Goal: Information Seeking & Learning: Compare options

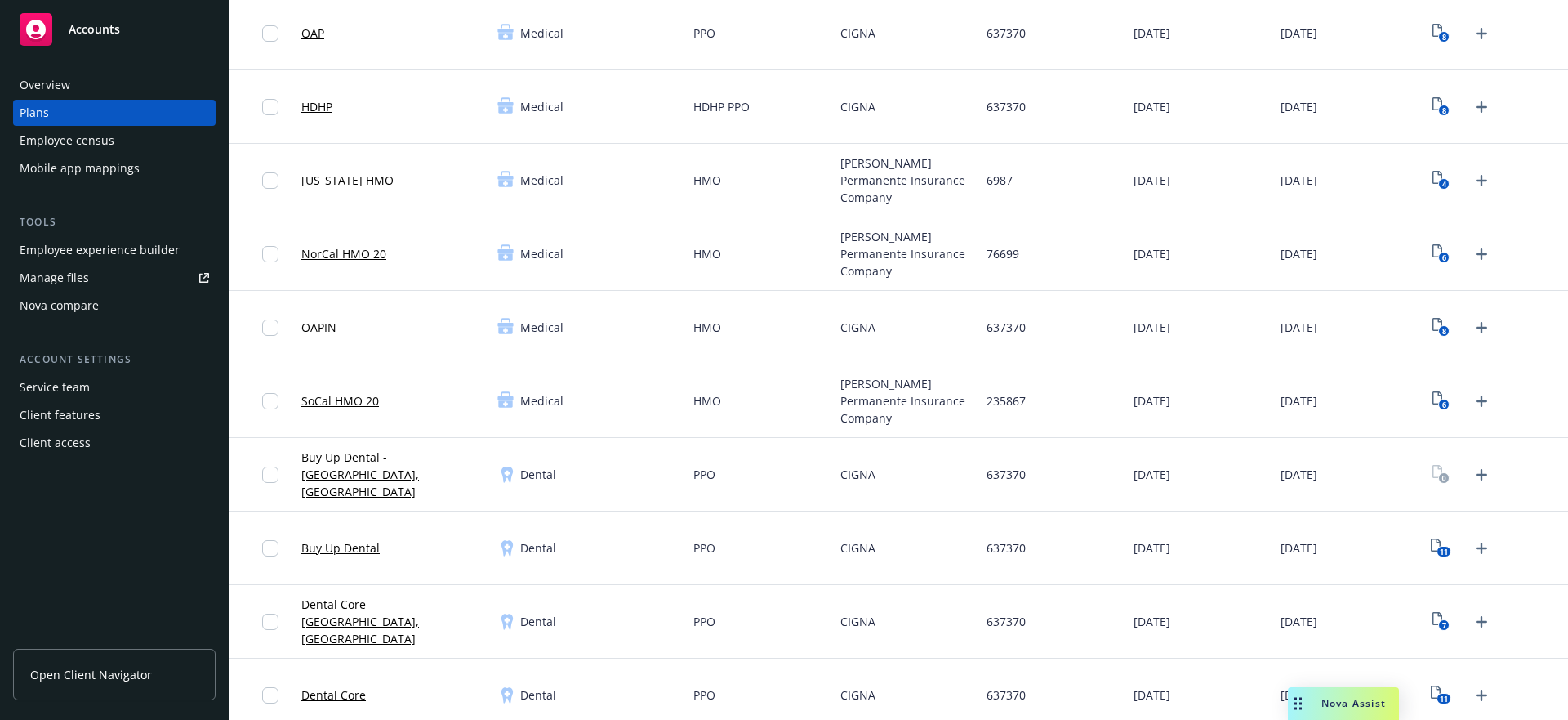
scroll to position [164, 0]
click at [91, 280] on link "Manage files" at bounding box center [115, 277] width 203 height 26
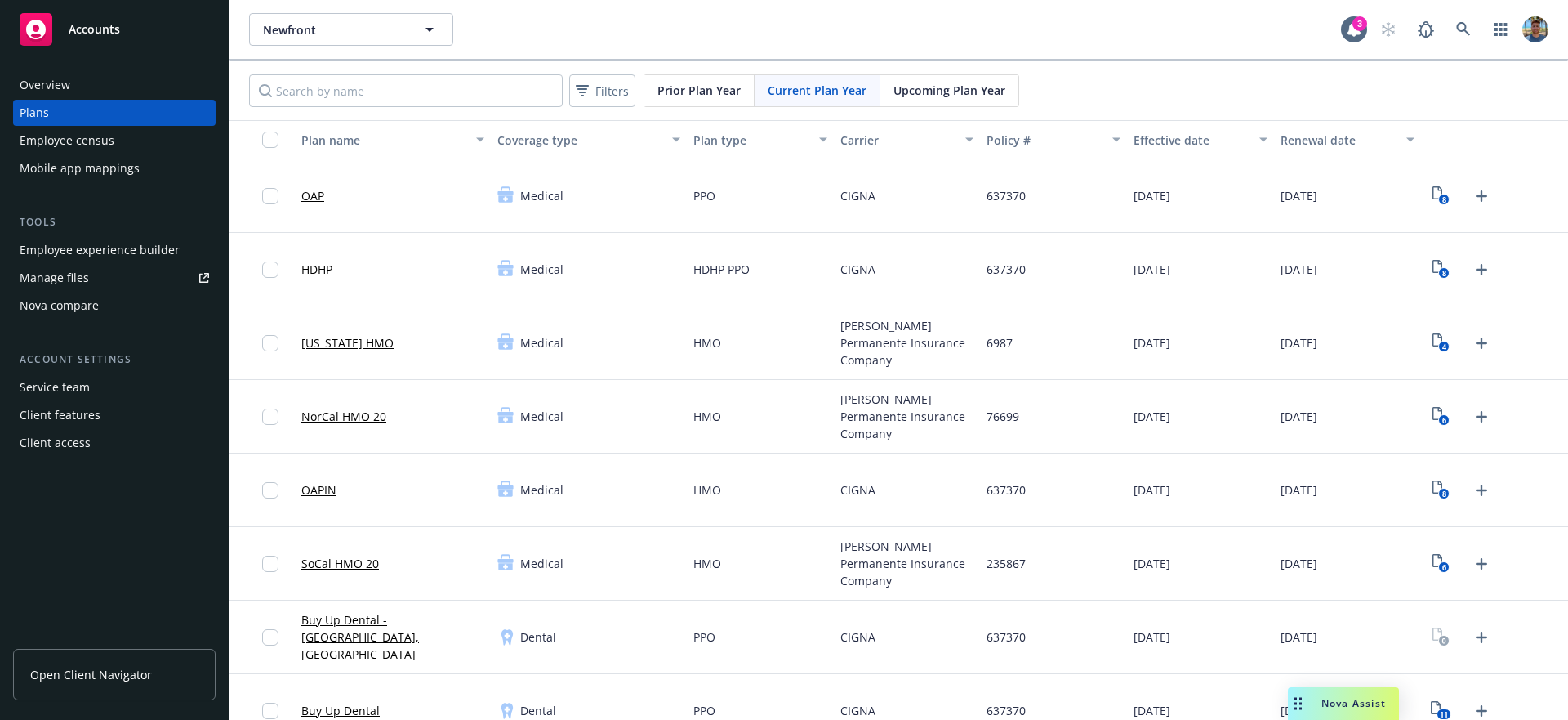
click at [713, 93] on span "Prior Plan Year" at bounding box center [699, 90] width 83 height 17
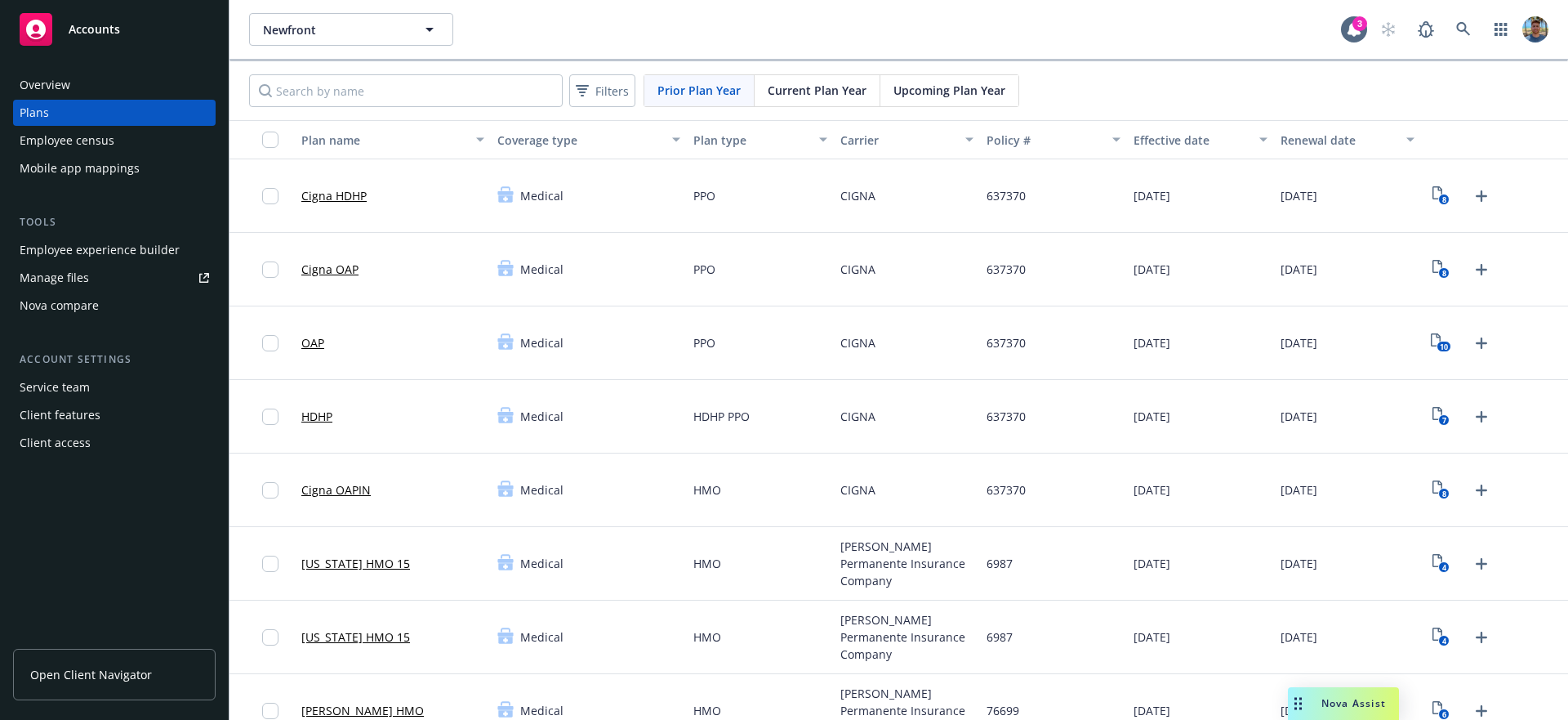
click at [788, 91] on span "Current Plan Year" at bounding box center [817, 90] width 99 height 17
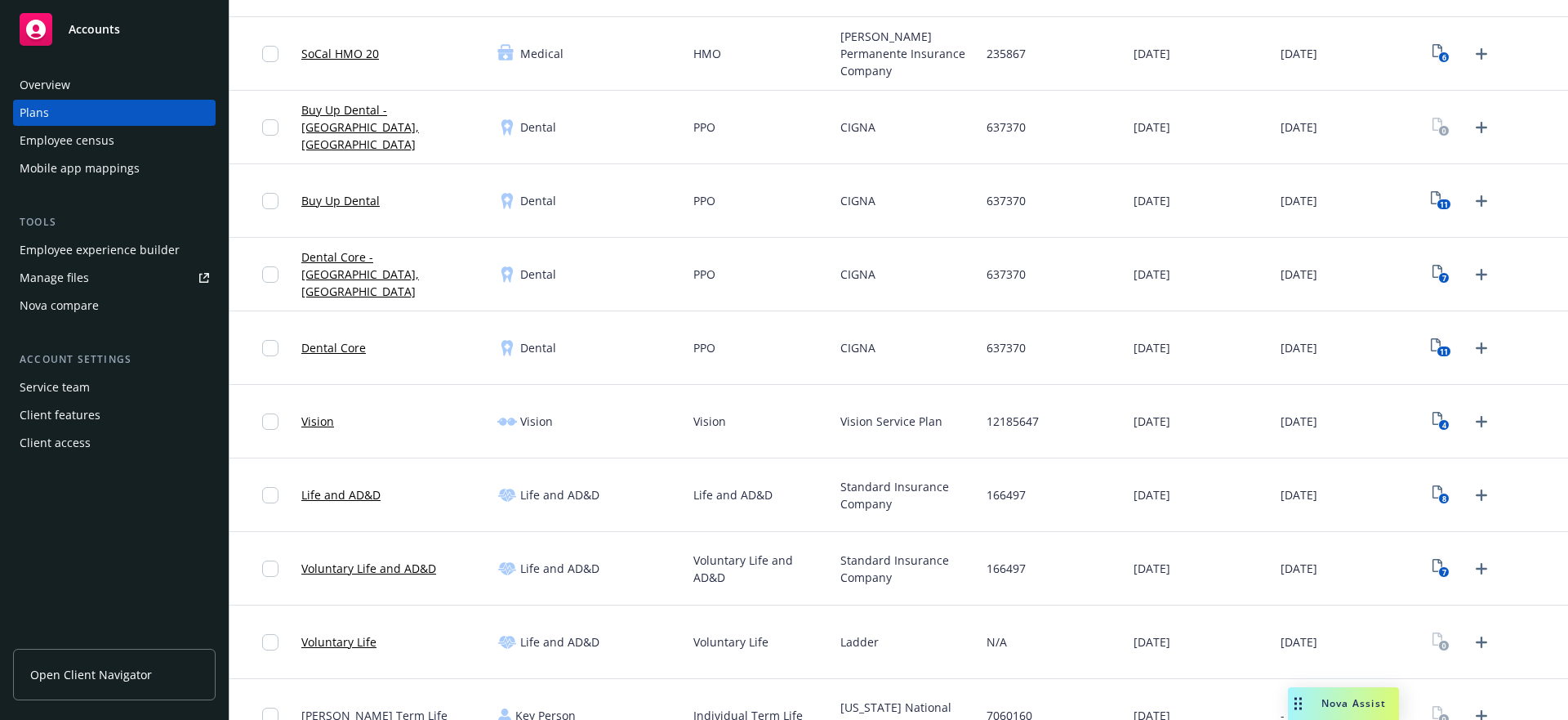
scroll to position [551, 0]
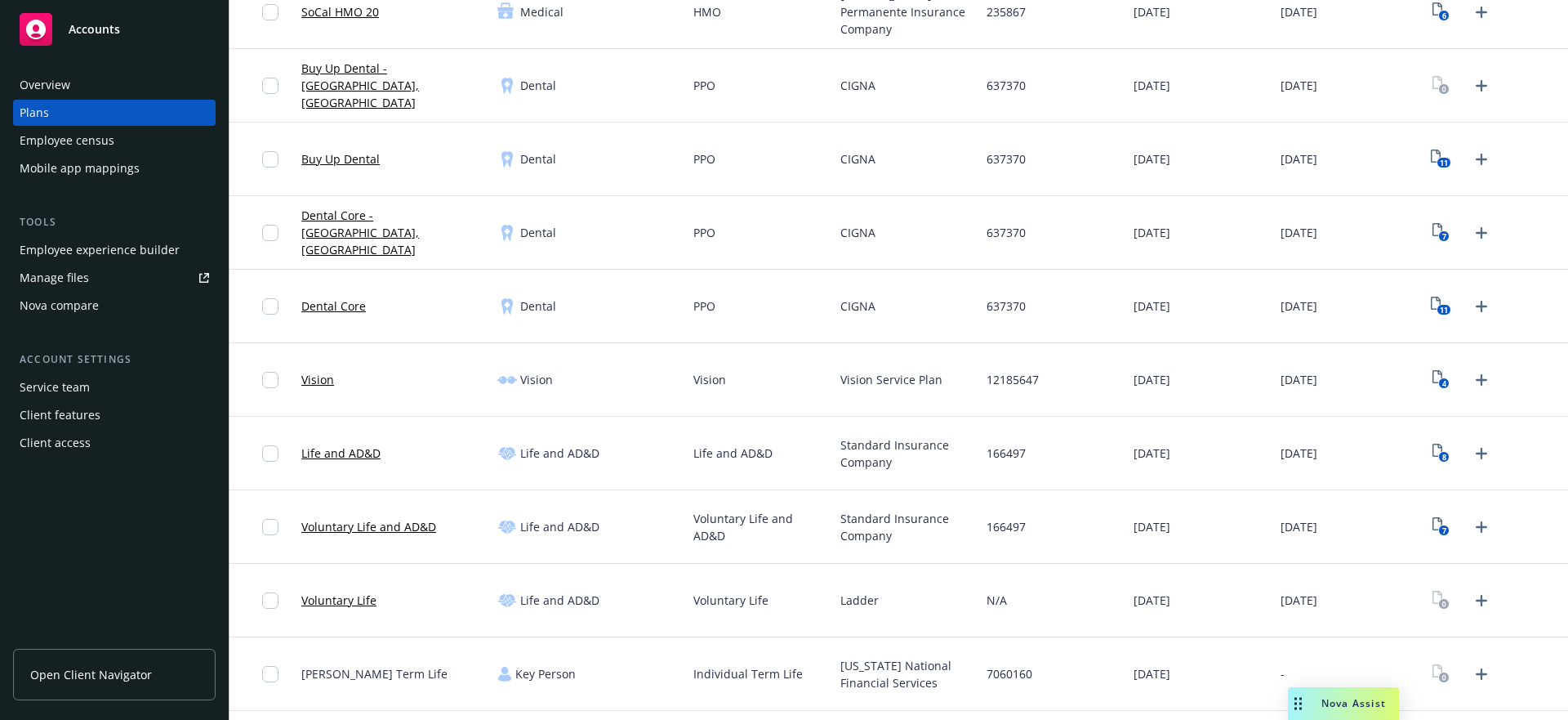
click at [347, 160] on link "Buy Up Dental" at bounding box center [341, 159] width 78 height 17
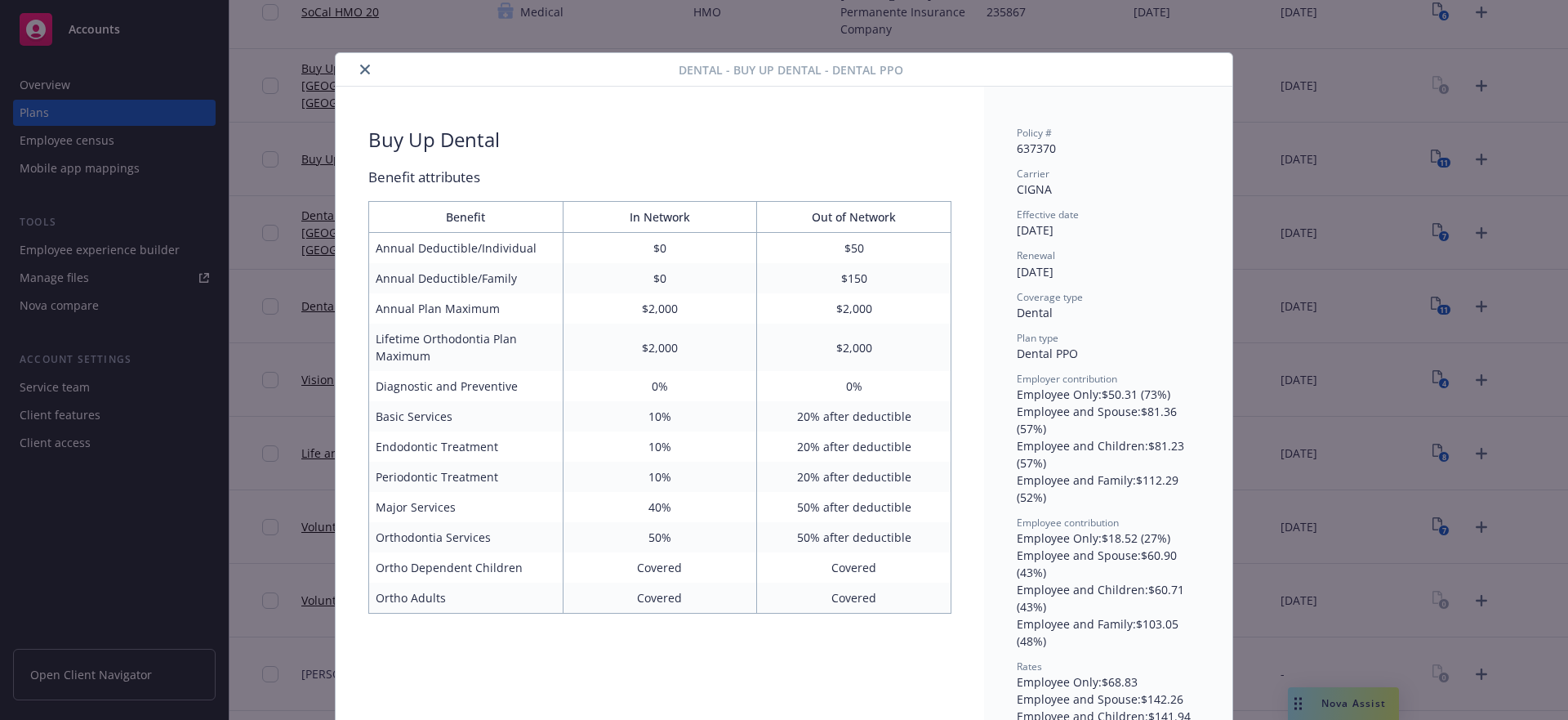
click at [363, 70] on icon "close" at bounding box center [365, 70] width 10 height 10
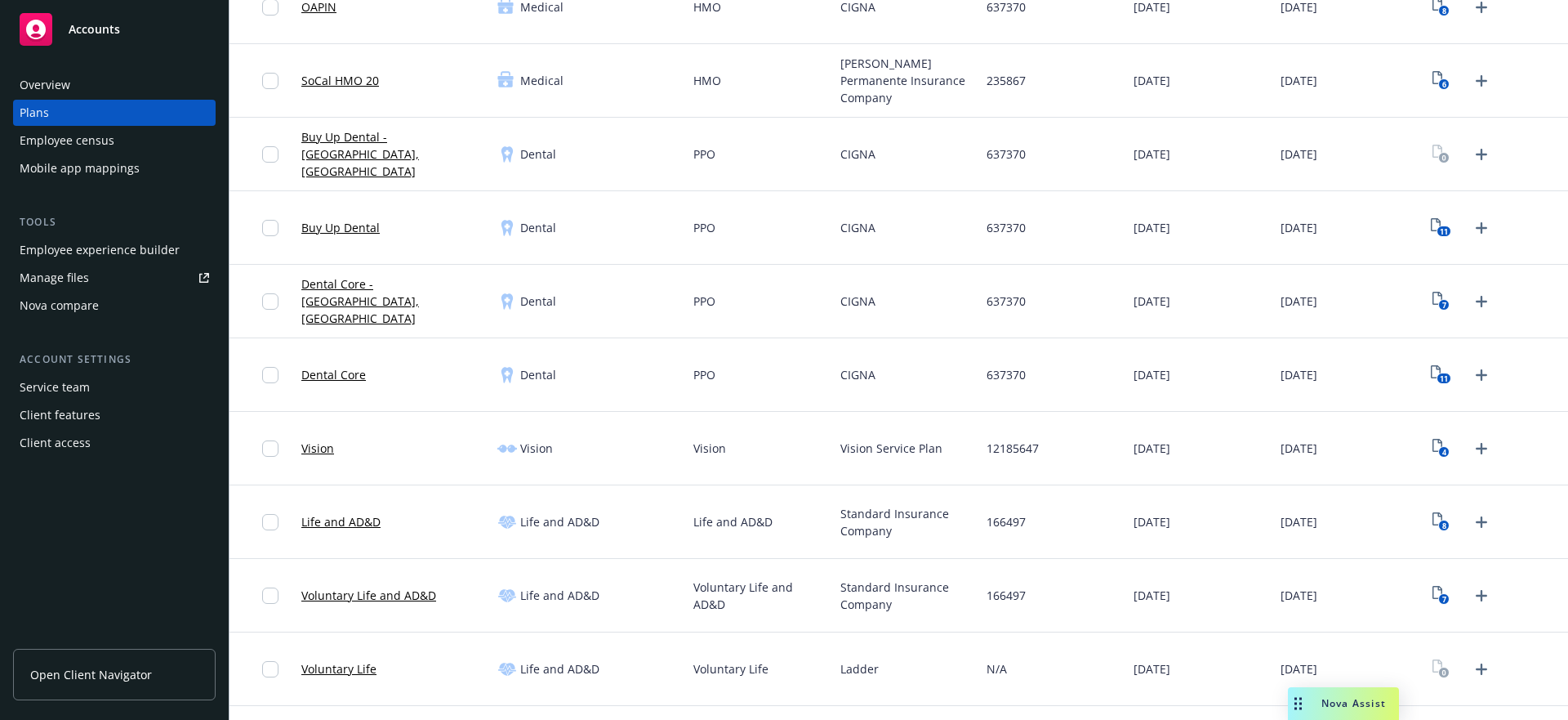
scroll to position [456, 0]
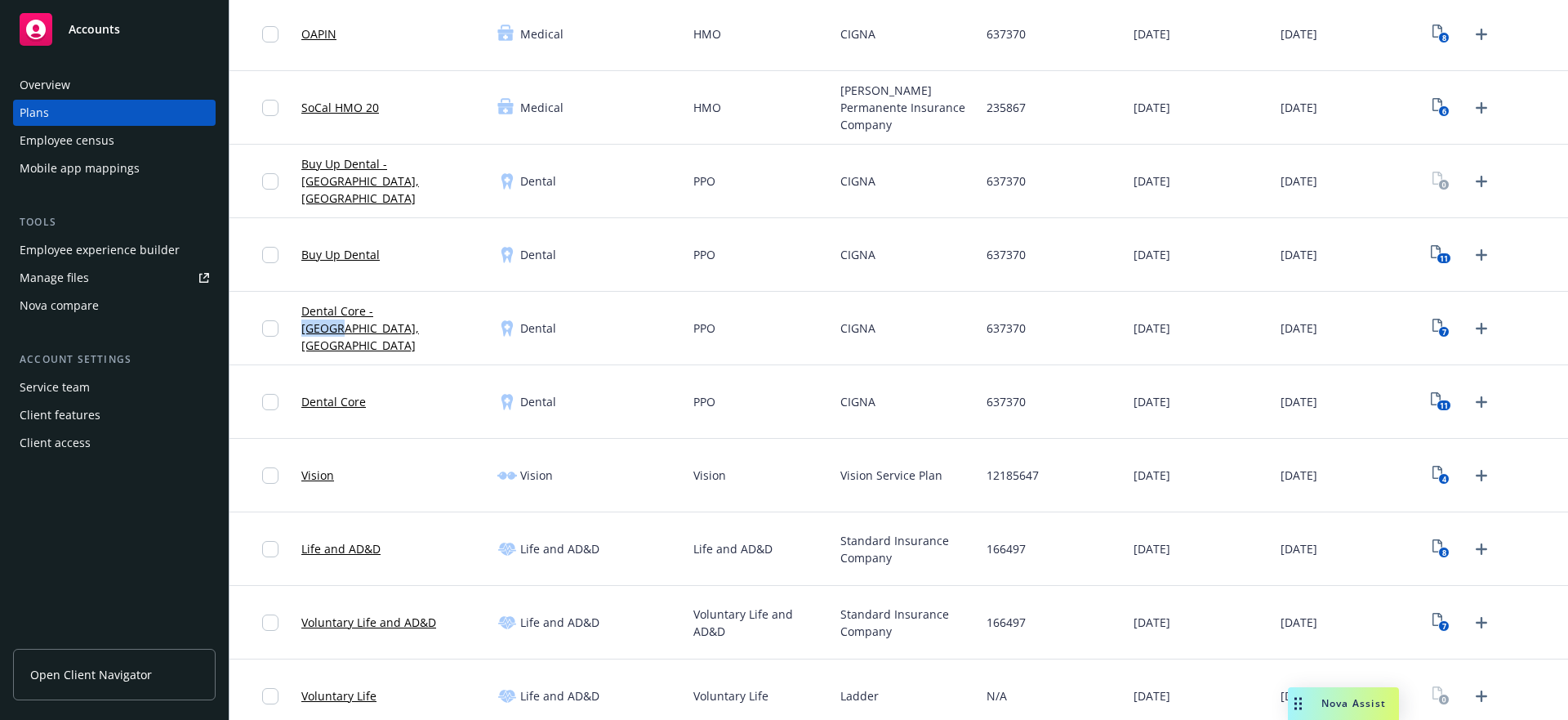
drag, startPoint x: 438, startPoint y: 326, endPoint x: 374, endPoint y: 328, distance: 64.0
click at [374, 328] on div "Dental Core - [GEOGRAPHIC_DATA], [GEOGRAPHIC_DATA]" at bounding box center [393, 328] width 196 height 73
click at [440, 343] on div "Dental Core - TX, LA" at bounding box center [393, 328] width 196 height 73
drag, startPoint x: 438, startPoint y: 336, endPoint x: 376, endPoint y: 333, distance: 62.1
click at [376, 333] on div "Dental Core - TX, LA" at bounding box center [393, 328] width 196 height 73
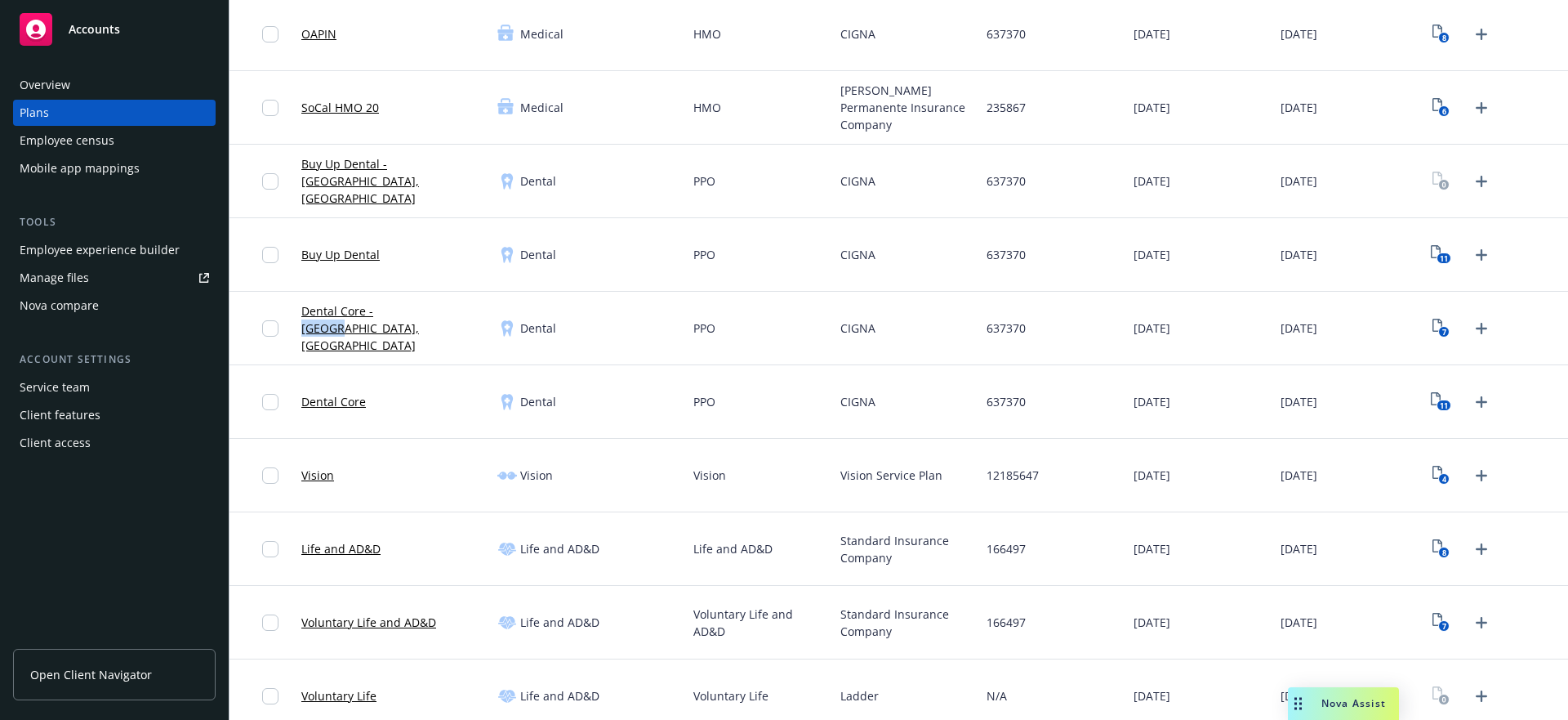
click at [431, 333] on div "Dental Core - [GEOGRAPHIC_DATA], [GEOGRAPHIC_DATA]" at bounding box center [393, 328] width 196 height 73
drag, startPoint x: 406, startPoint y: 332, endPoint x: 379, endPoint y: 331, distance: 27.0
click at [379, 331] on div "Dental Core - [GEOGRAPHIC_DATA], [GEOGRAPHIC_DATA]" at bounding box center [393, 328] width 196 height 73
click at [438, 333] on div "Dental Core - [GEOGRAPHIC_DATA], [GEOGRAPHIC_DATA]" at bounding box center [393, 328] width 196 height 73
drag, startPoint x: 428, startPoint y: 333, endPoint x: 377, endPoint y: 335, distance: 51.0
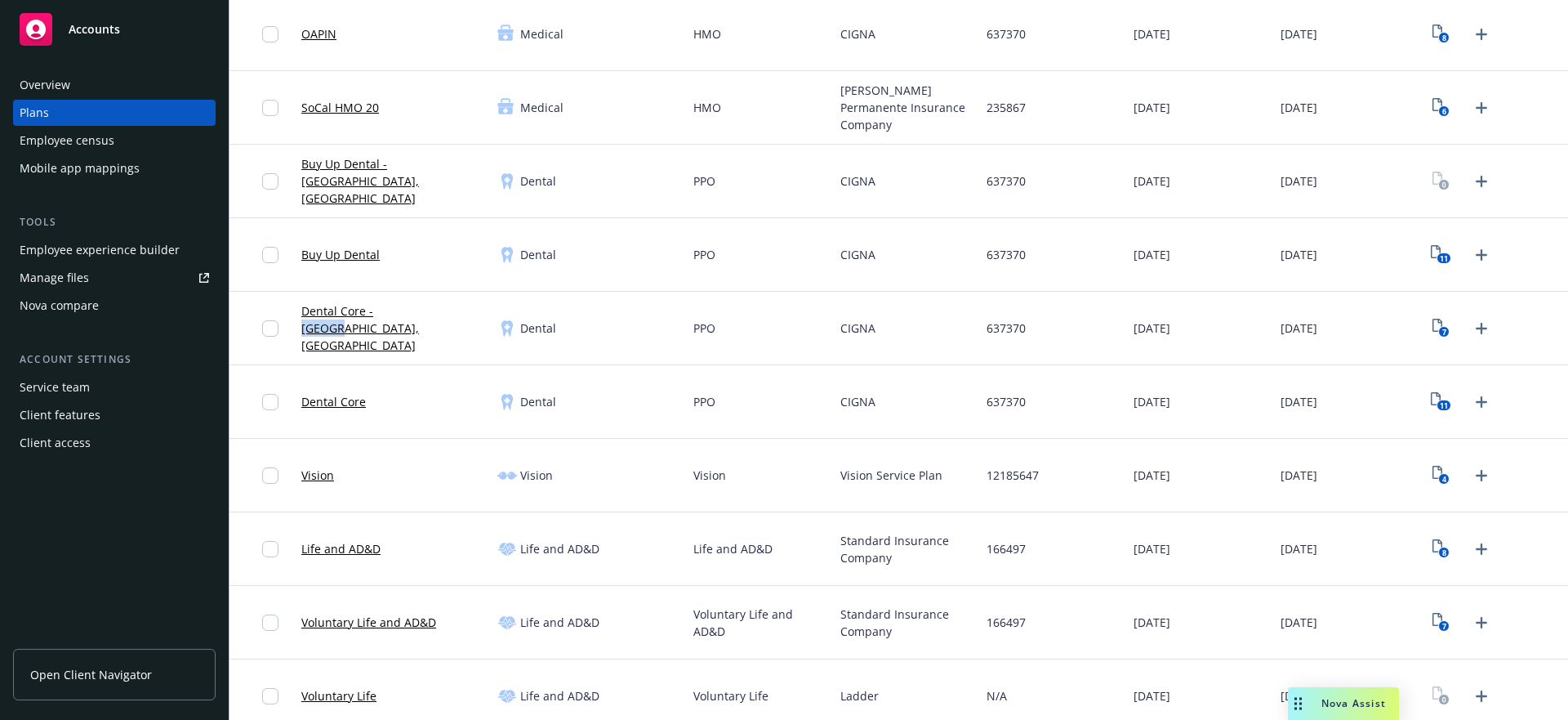
click at [377, 335] on div "Dental Core - [GEOGRAPHIC_DATA], [GEOGRAPHIC_DATA]" at bounding box center [393, 328] width 196 height 73
click at [454, 334] on div "Dental Core - [GEOGRAPHIC_DATA], [GEOGRAPHIC_DATA]" at bounding box center [393, 328] width 196 height 73
drag, startPoint x: 402, startPoint y: 339, endPoint x: 375, endPoint y: 331, distance: 28.2
click at [375, 331] on div "Dental Core - [GEOGRAPHIC_DATA], [GEOGRAPHIC_DATA]" at bounding box center [393, 328] width 196 height 73
click at [435, 331] on div "Dental Core - [GEOGRAPHIC_DATA], [GEOGRAPHIC_DATA]" at bounding box center [393, 328] width 196 height 73
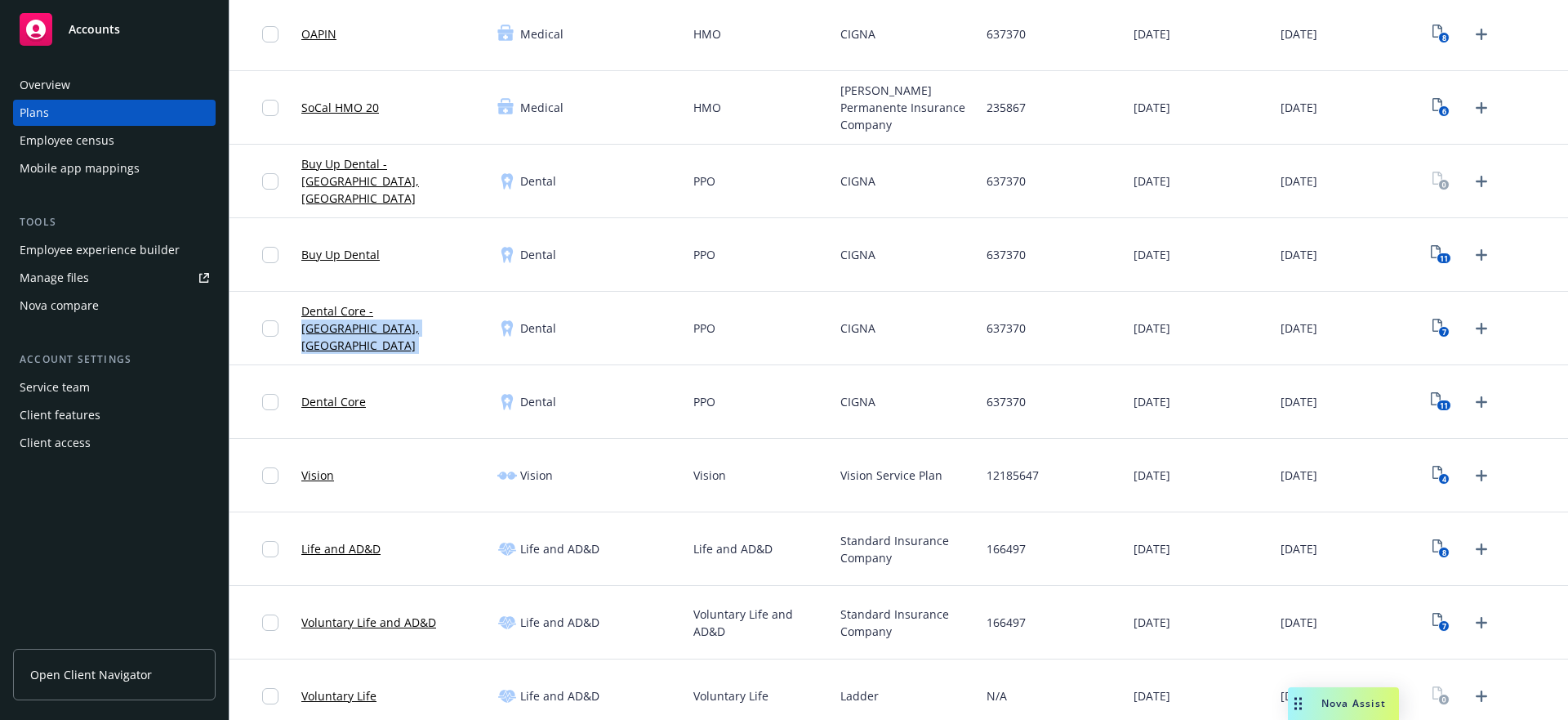
drag, startPoint x: 435, startPoint y: 332, endPoint x: 376, endPoint y: 332, distance: 59.0
click at [376, 332] on div "Dental Core - [GEOGRAPHIC_DATA], [GEOGRAPHIC_DATA]" at bounding box center [393, 328] width 196 height 73
click at [440, 331] on div "Dental Core - [GEOGRAPHIC_DATA], [GEOGRAPHIC_DATA]" at bounding box center [393, 328] width 196 height 73
drag, startPoint x: 441, startPoint y: 334, endPoint x: 375, endPoint y: 333, distance: 66.0
click at [375, 333] on div "Dental Core - [GEOGRAPHIC_DATA], [GEOGRAPHIC_DATA]" at bounding box center [393, 328] width 196 height 73
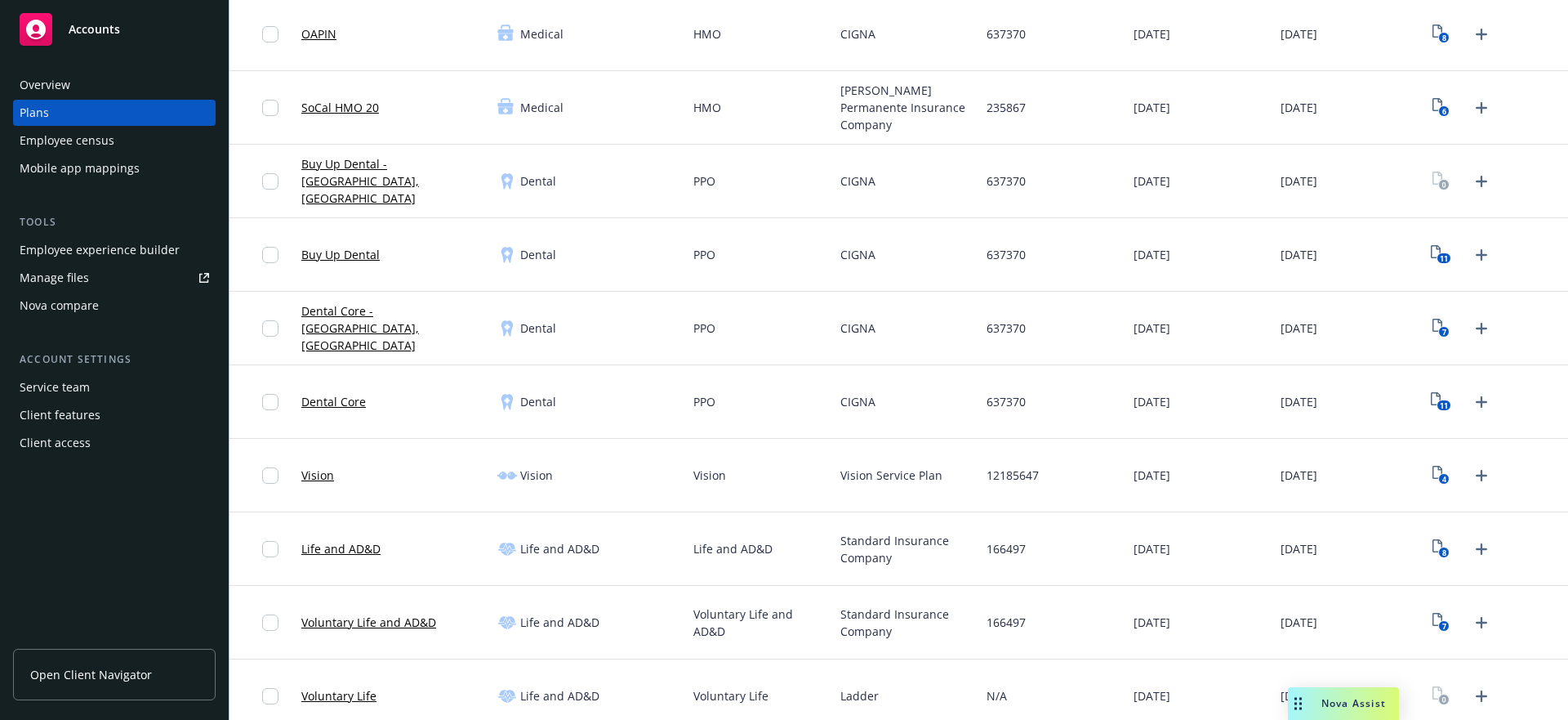
click at [622, 446] on div "Vision" at bounding box center [589, 476] width 196 height 73
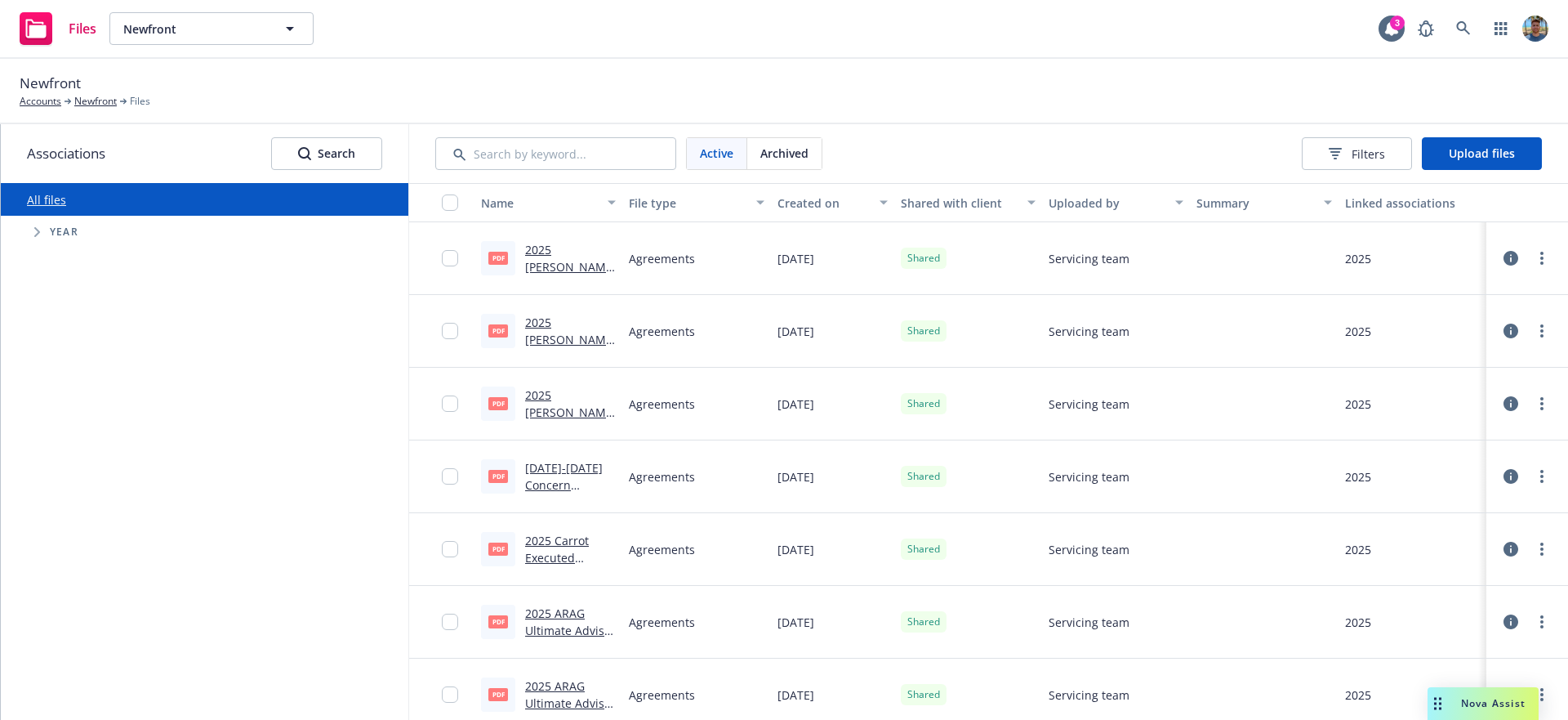
click at [31, 228] on span "Tree Example" at bounding box center [36, 231] width 26 height 26
click at [57, 461] on span "Tree Example" at bounding box center [57, 456] width 26 height 26
click at [71, 500] on span "Tree Example" at bounding box center [77, 491] width 26 height 26
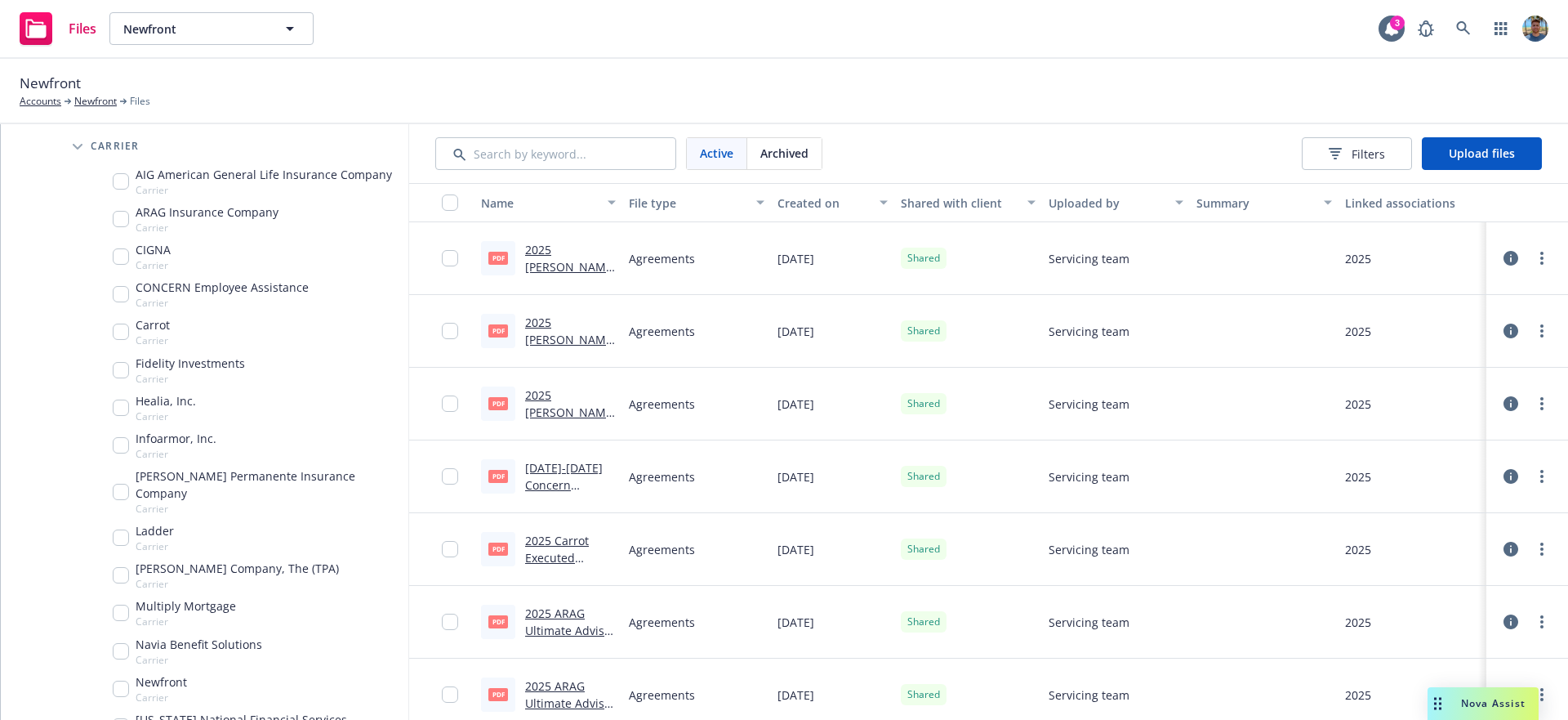
scroll to position [801, 0]
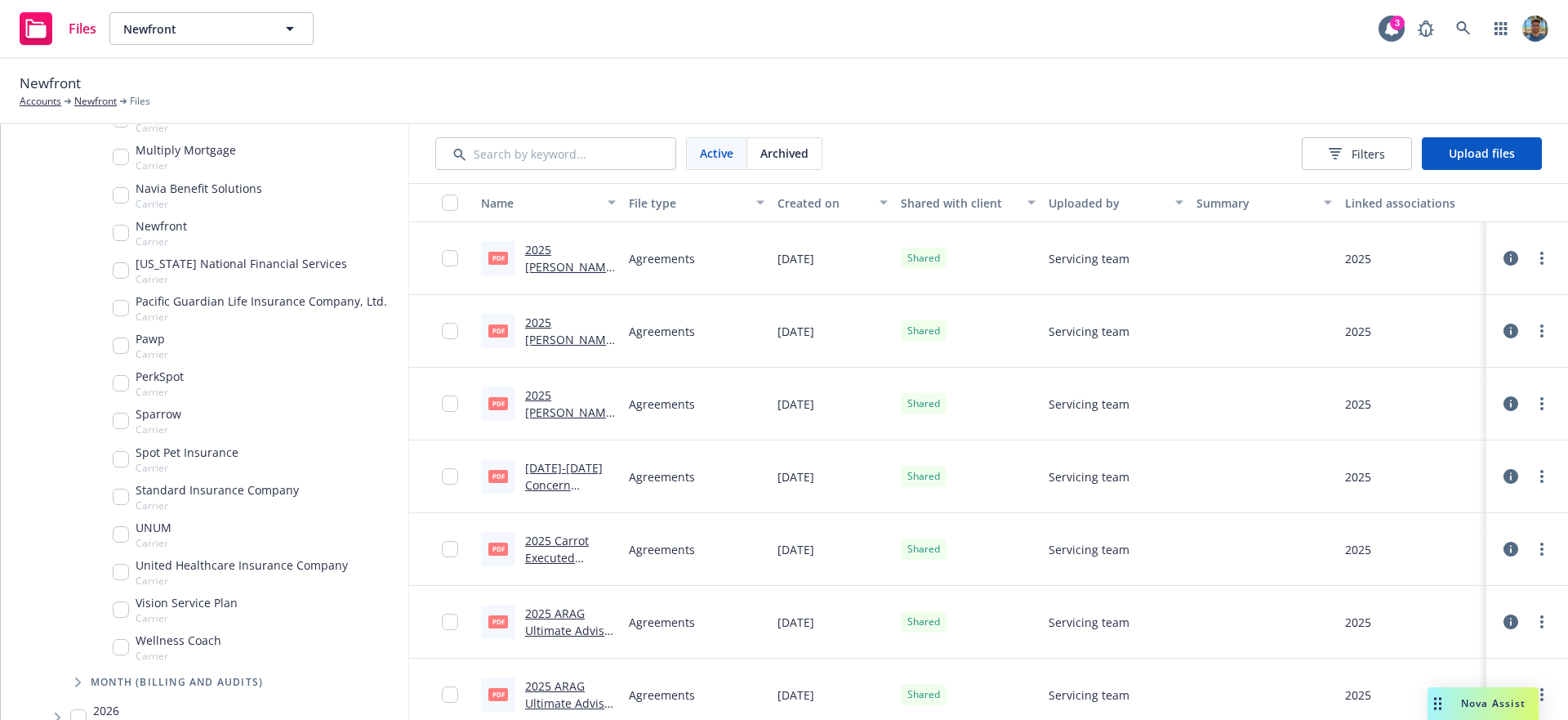
drag, startPoint x: 80, startPoint y: 665, endPoint x: 86, endPoint y: 641, distance: 24.7
click at [80, 678] on icon "Tree Example" at bounding box center [77, 683] width 6 height 10
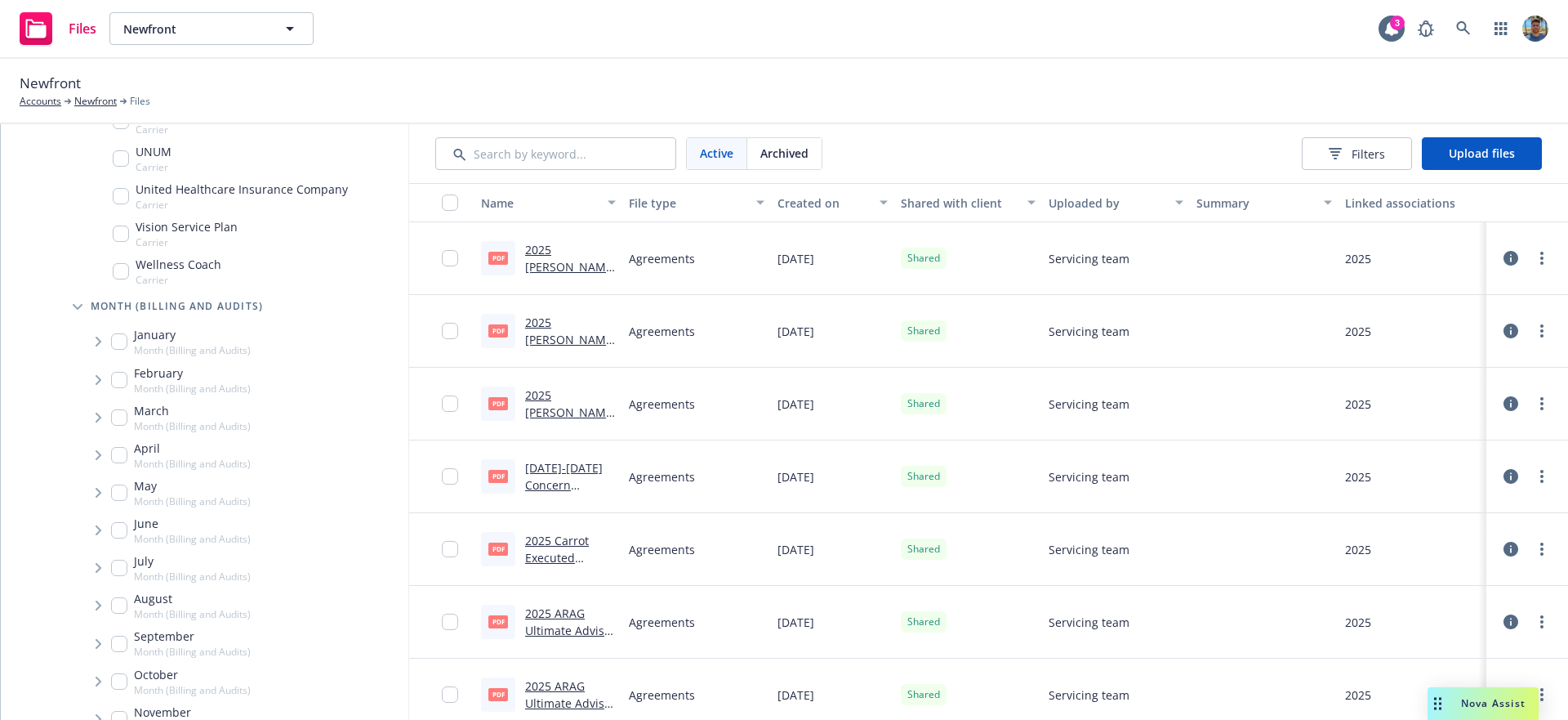
scroll to position [1252, 0]
click at [100, 412] on icon "Tree Example" at bounding box center [99, 417] width 7 height 10
click at [120, 446] on icon "Tree Example" at bounding box center [120, 451] width 7 height 10
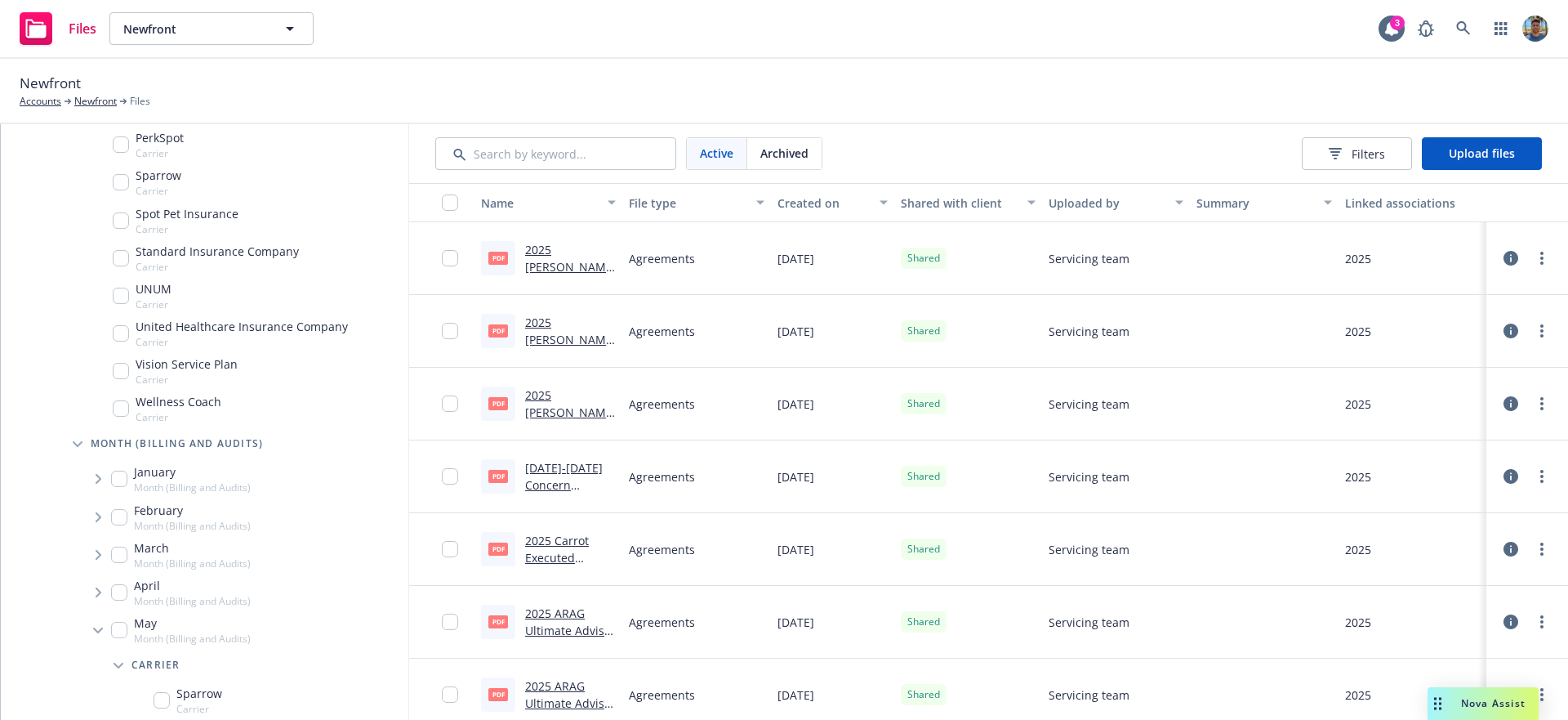
scroll to position [1129, 0]
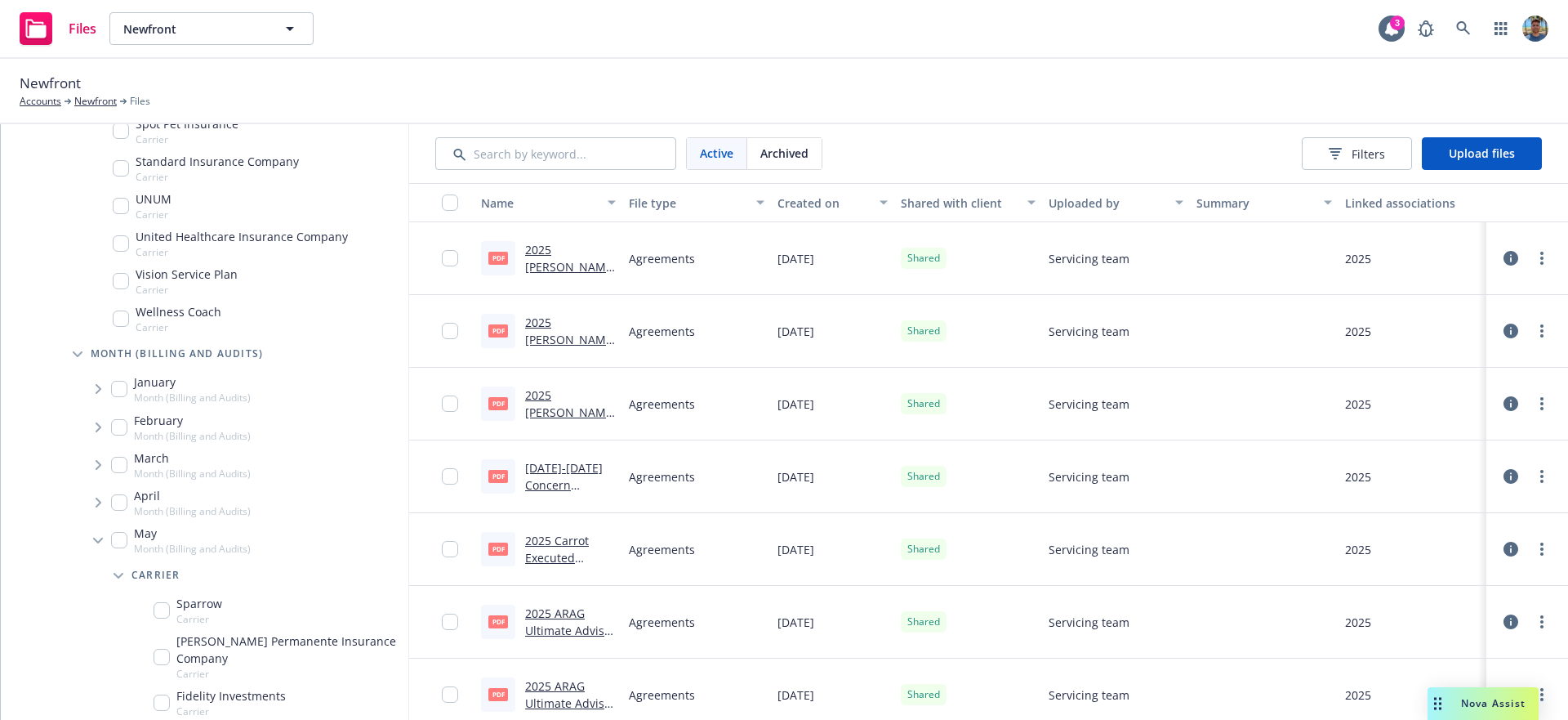
click at [106, 376] on span "Tree Example" at bounding box center [97, 388] width 26 height 26
click at [122, 412] on span "Tree Example" at bounding box center [118, 424] width 26 height 26
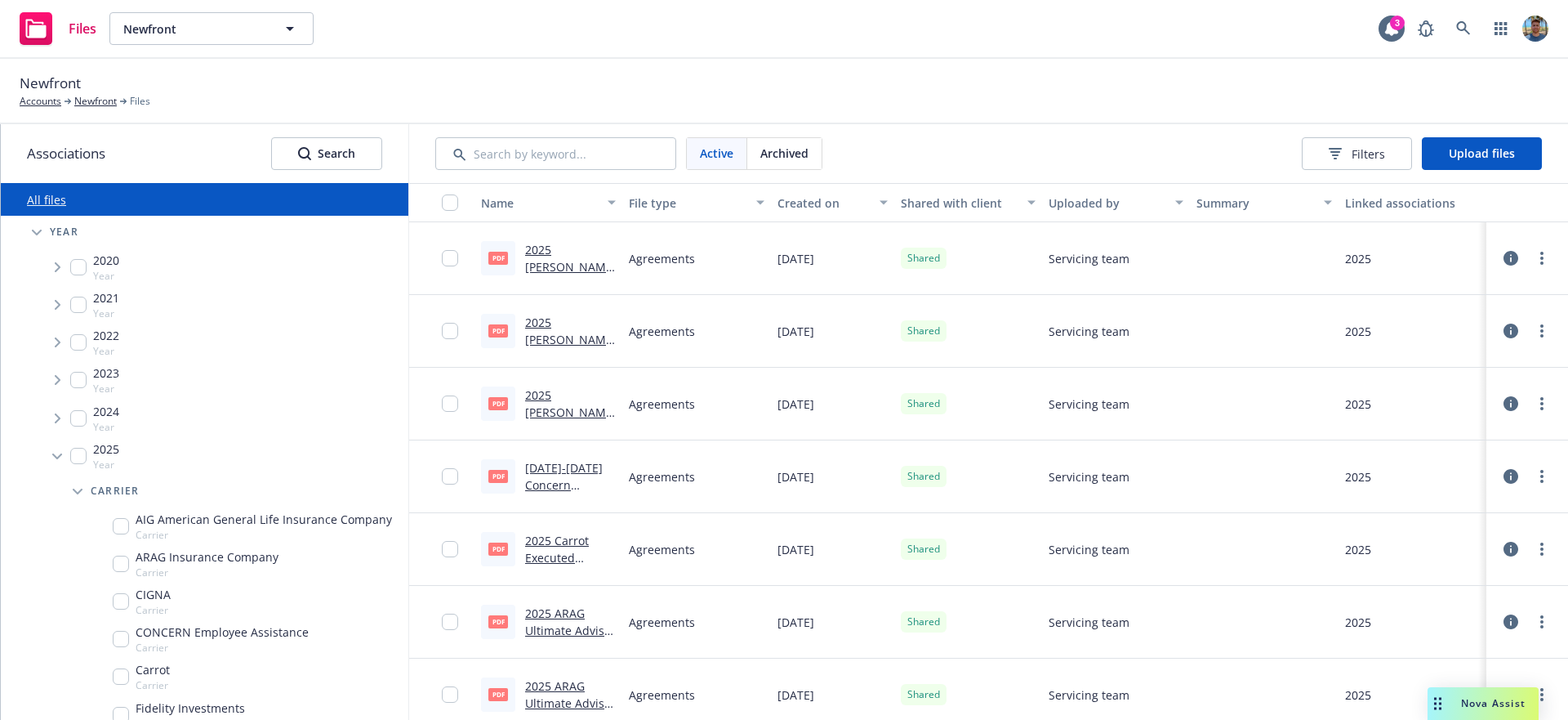
click at [60, 270] on icon "Tree Example" at bounding box center [58, 267] width 7 height 10
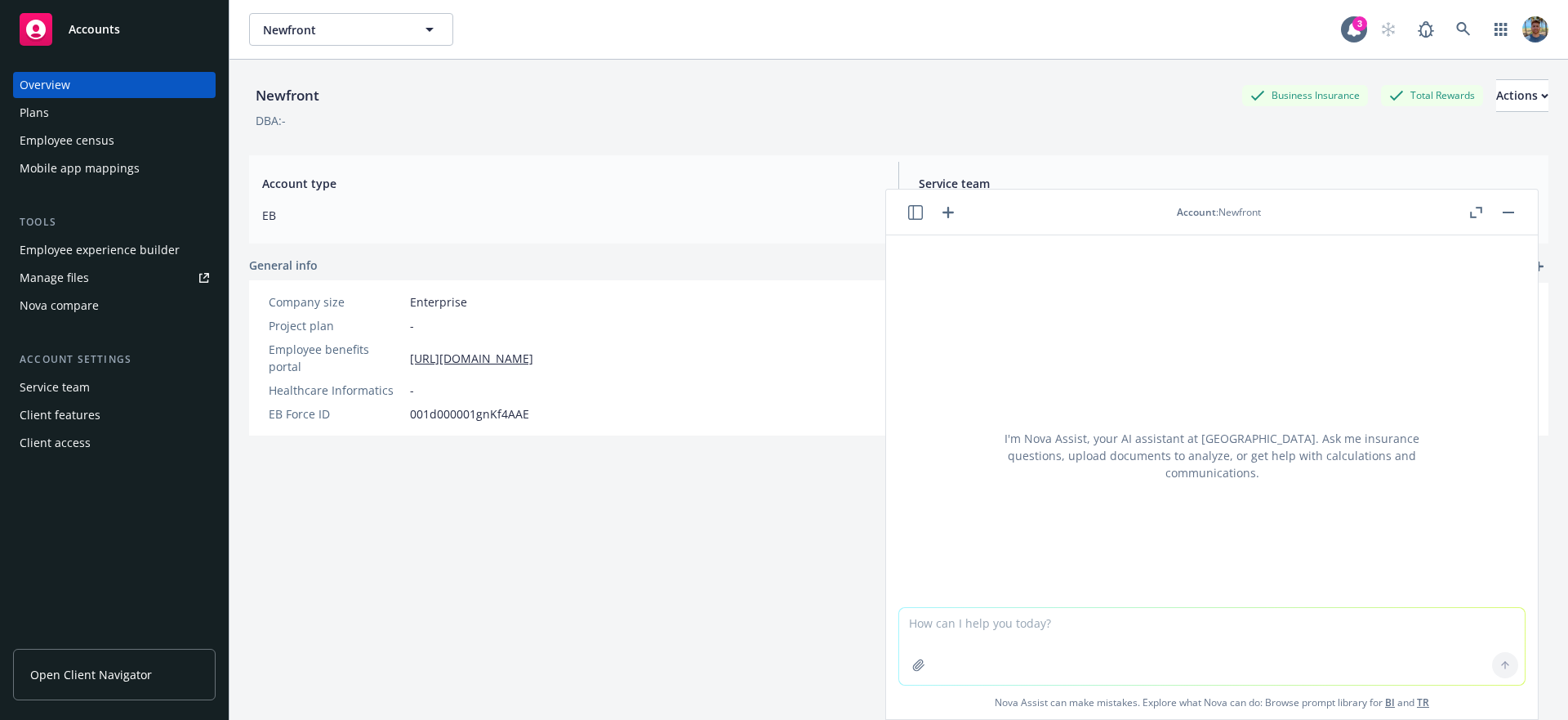
click at [922, 210] on icon "button" at bounding box center [916, 213] width 15 height 15
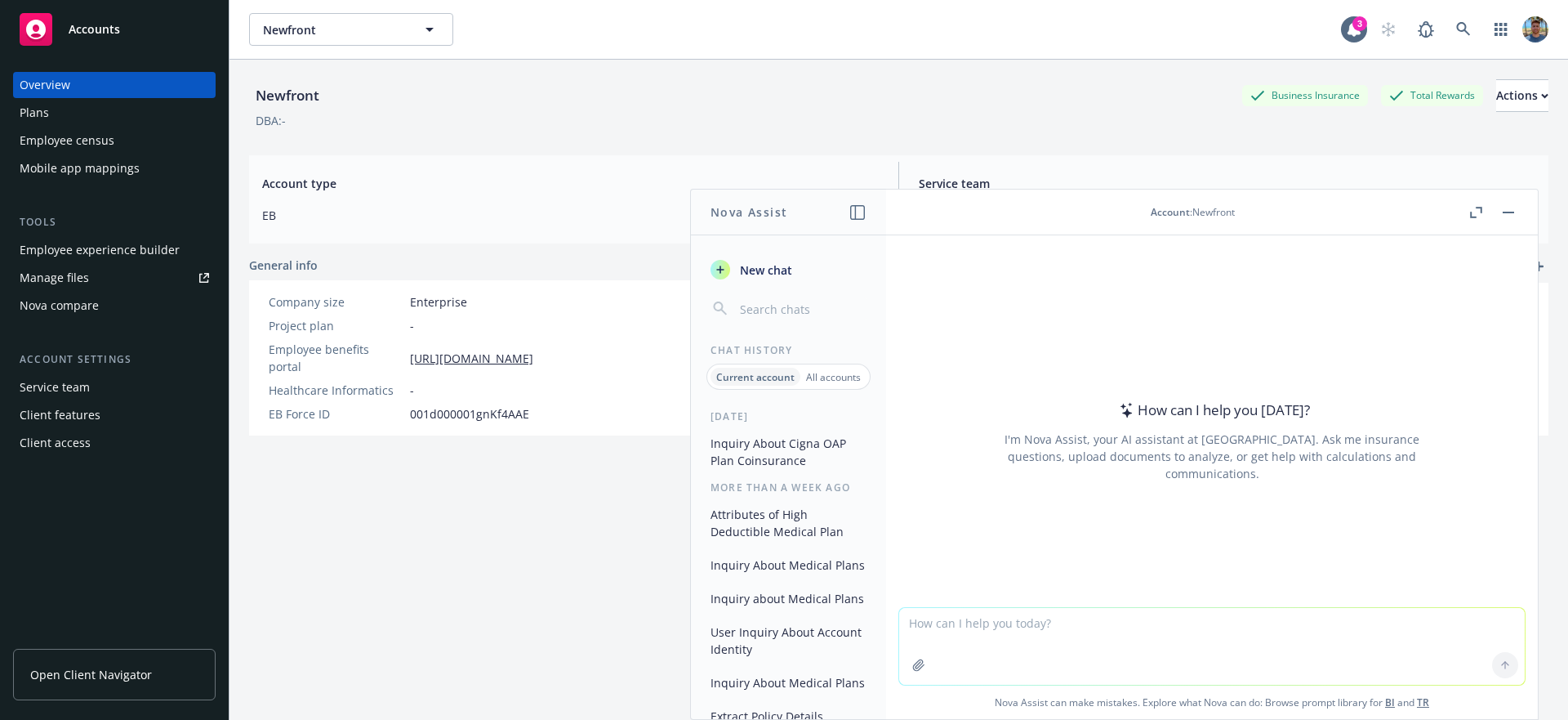
click at [804, 279] on button "New chat" at bounding box center [788, 269] width 169 height 29
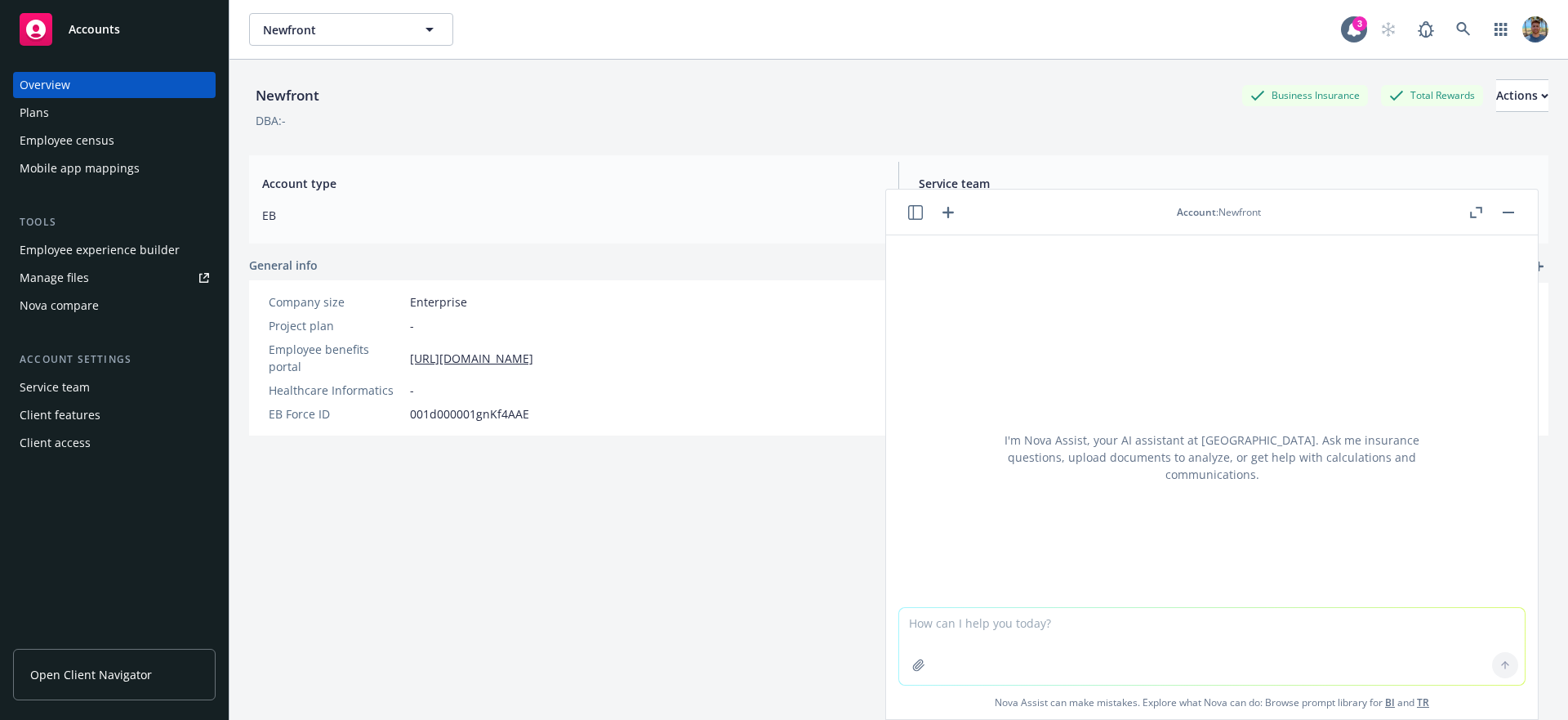
click at [912, 210] on icon "button" at bounding box center [916, 213] width 15 height 15
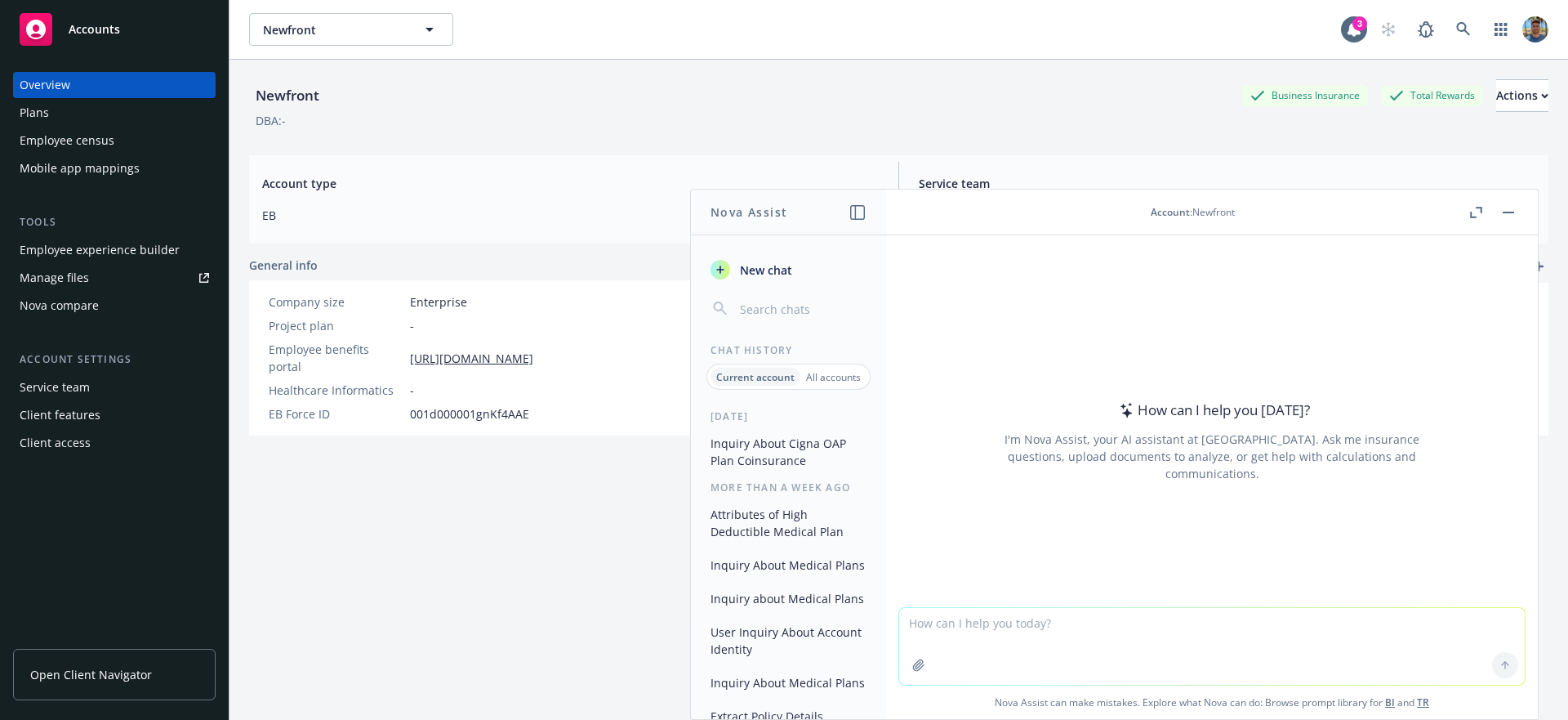
click at [1103, 618] on textarea at bounding box center [1212, 646] width 626 height 76
click at [123, 117] on div "Plans" at bounding box center [115, 112] width 189 height 26
click at [1511, 213] on button "button" at bounding box center [1508, 213] width 20 height 20
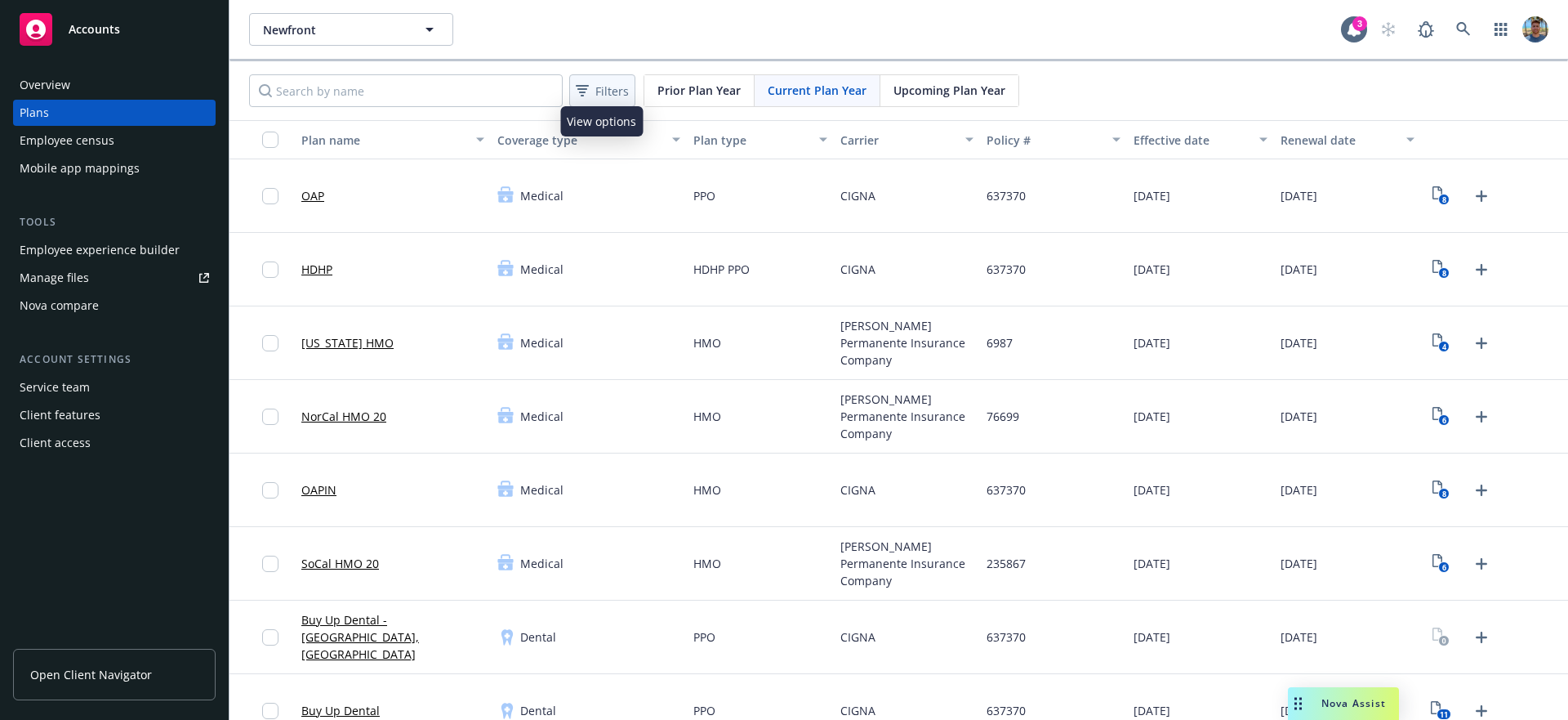
click at [612, 83] on span "Filters" at bounding box center [612, 91] width 33 height 17
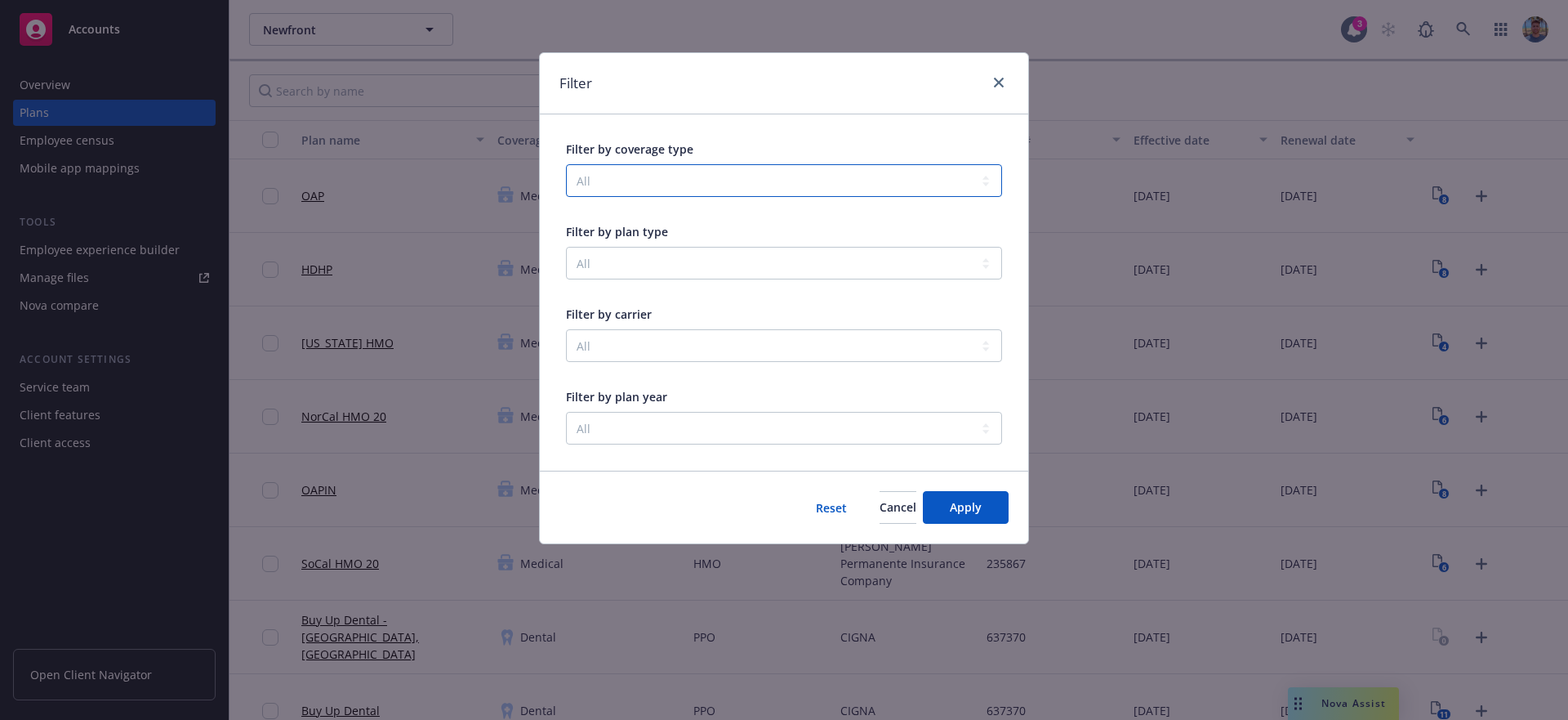
click at [653, 184] on select "All Business Travel Accident Community & Social Wellbeing Dental Disability Emo…" at bounding box center [784, 180] width 436 height 32
select select "MEDICAL"
click at [566, 164] on select "All Business Travel Accident Community & Social Wellbeing Dental Disability Emo…" at bounding box center [784, 180] width 436 height 32
click at [973, 518] on button "Apply" at bounding box center [965, 507] width 86 height 32
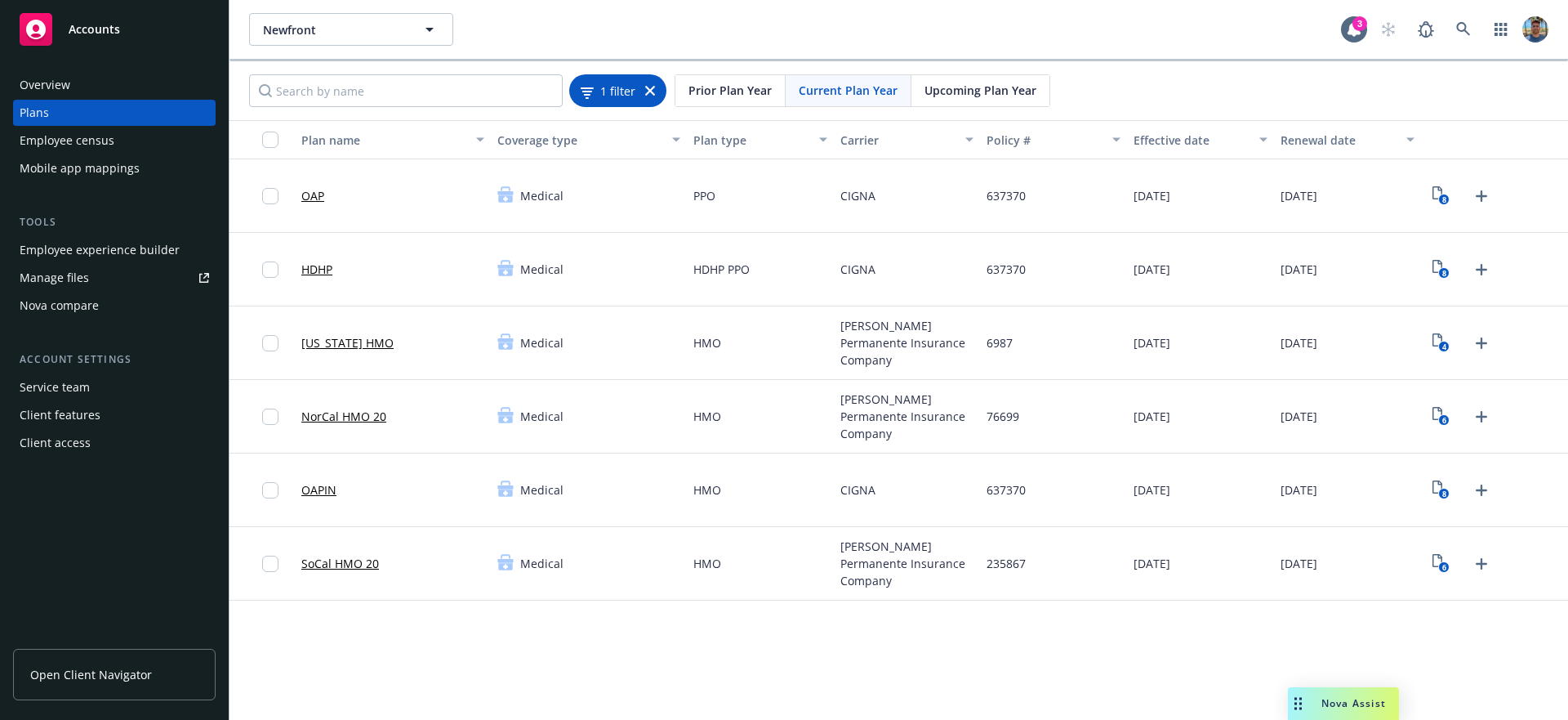
click at [617, 91] on span "1 filter" at bounding box center [617, 90] width 35 height 17
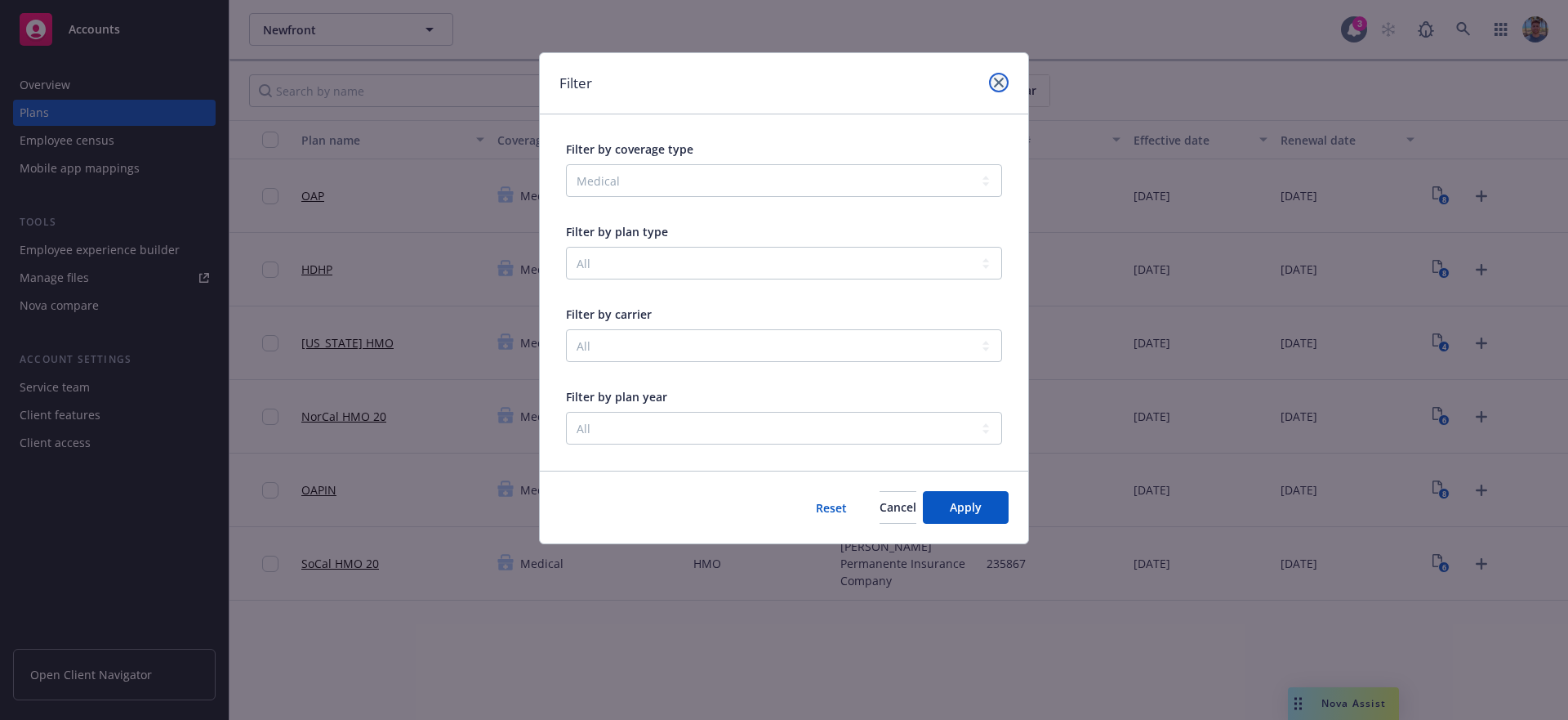
click at [1005, 76] on link "close" at bounding box center [999, 82] width 20 height 20
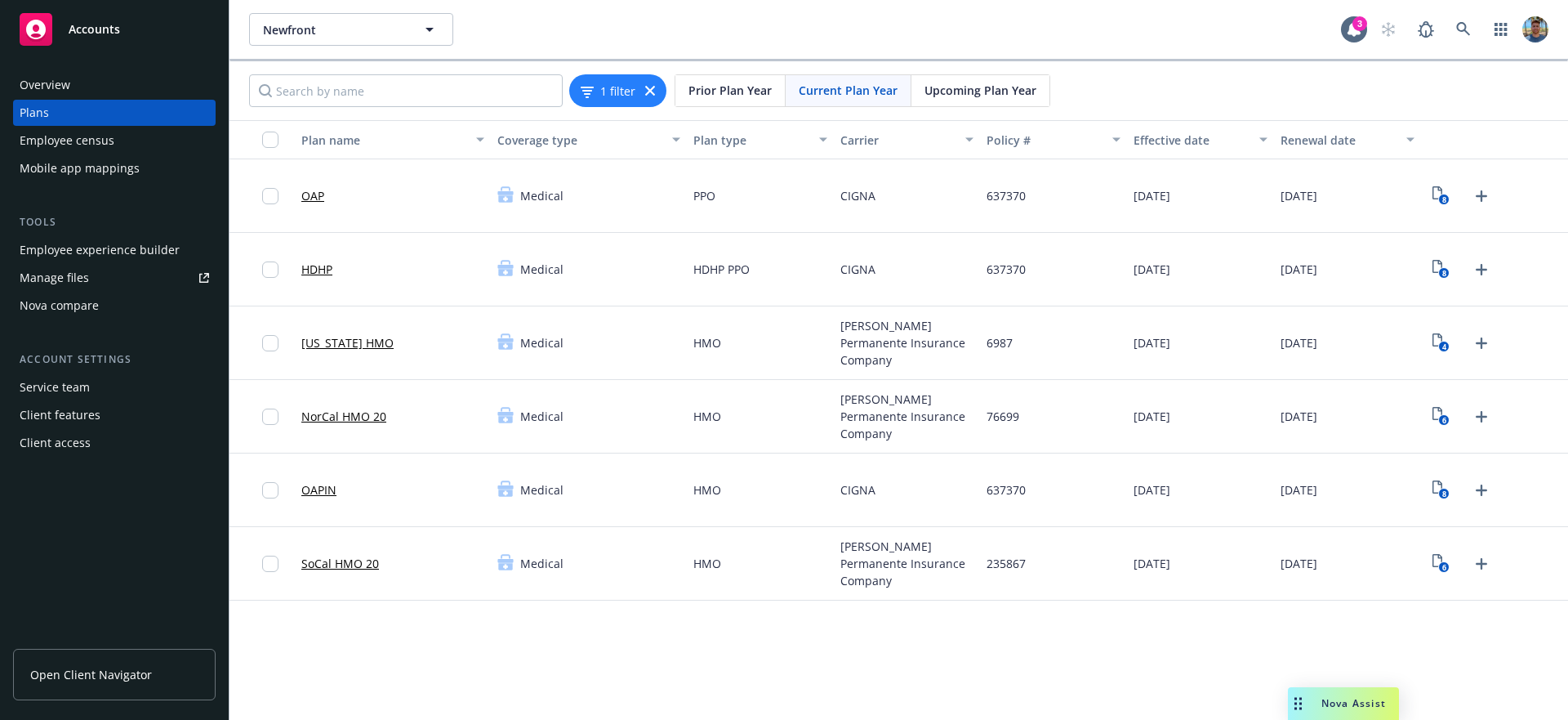
click at [1005, 193] on span "637370" at bounding box center [1005, 195] width 39 height 17
copy span "637370"
click at [382, 84] on input "Search by name" at bounding box center [406, 90] width 313 height 32
paste input "637370"
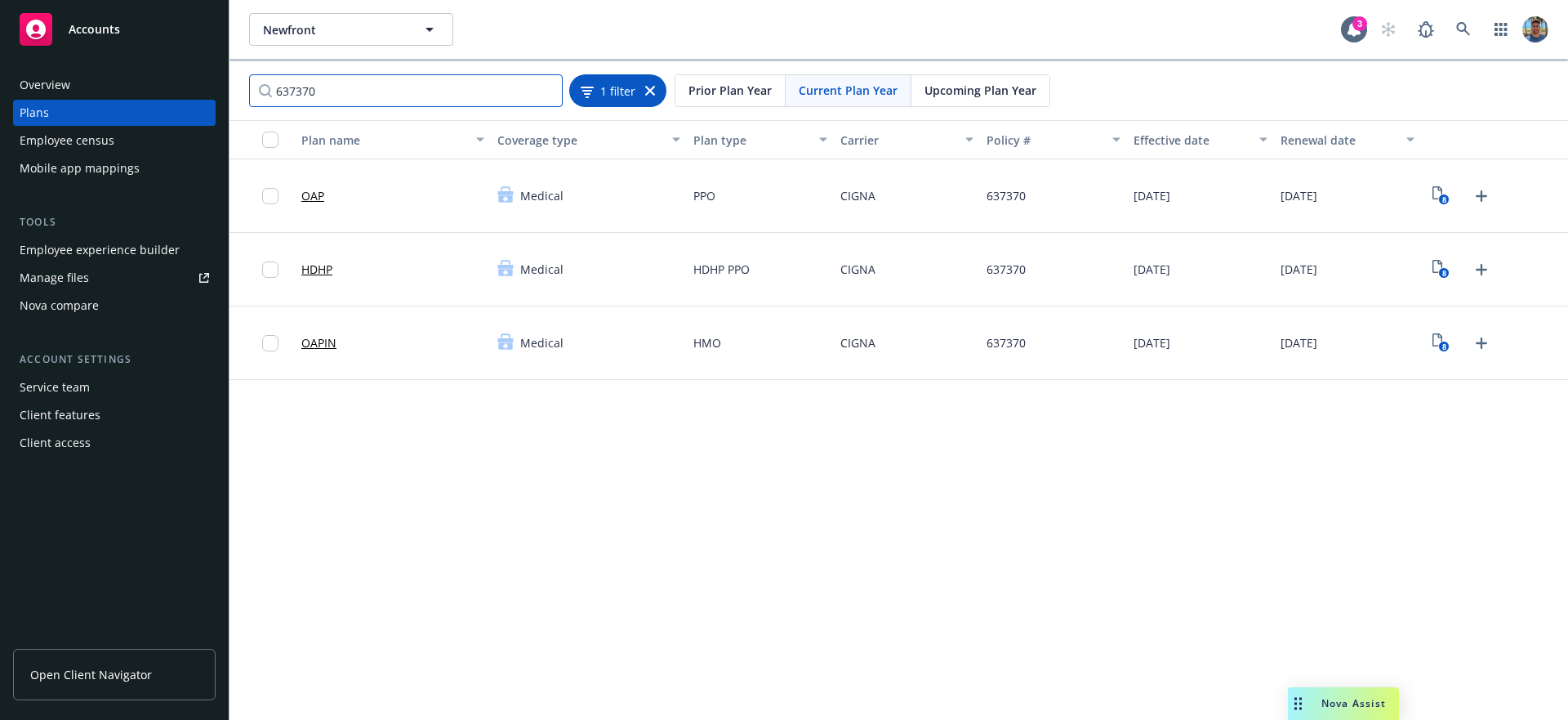
type input "637370"
click at [651, 88] on icon at bounding box center [650, 91] width 10 height 10
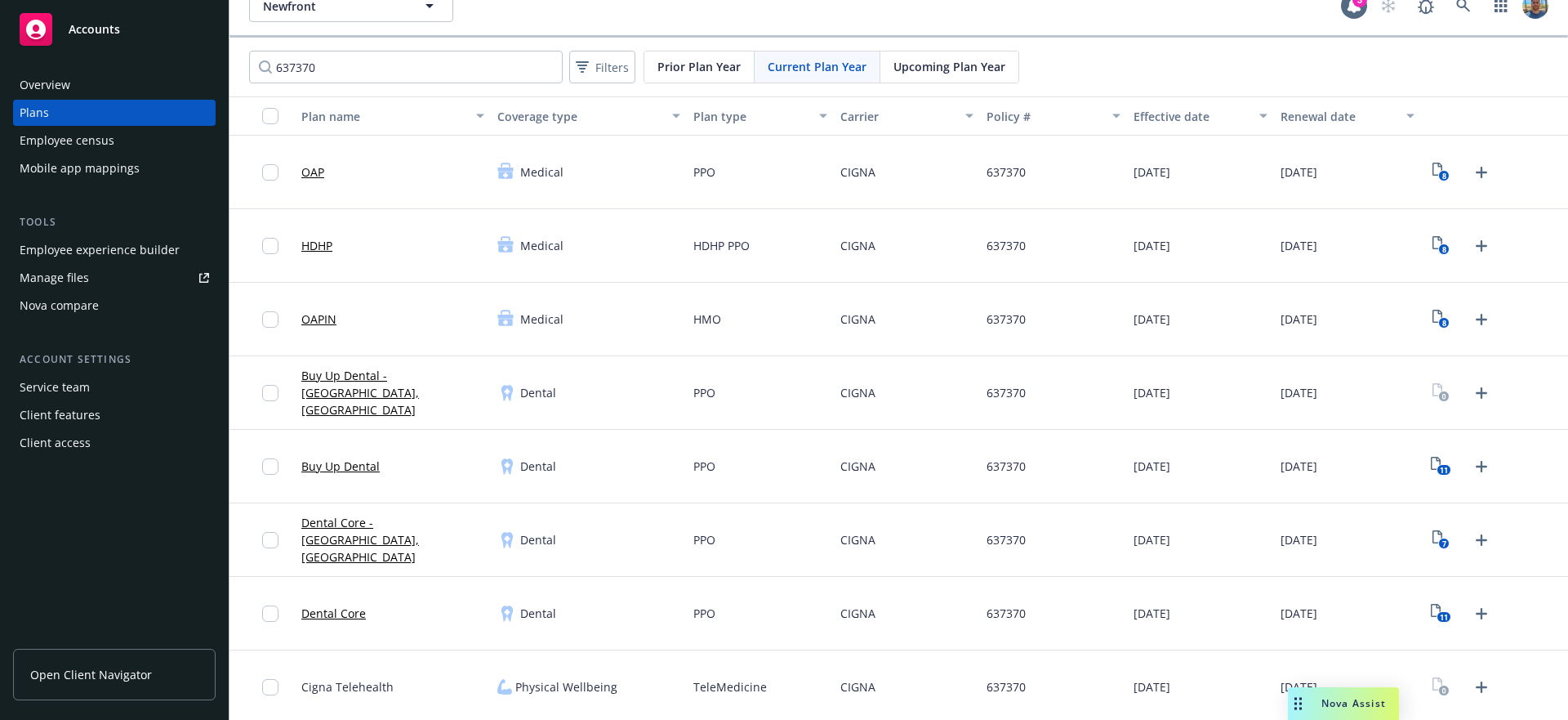
scroll to position [27, 0]
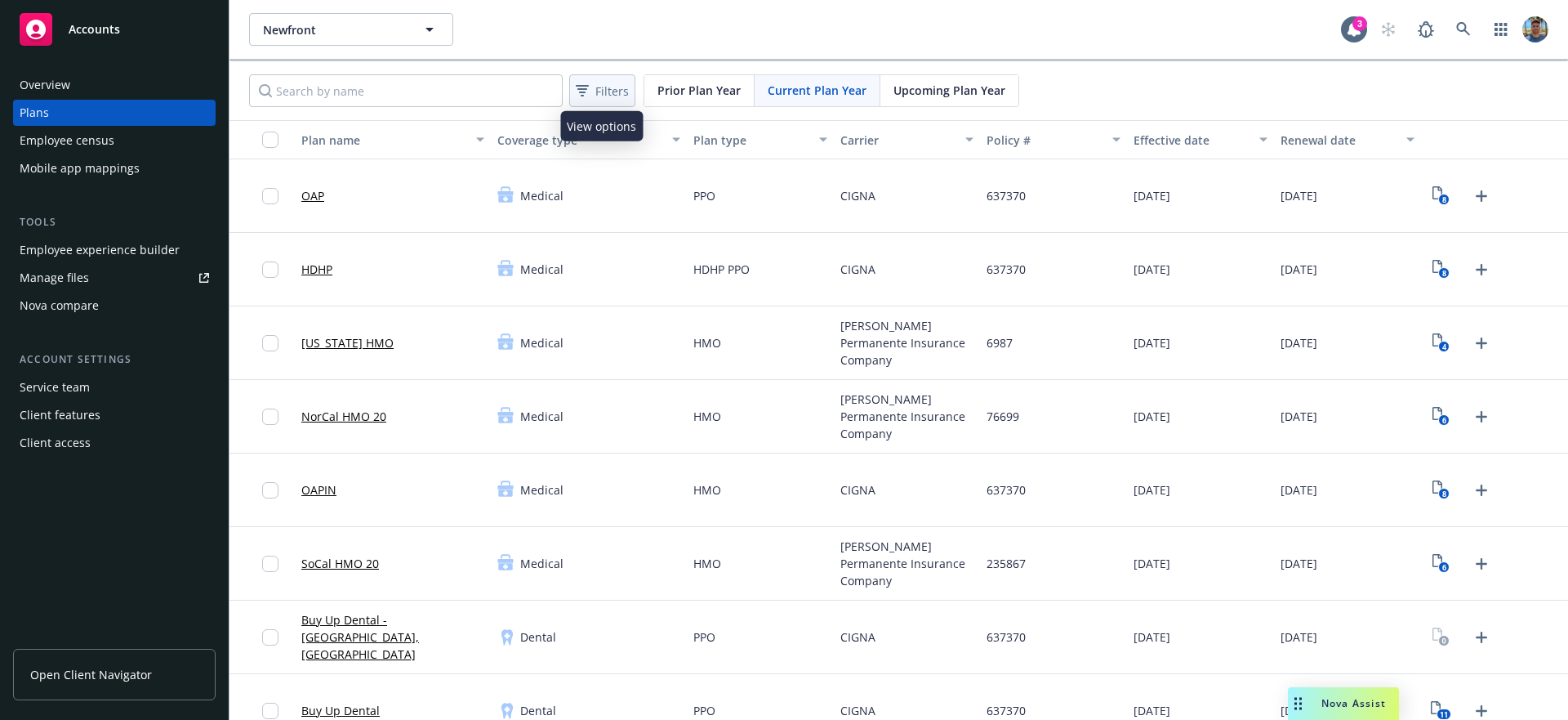
click at [588, 85] on div "Filters" at bounding box center [602, 91] width 60 height 23
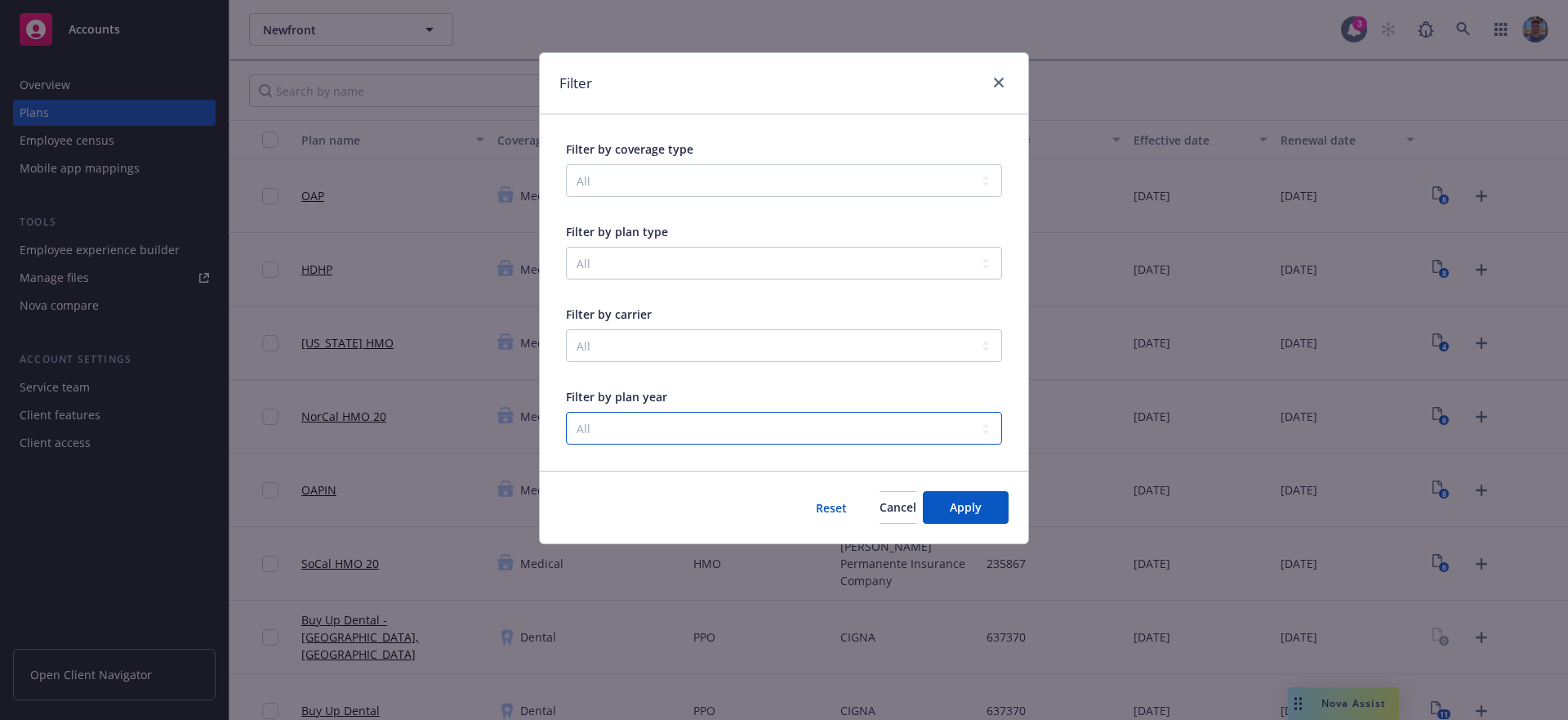
click at [623, 422] on select "All 2012 2013 2023 2024 2025" at bounding box center [784, 427] width 436 height 32
click at [628, 260] on select "All 401(k) Accident Business Travel Accident COBRA Administration Commuter Park…" at bounding box center [784, 263] width 436 height 32
select select "PET_INSURANCE"
click at [566, 247] on select "All 401(k) Accident Business Travel Accident COBRA Administration Commuter Park…" at bounding box center [784, 263] width 436 height 32
click at [981, 510] on button "Apply" at bounding box center [965, 507] width 86 height 32
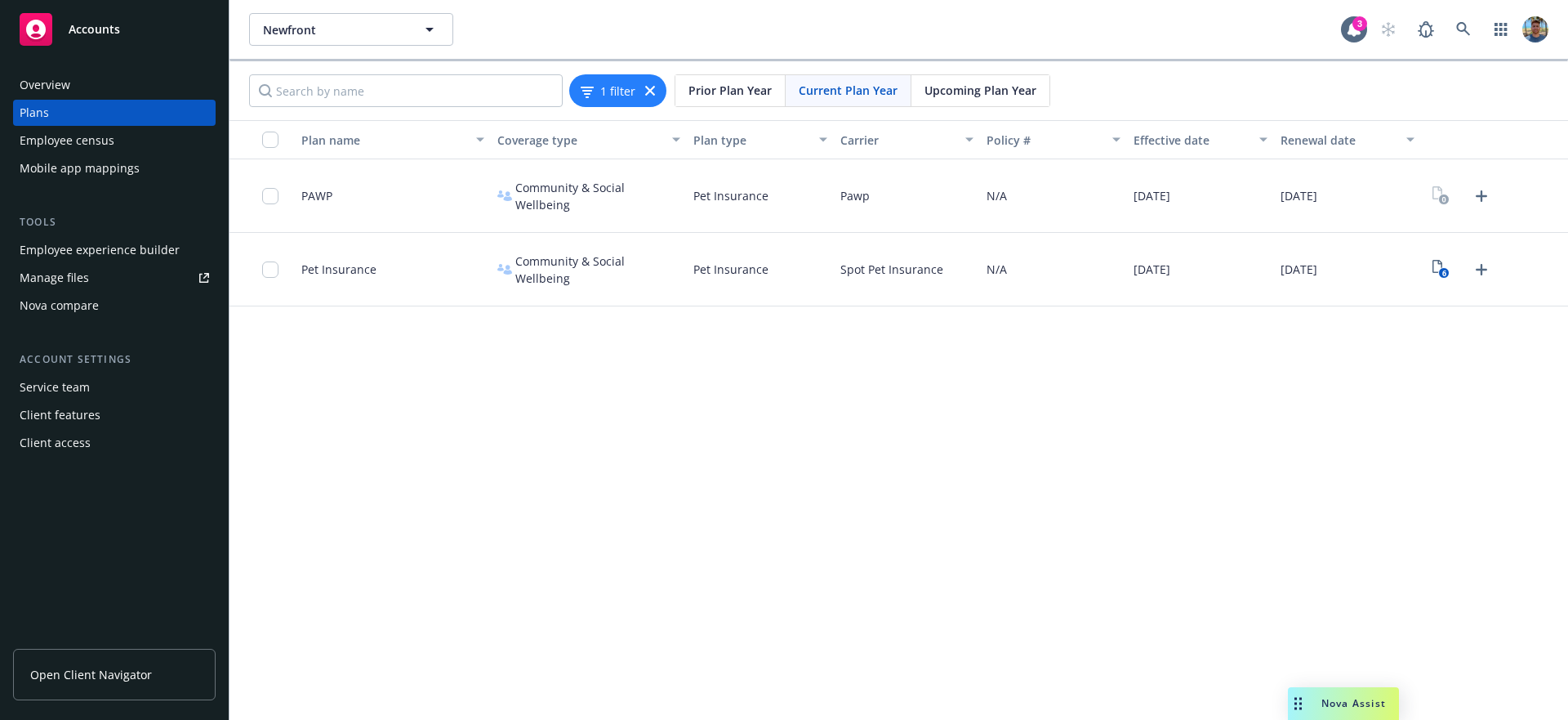
click at [707, 89] on span "Prior Plan Year" at bounding box center [730, 90] width 83 height 17
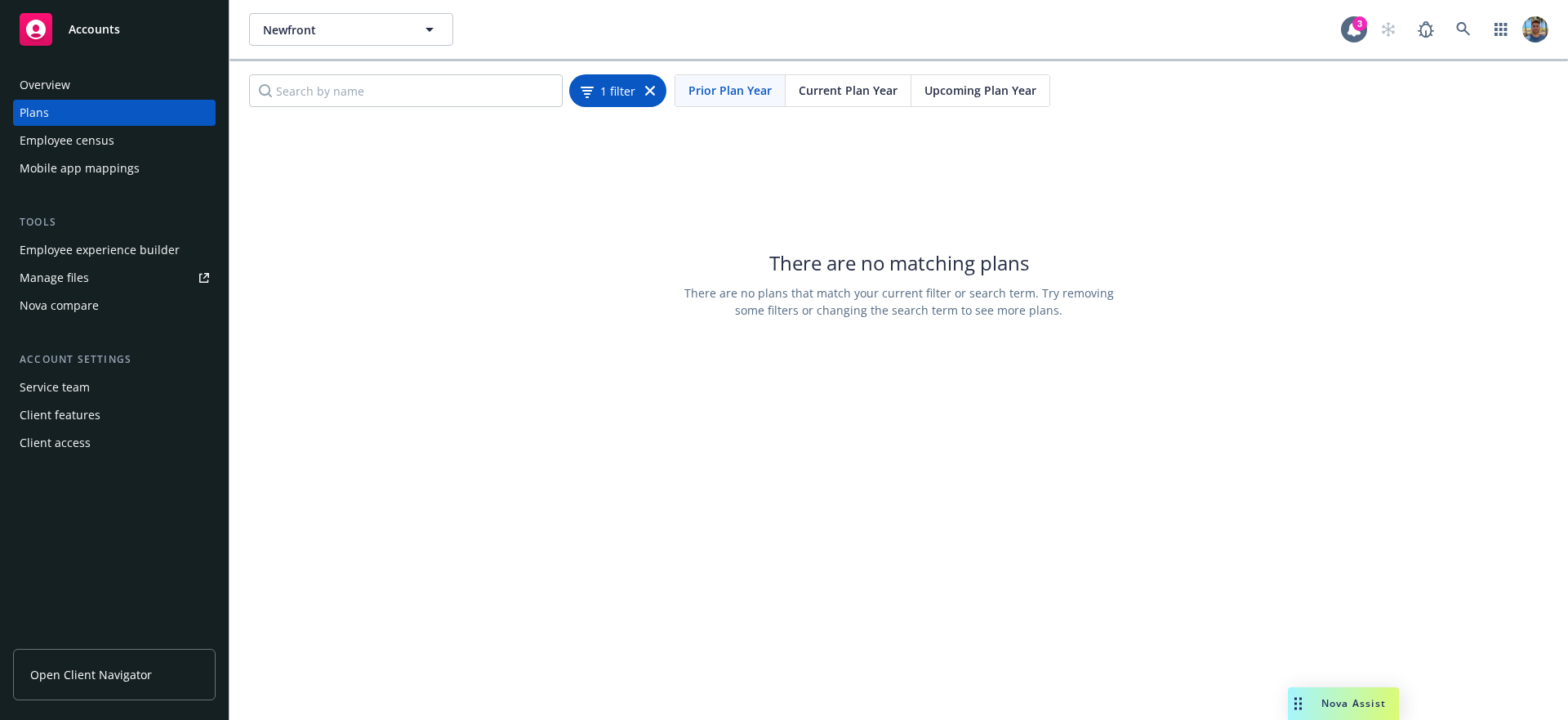
click at [651, 92] on icon at bounding box center [650, 91] width 10 height 10
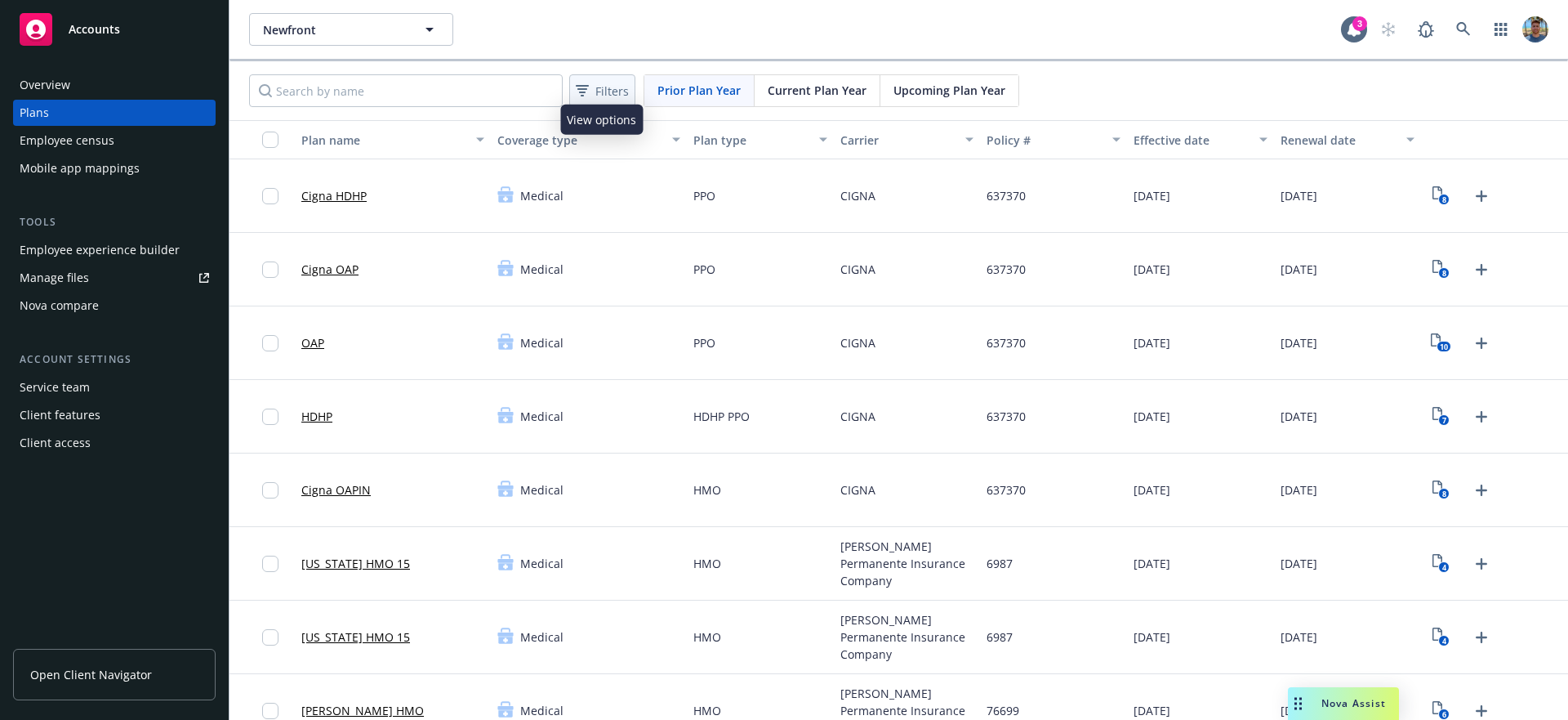
click at [612, 89] on span "Filters" at bounding box center [612, 91] width 33 height 17
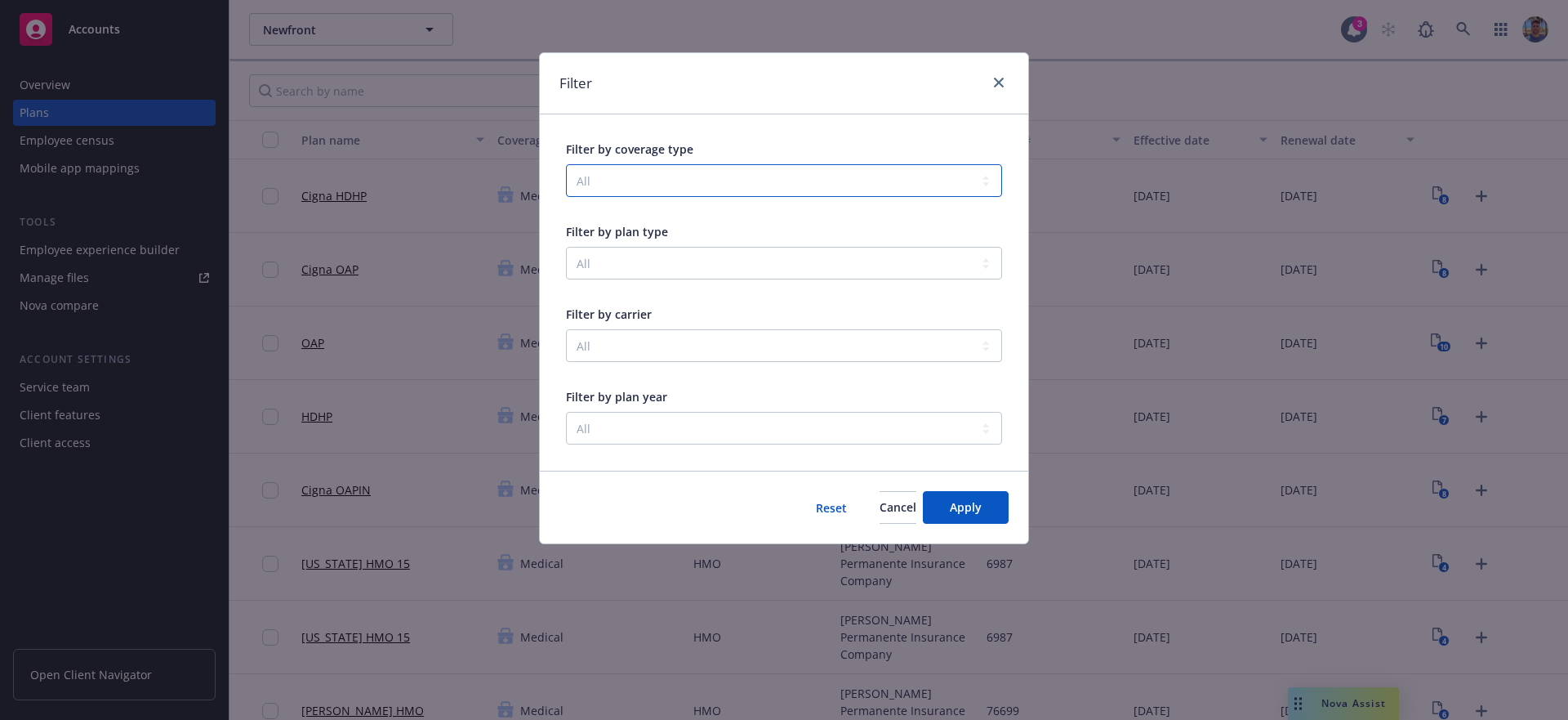
click at [651, 172] on select "All Dental Emotional Wellbeing Family Forward Financial Wellbeing Insurance-Adm…" at bounding box center [784, 180] width 436 height 32
select select "MEDICAL"
click at [566, 164] on select "All Dental Emotional Wellbeing Family Forward Financial Wellbeing Insurance-Adm…" at bounding box center [784, 180] width 436 height 32
click at [960, 499] on span "Apply" at bounding box center [966, 506] width 32 height 16
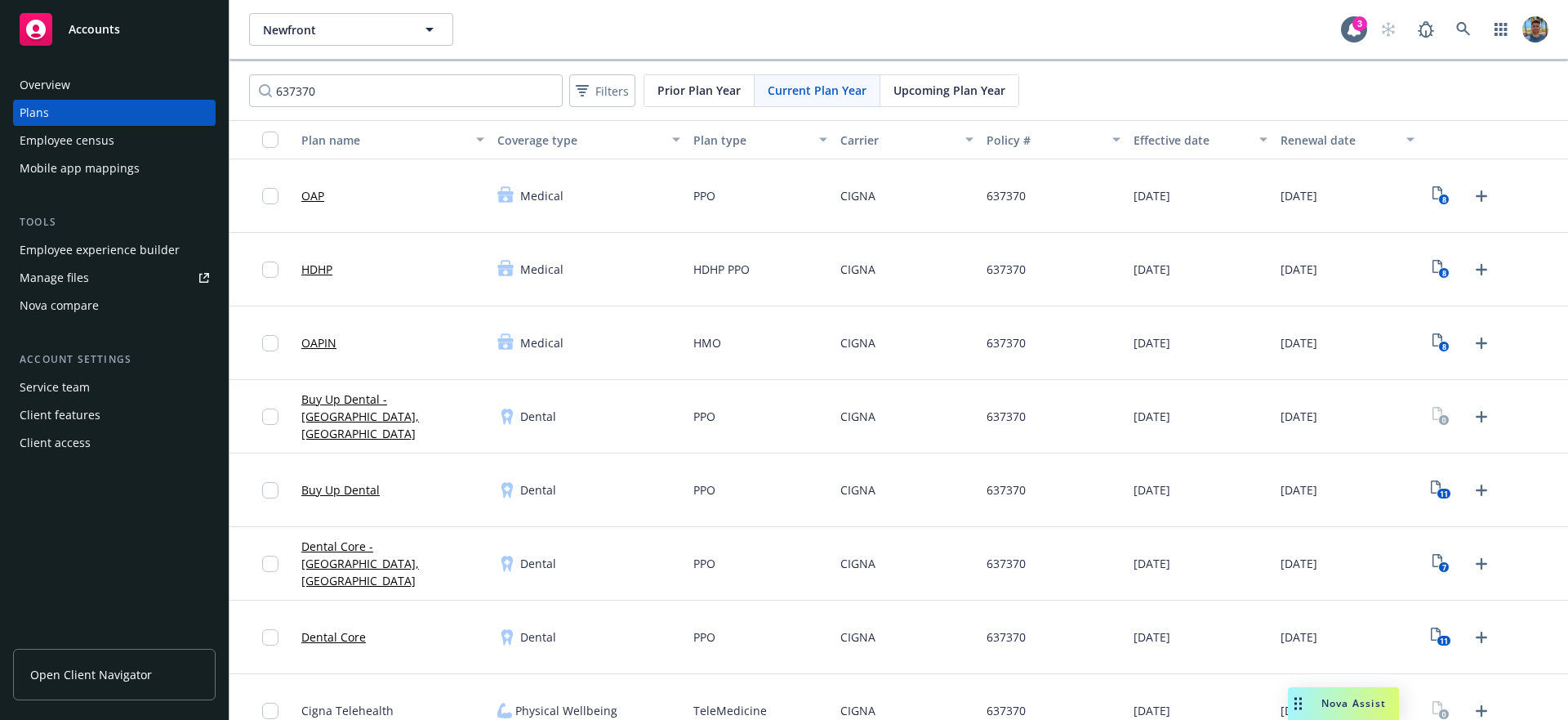
scroll to position [27, 0]
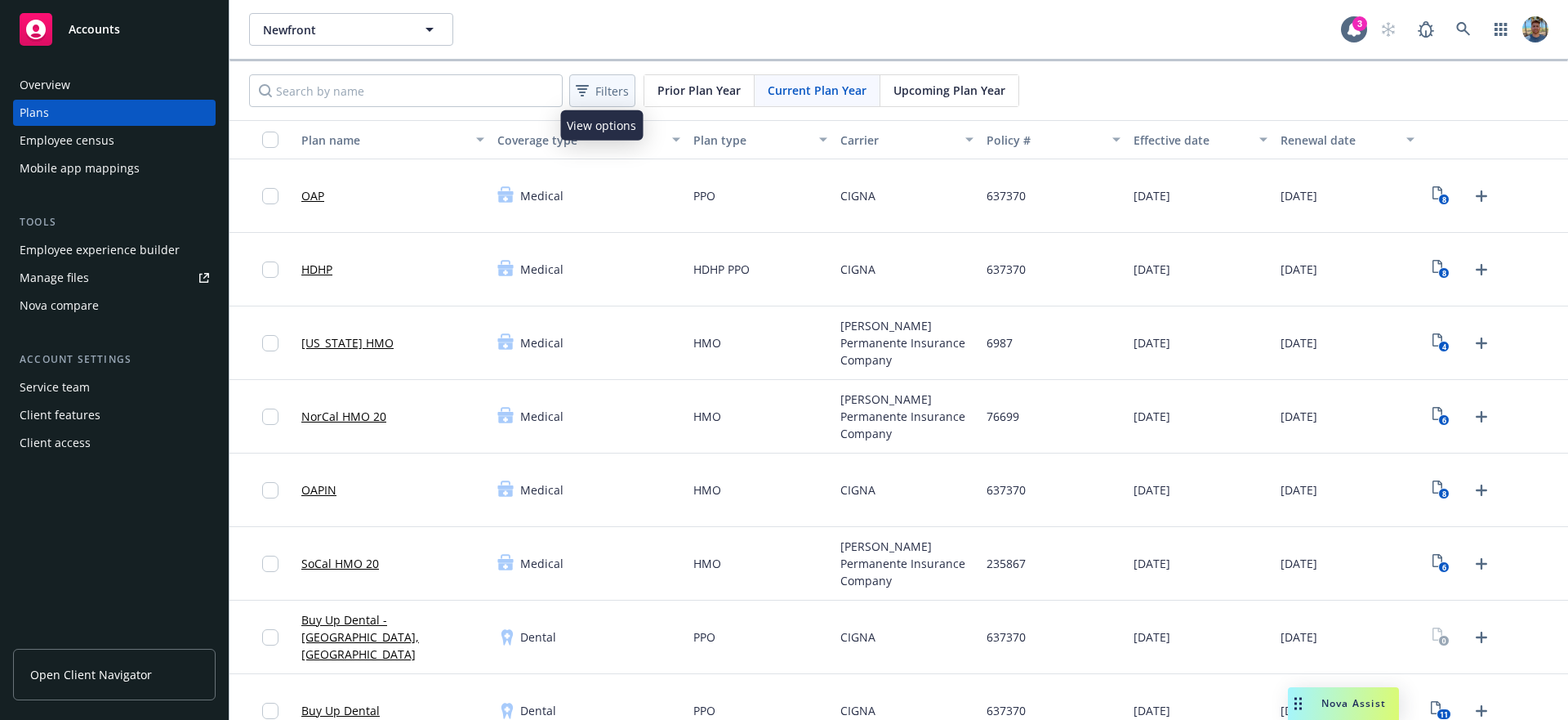
click at [587, 89] on icon at bounding box center [582, 91] width 13 height 13
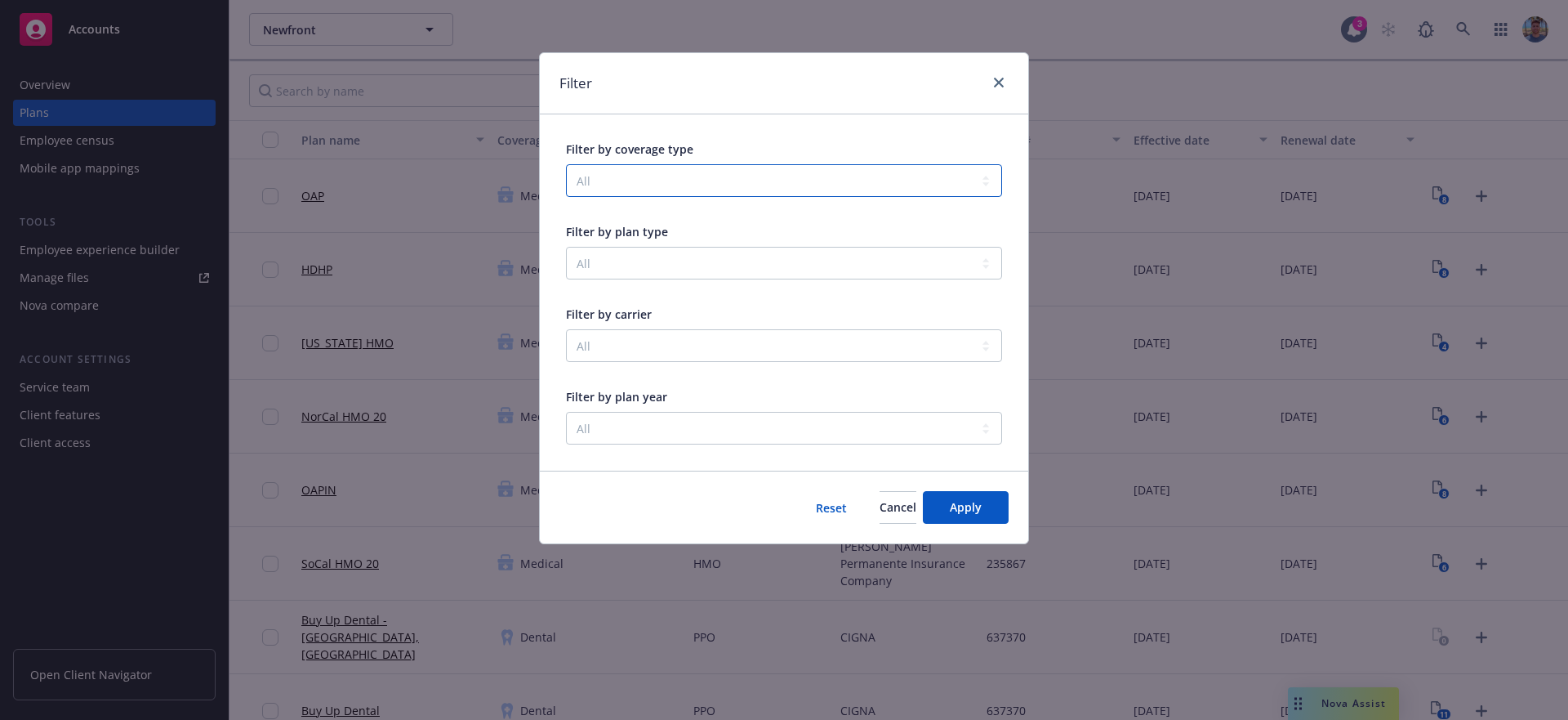
click at [604, 170] on select "All Business Travel Accident Community & Social Wellbeing Dental Disability Emo…" at bounding box center [784, 180] width 436 height 32
select select "FINANCIAL_WELLBEING"
click at [566, 164] on select "All Business Travel Accident Community & Social Wellbeing Dental Disability Emo…" at bounding box center [784, 180] width 436 height 32
click at [981, 508] on button "Apply" at bounding box center [965, 507] width 86 height 32
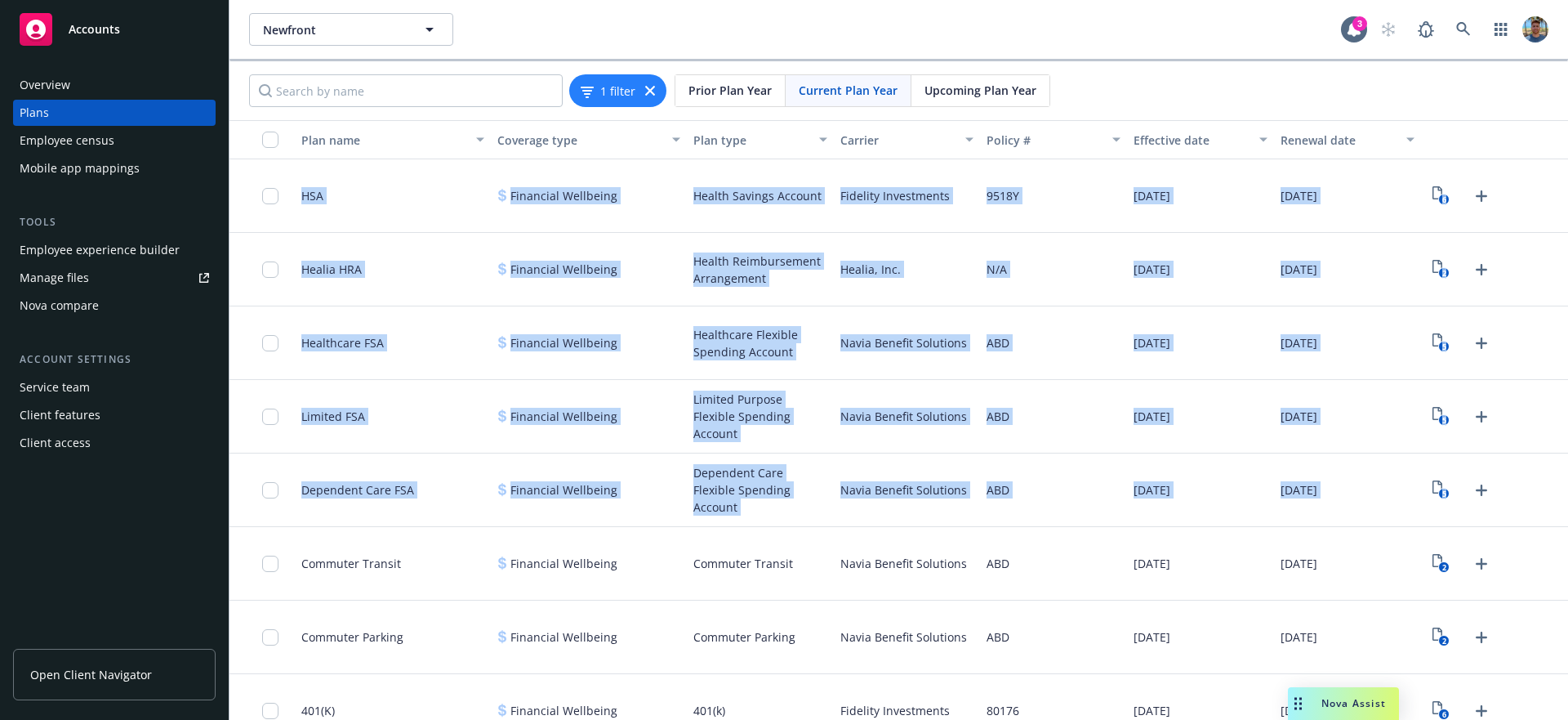
drag, startPoint x: 317, startPoint y: 179, endPoint x: 440, endPoint y: 550, distance: 390.9
click at [440, 550] on div "HSA Financial Wellbeing Health Savings Account Fidelity Investments 9518Y [DATE…" at bounding box center [898, 564] width 1338 height 809
click at [417, 318] on div "Healthcare FSA" at bounding box center [393, 343] width 196 height 73
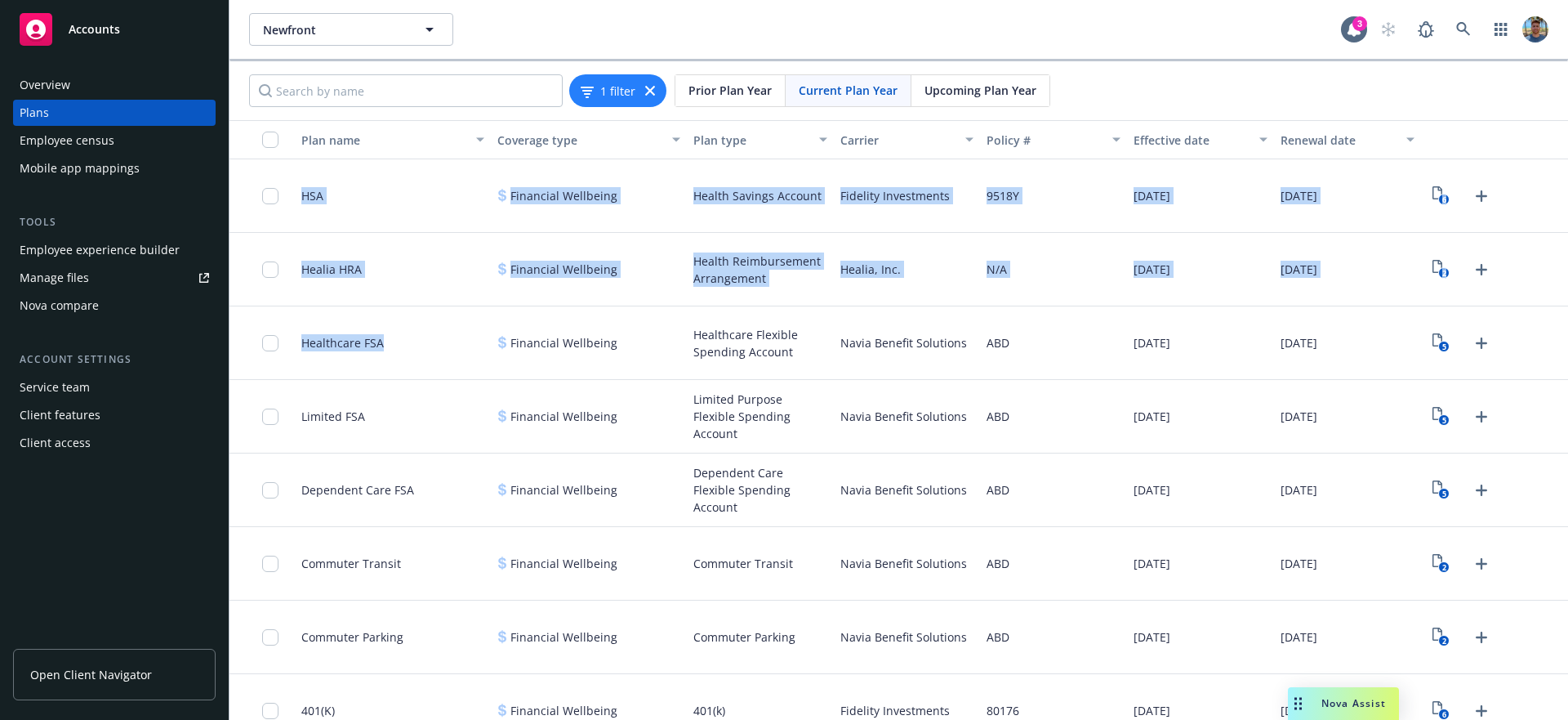
drag, startPoint x: 317, startPoint y: 208, endPoint x: 400, endPoint y: 354, distance: 167.9
click at [400, 353] on div "HSA Financial Wellbeing Health Savings Account Fidelity Investments 9518Y [DATE…" at bounding box center [898, 564] width 1338 height 809
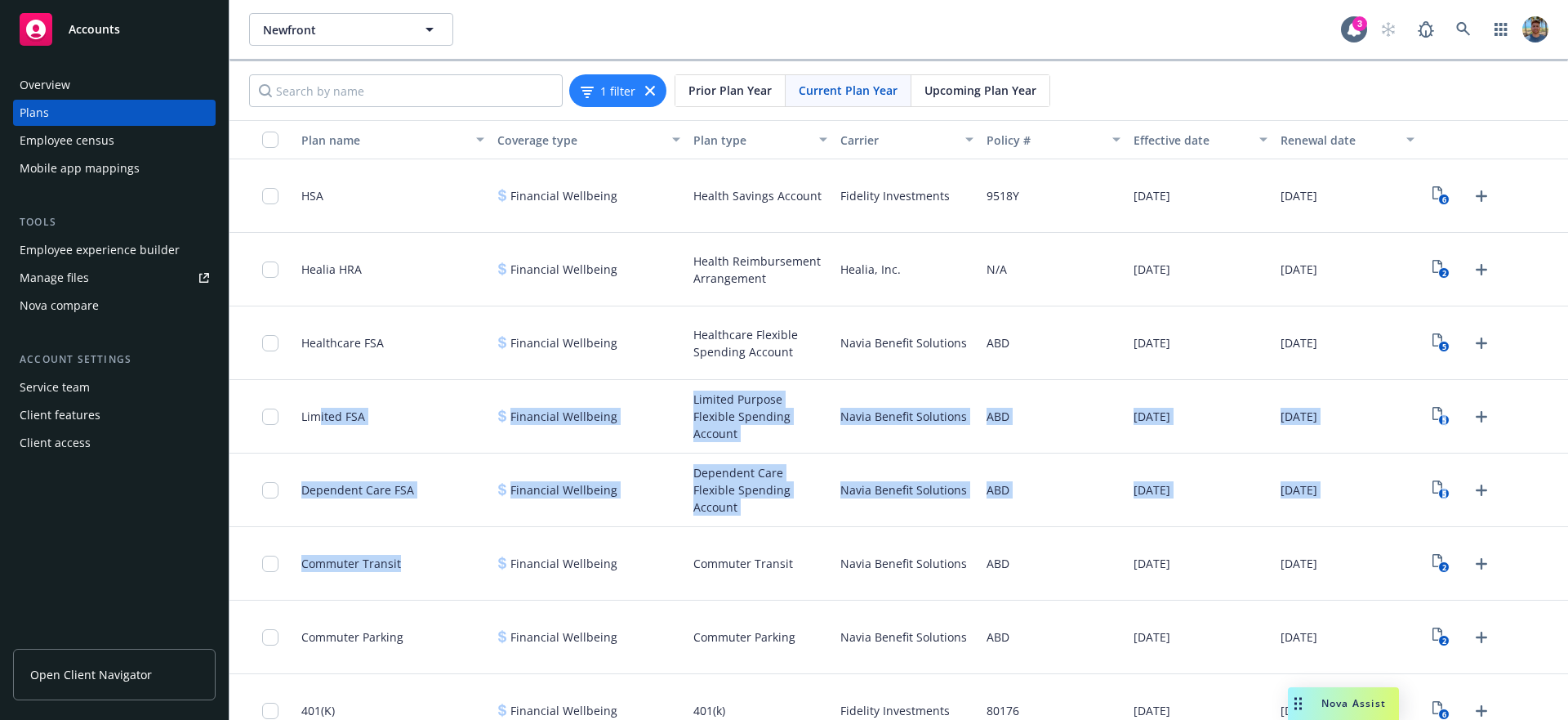
drag, startPoint x: 327, startPoint y: 437, endPoint x: 406, endPoint y: 573, distance: 157.3
click at [404, 585] on div "HSA Financial Wellbeing Health Savings Account Fidelity Investments 9518Y [DATE…" at bounding box center [898, 564] width 1338 height 809
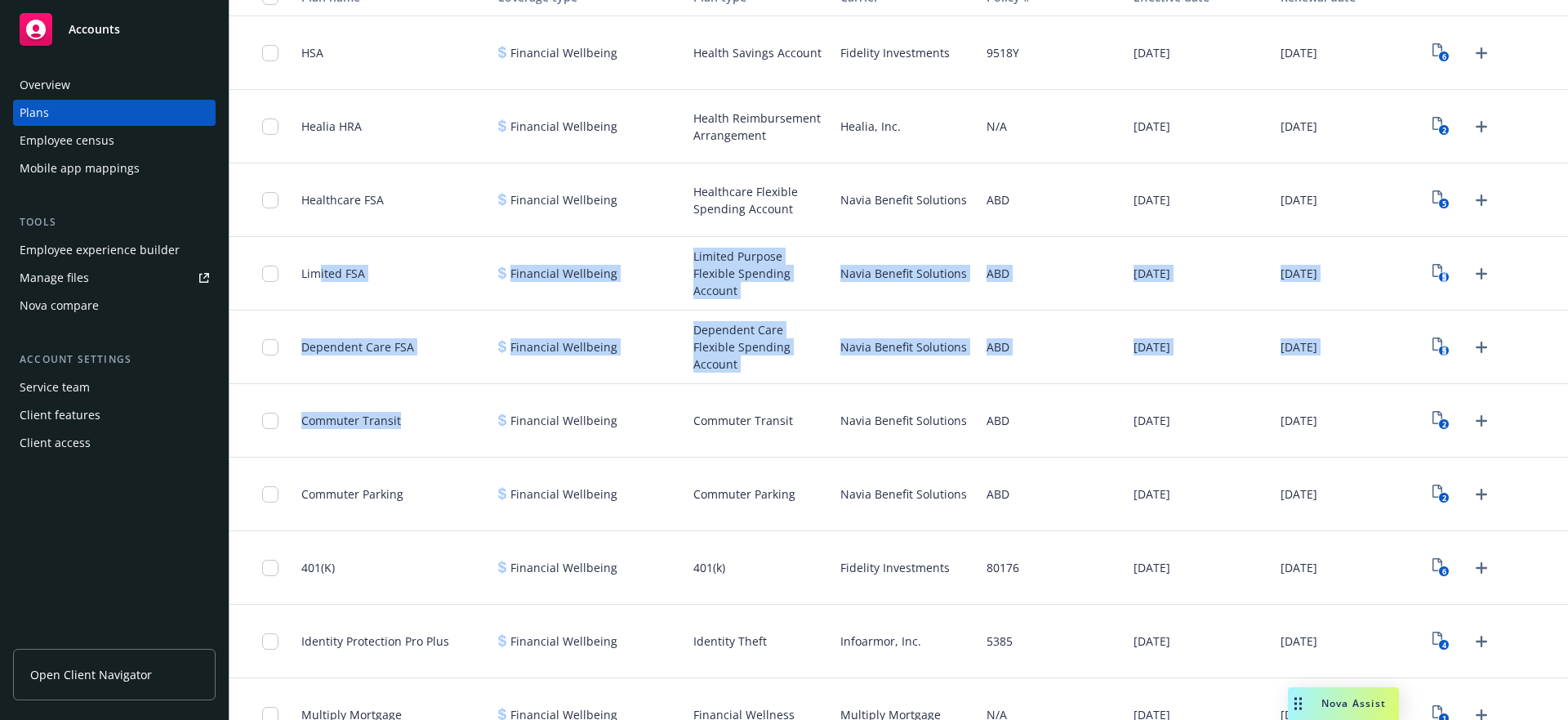
scroll to position [249, 0]
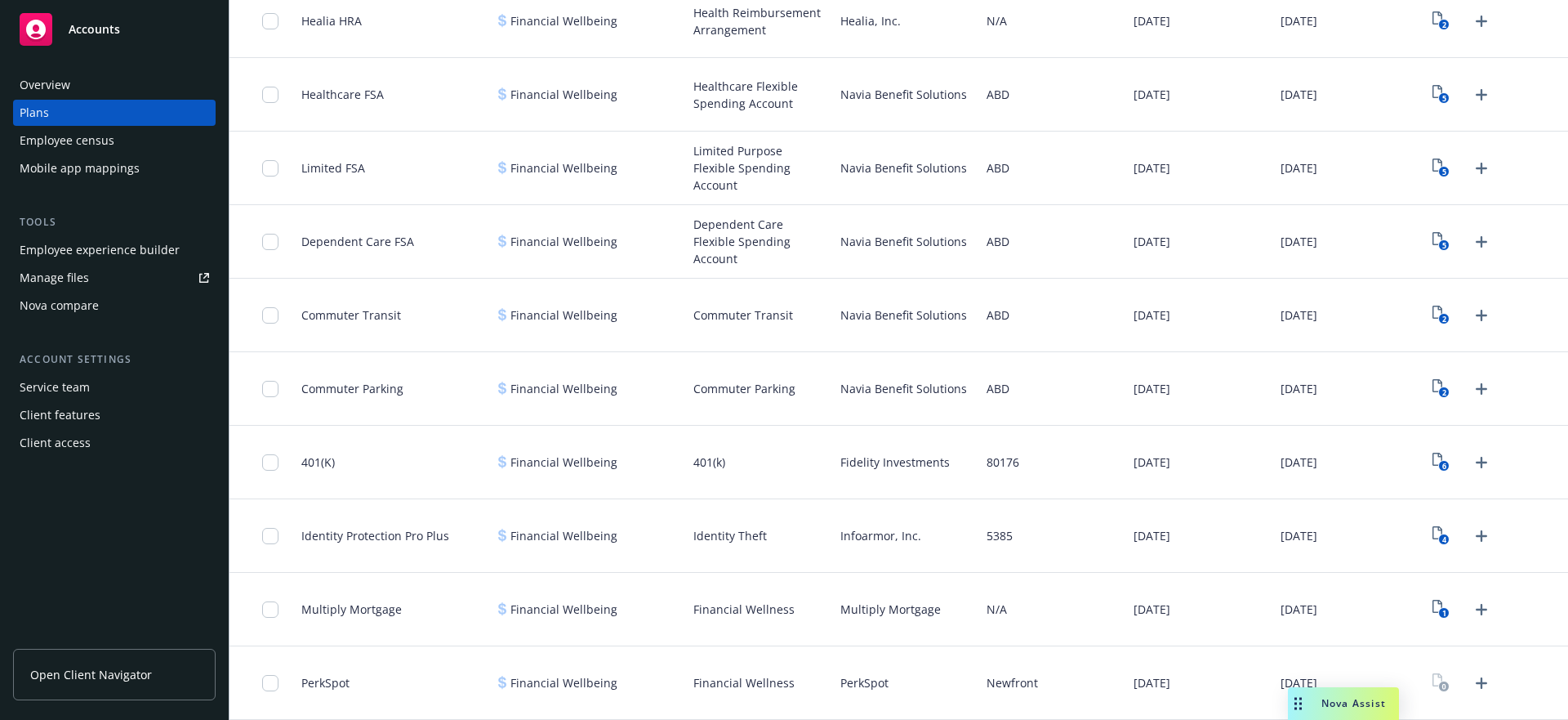
click at [401, 664] on div "PerkSpot" at bounding box center [393, 683] width 196 height 73
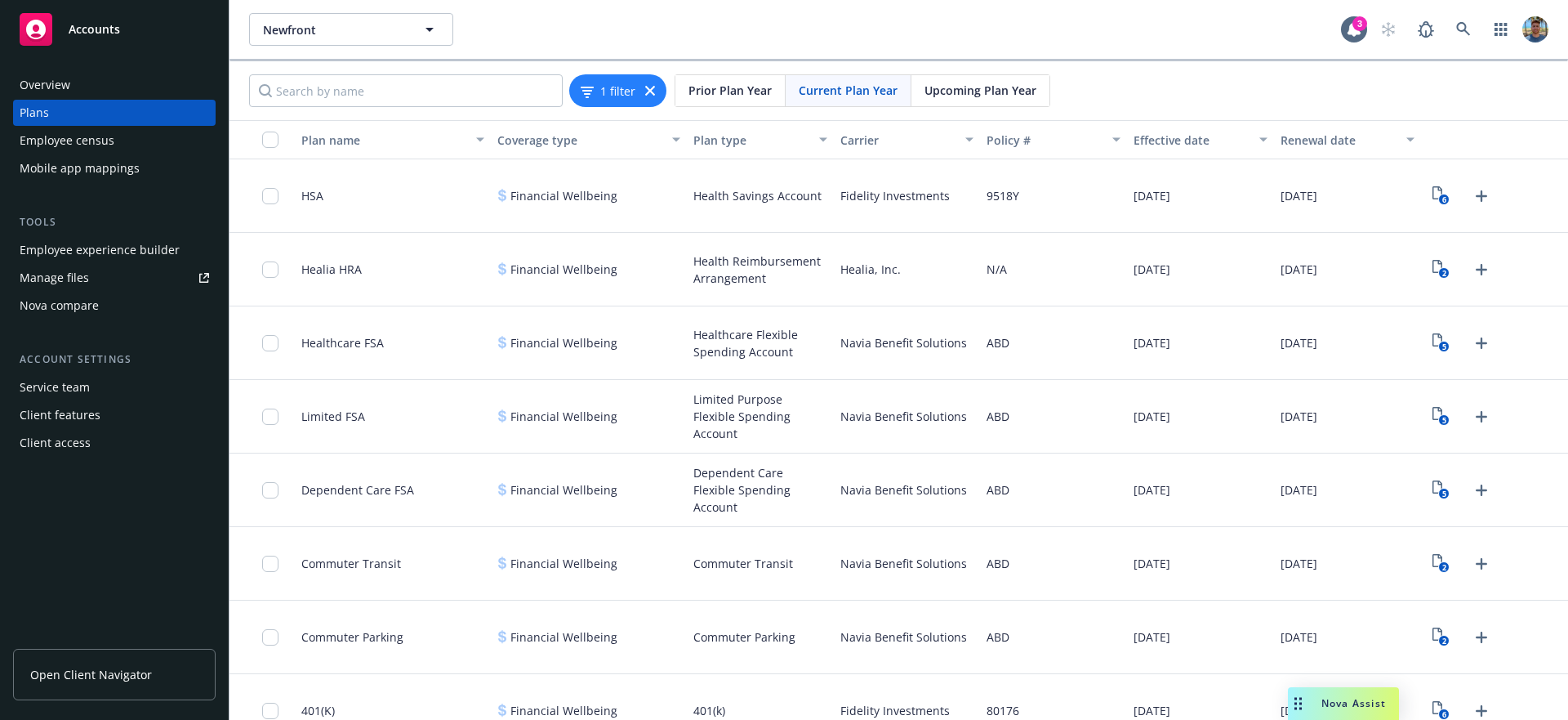
click at [377, 354] on div "Healthcare FSA" at bounding box center [342, 343] width 82 height 53
click at [379, 553] on div "Commuter Transit" at bounding box center [351, 564] width 100 height 53
click at [386, 639] on span "Commuter Parking" at bounding box center [352, 637] width 102 height 17
click at [368, 707] on div "401(K)" at bounding box center [393, 711] width 196 height 73
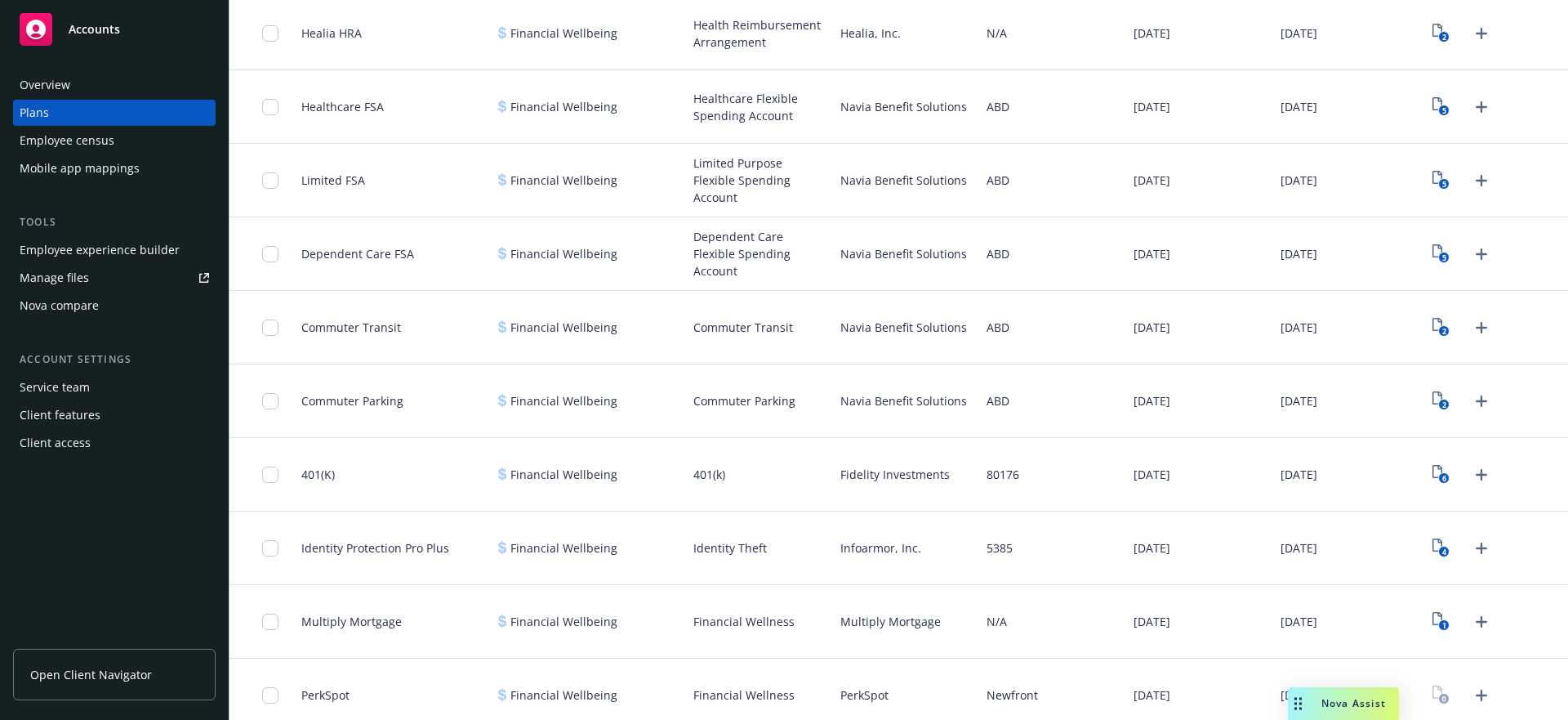
scroll to position [249, 0]
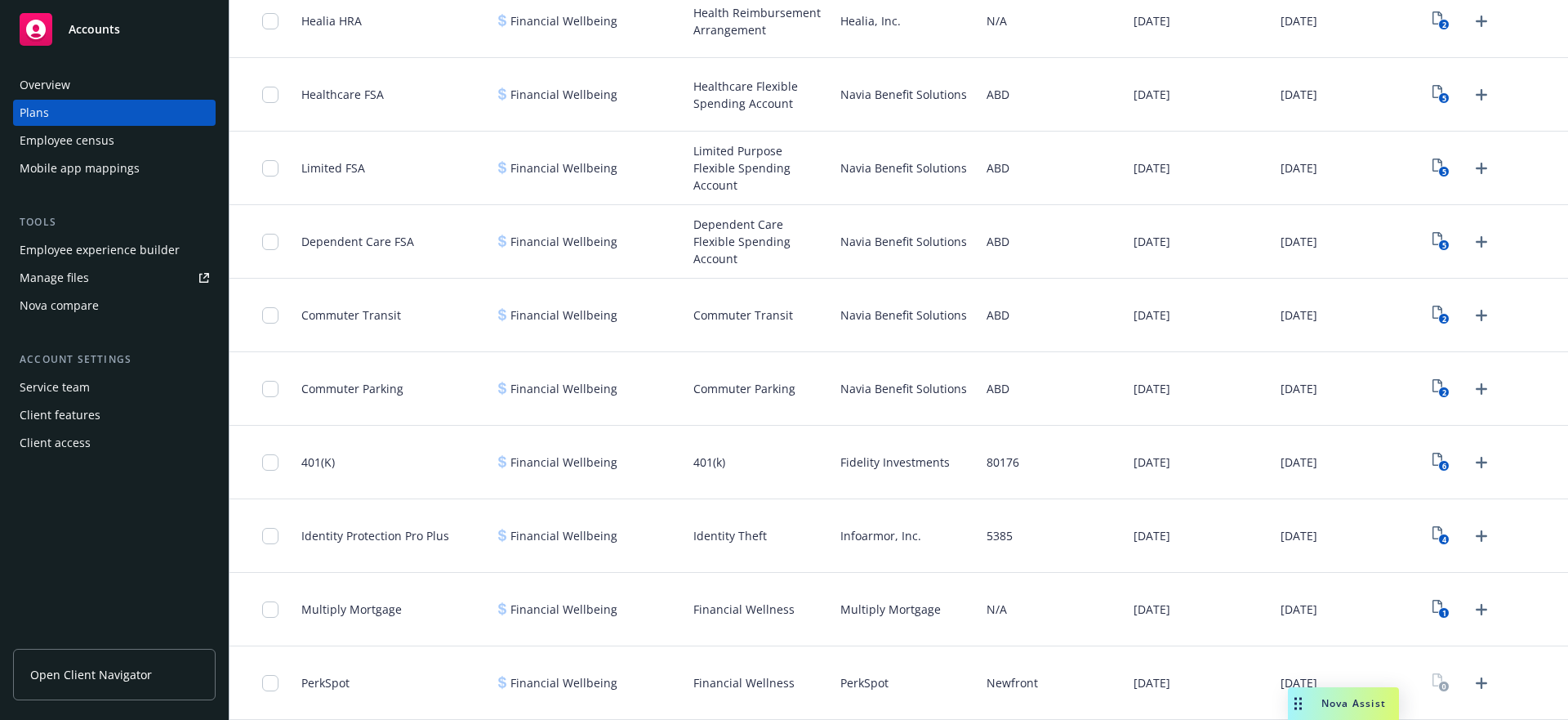
click at [382, 535] on span "Identity Protection Pro Plus" at bounding box center [376, 535] width 148 height 17
drag, startPoint x: 373, startPoint y: 595, endPoint x: 372, endPoint y: 614, distance: 19.0
click at [373, 597] on div "Multiply Mortgage" at bounding box center [351, 609] width 101 height 53
click at [371, 678] on div "PerkSpot" at bounding box center [393, 683] width 196 height 73
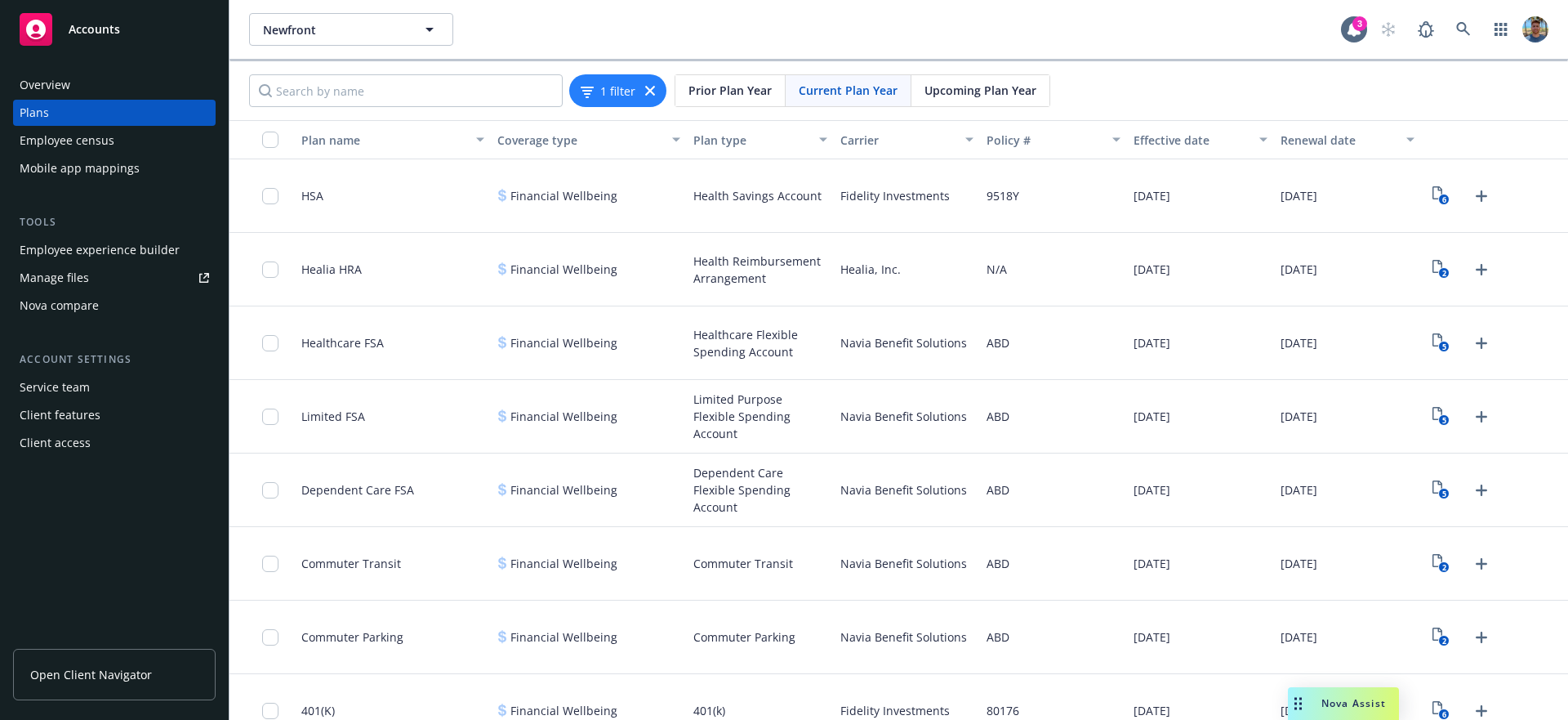
click at [647, 89] on icon at bounding box center [650, 91] width 10 height 10
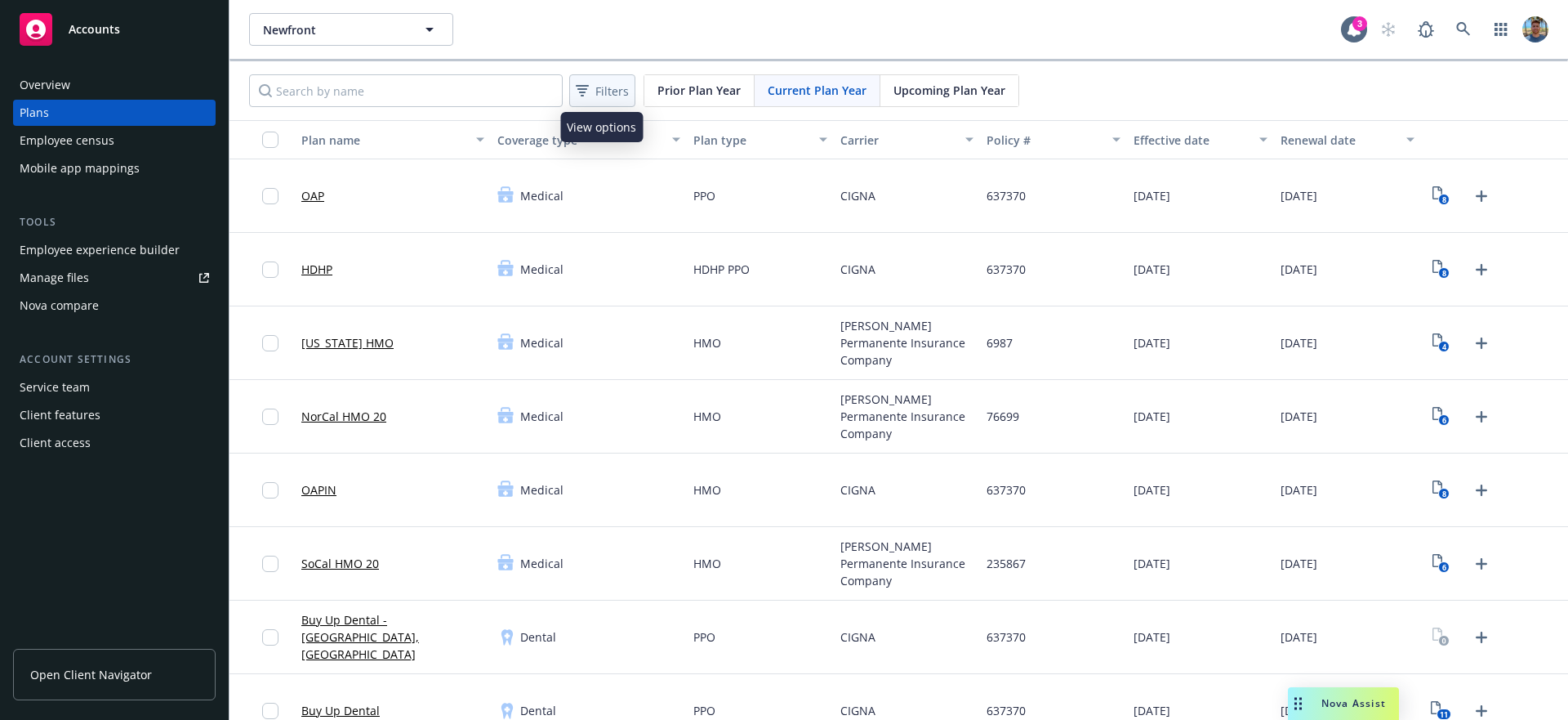
click at [607, 91] on span "Filters" at bounding box center [612, 91] width 33 height 17
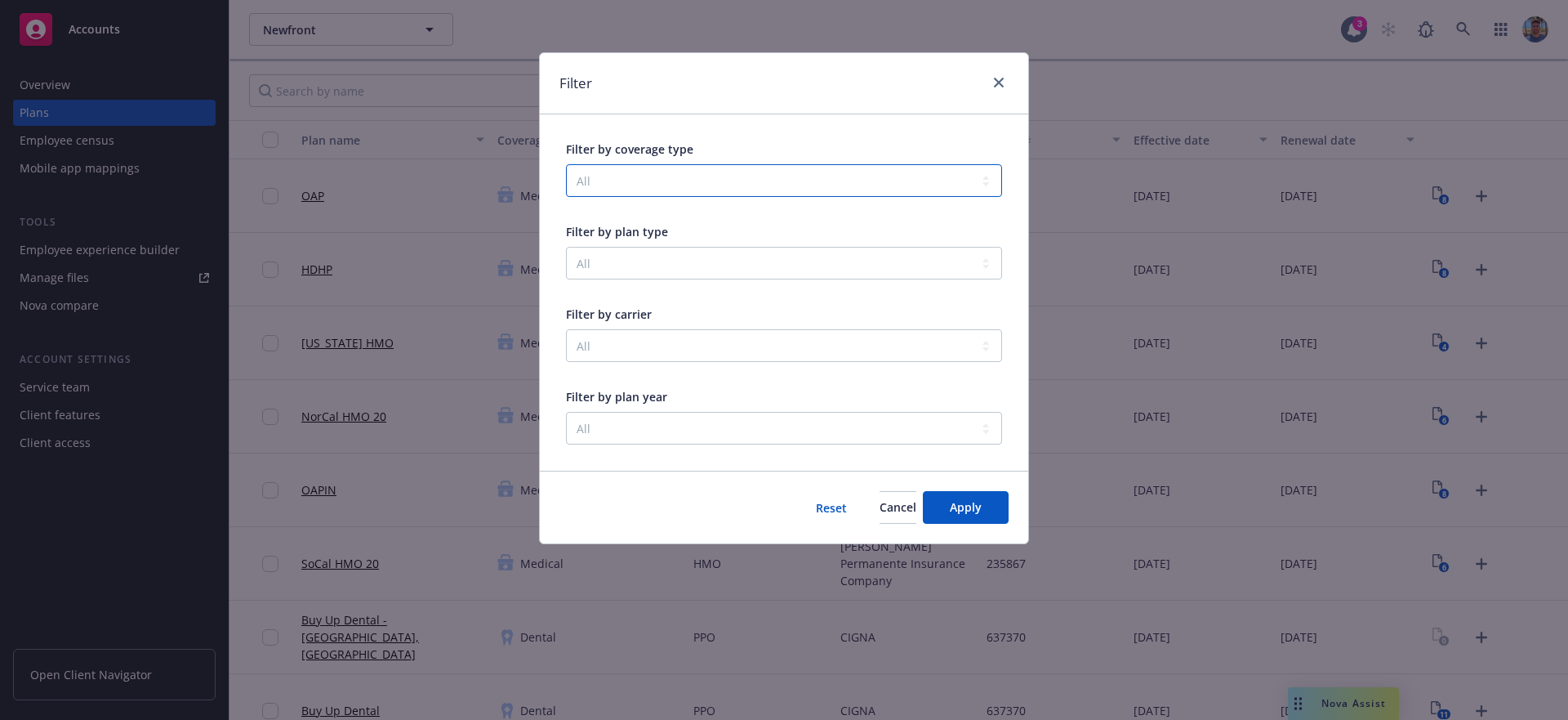
click at [697, 167] on select "All Business Travel Accident Community & Social Wellbeing Dental Disability Emo…" at bounding box center [784, 180] width 436 height 32
select select "LIFE_AND_AD&D"
click at [566, 164] on select "All Business Travel Accident Community & Social Wellbeing Dental Disability Emo…" at bounding box center [784, 180] width 436 height 32
click at [983, 510] on button "Apply" at bounding box center [965, 507] width 86 height 32
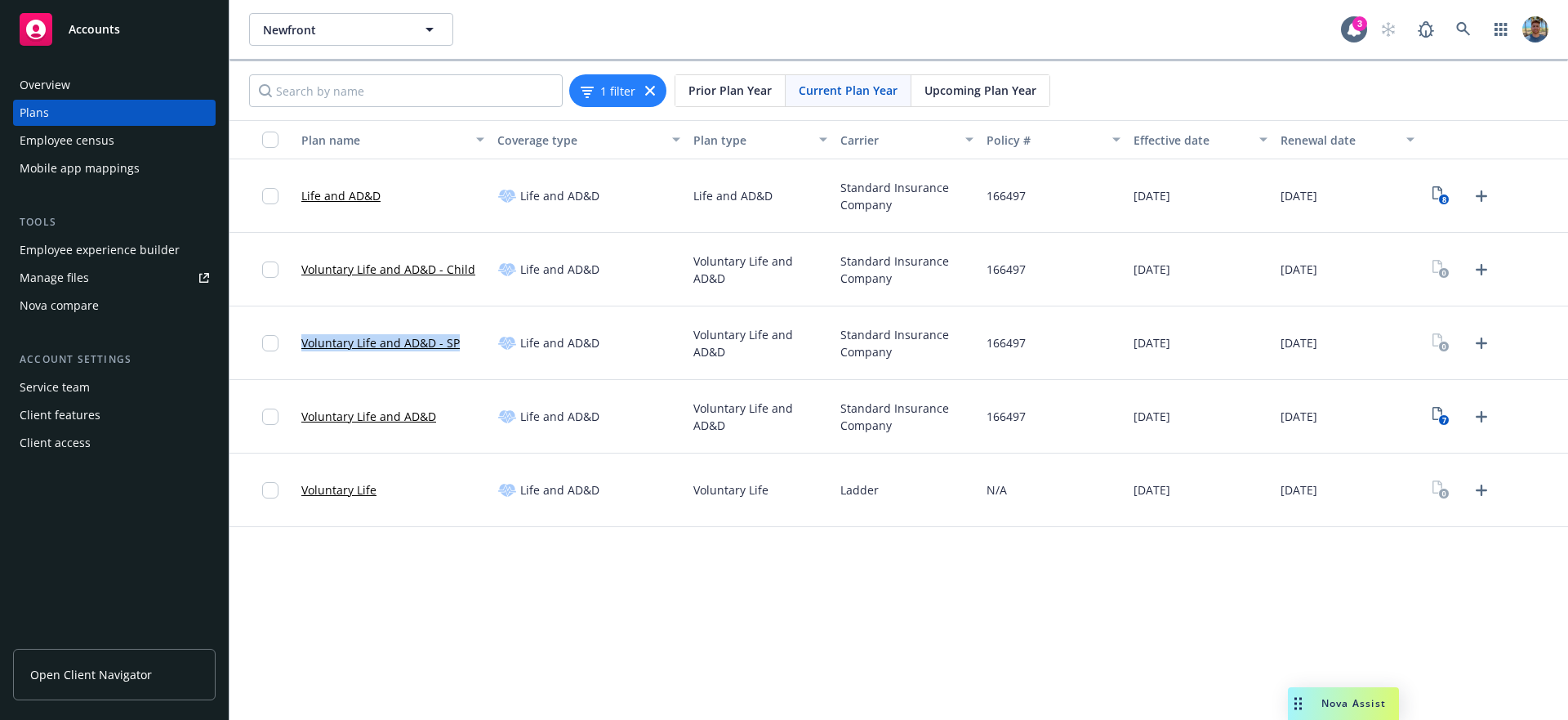
drag, startPoint x: 476, startPoint y: 347, endPoint x: 437, endPoint y: 355, distance: 39.8
click at [441, 312] on div "Voluntary Life and AD&D - SP" at bounding box center [393, 343] width 196 height 73
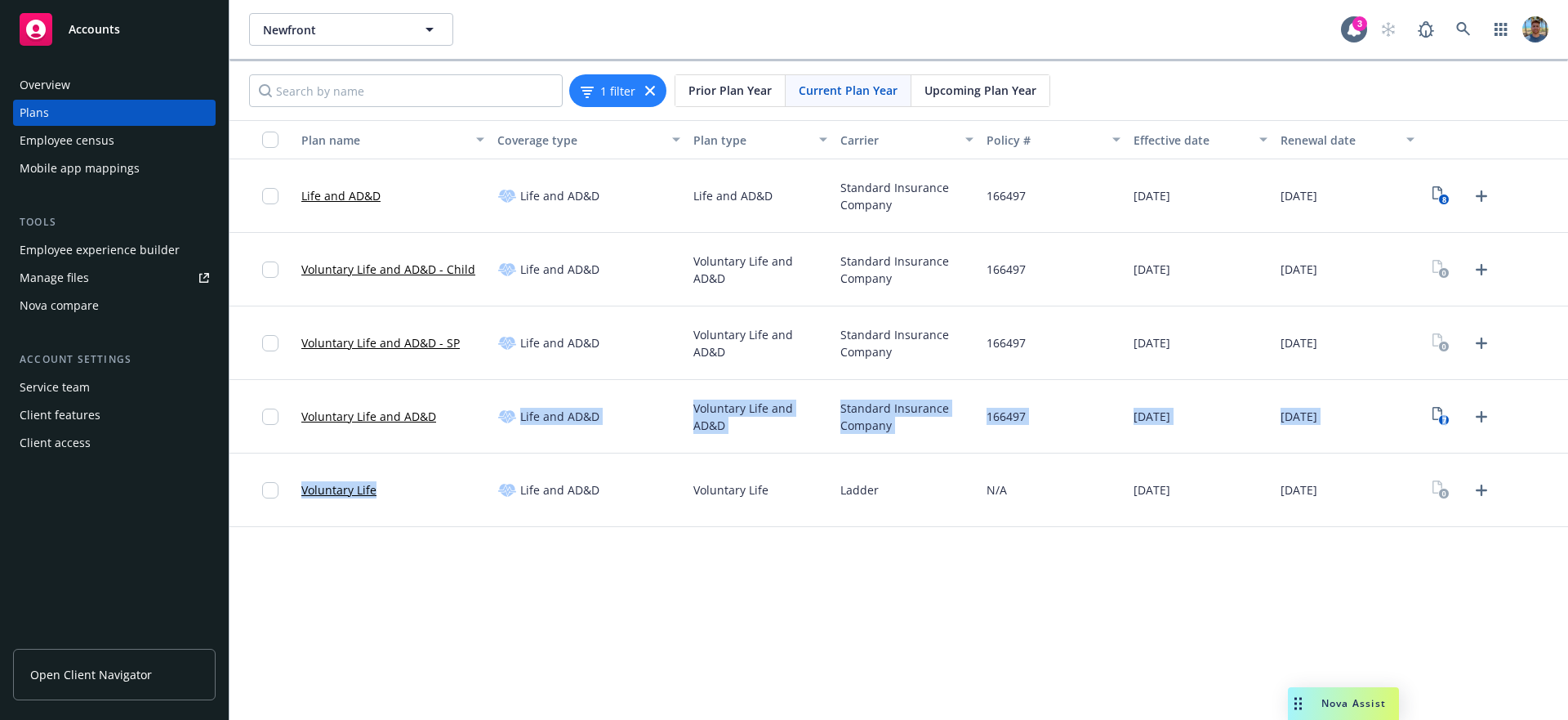
drag, startPoint x: 440, startPoint y: 510, endPoint x: 353, endPoint y: 437, distance: 113.6
click at [353, 437] on div "Life and AD&D Life and AD&D Life and AD&D Standard Insurance Company 166497 [DA…" at bounding box center [898, 343] width 1338 height 367
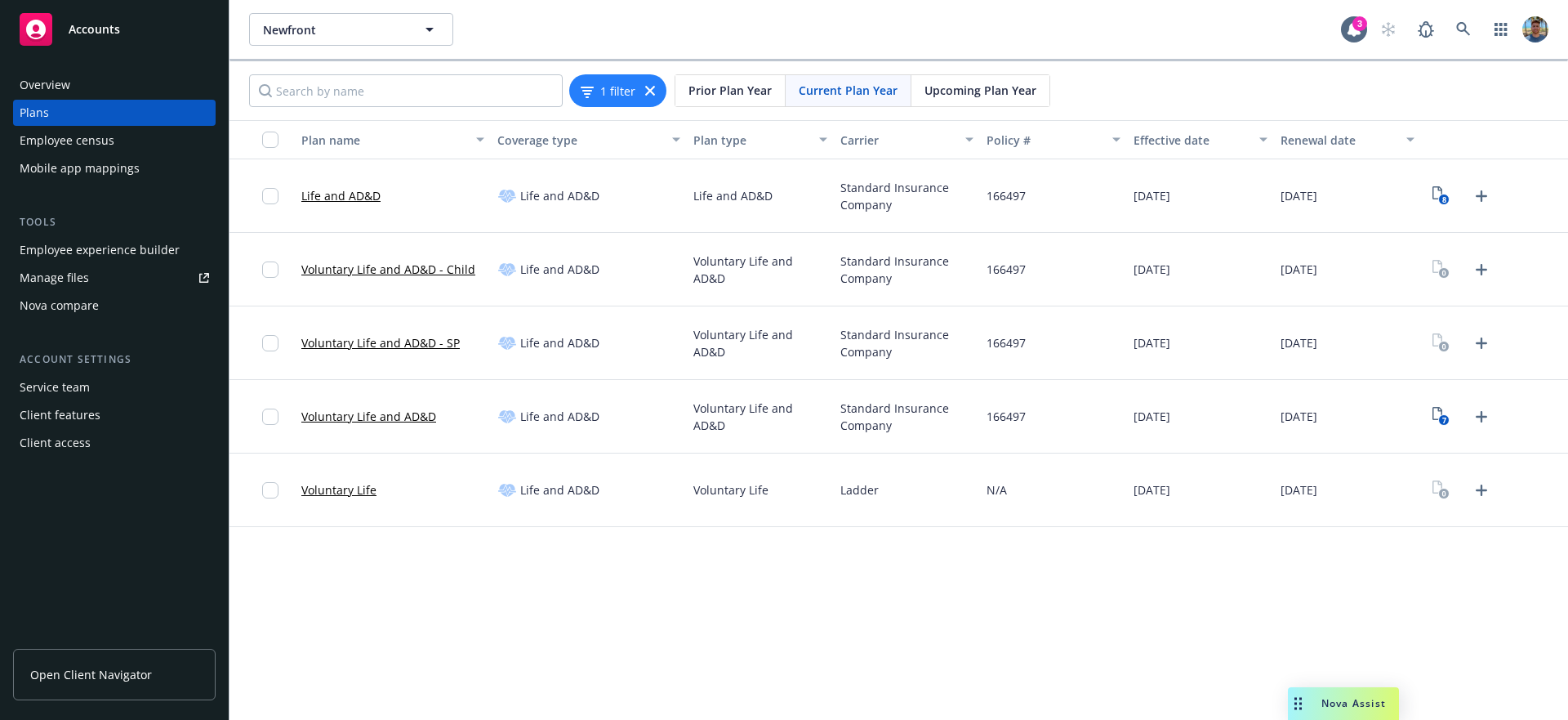
click at [772, 500] on div "Voluntary Life" at bounding box center [759, 490] width 147 height 73
click at [367, 32] on span "Newfront" at bounding box center [333, 30] width 141 height 17
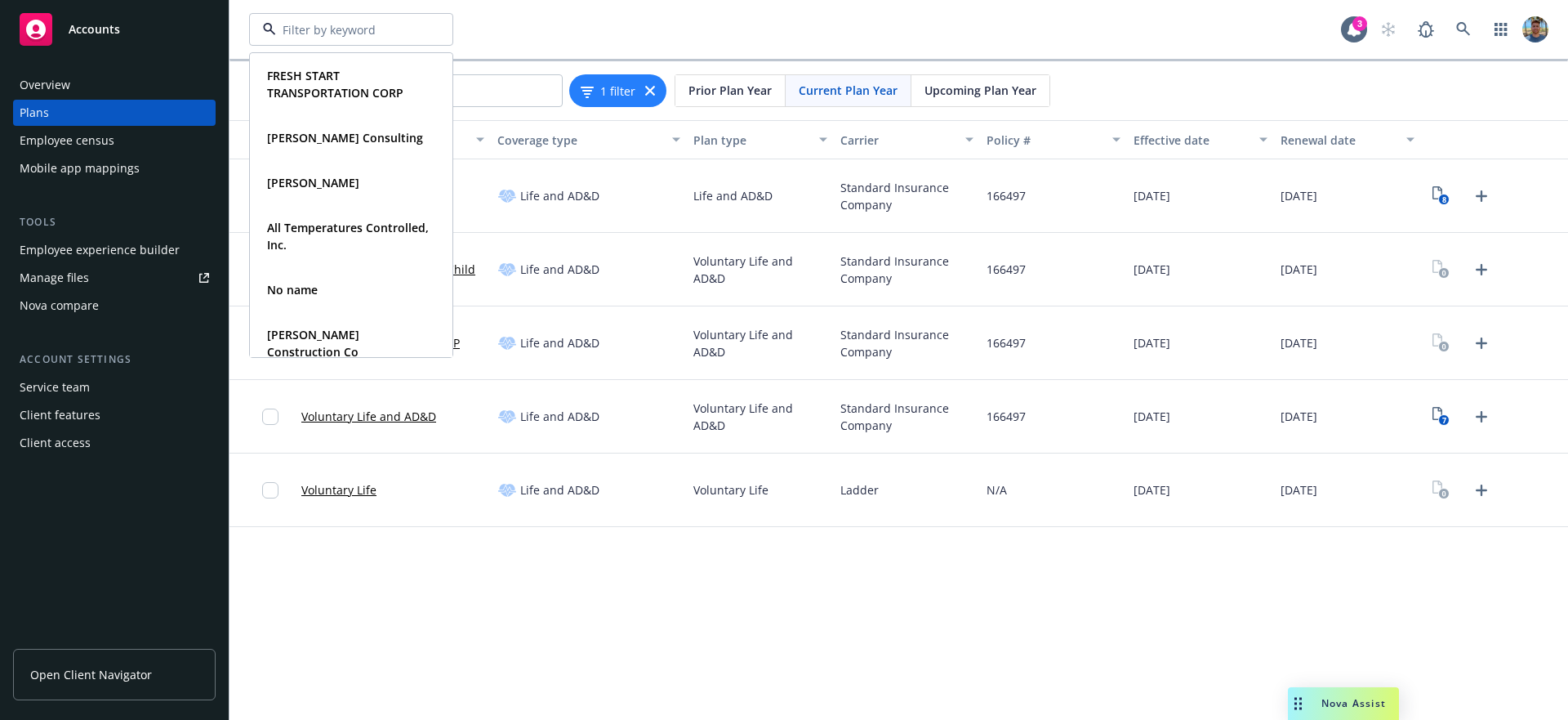
click at [764, 22] on div "FRESH START TRANSPORTATION CORP Type Commercial [PERSON_NAME] Consulting Type C…" at bounding box center [795, 29] width 1092 height 32
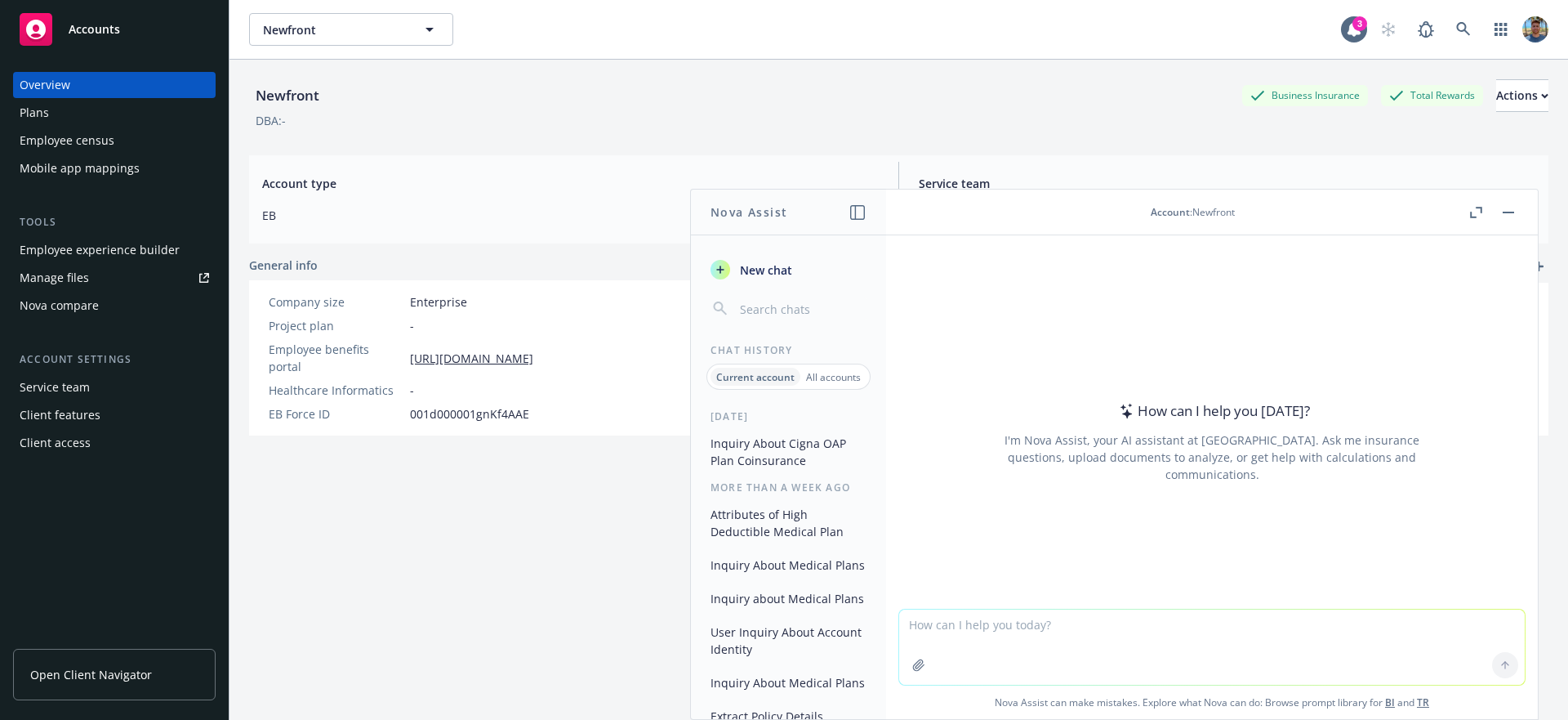
drag, startPoint x: 103, startPoint y: 117, endPoint x: 132, endPoint y: 117, distance: 29.0
click at [103, 117] on div "Plans" at bounding box center [115, 112] width 189 height 26
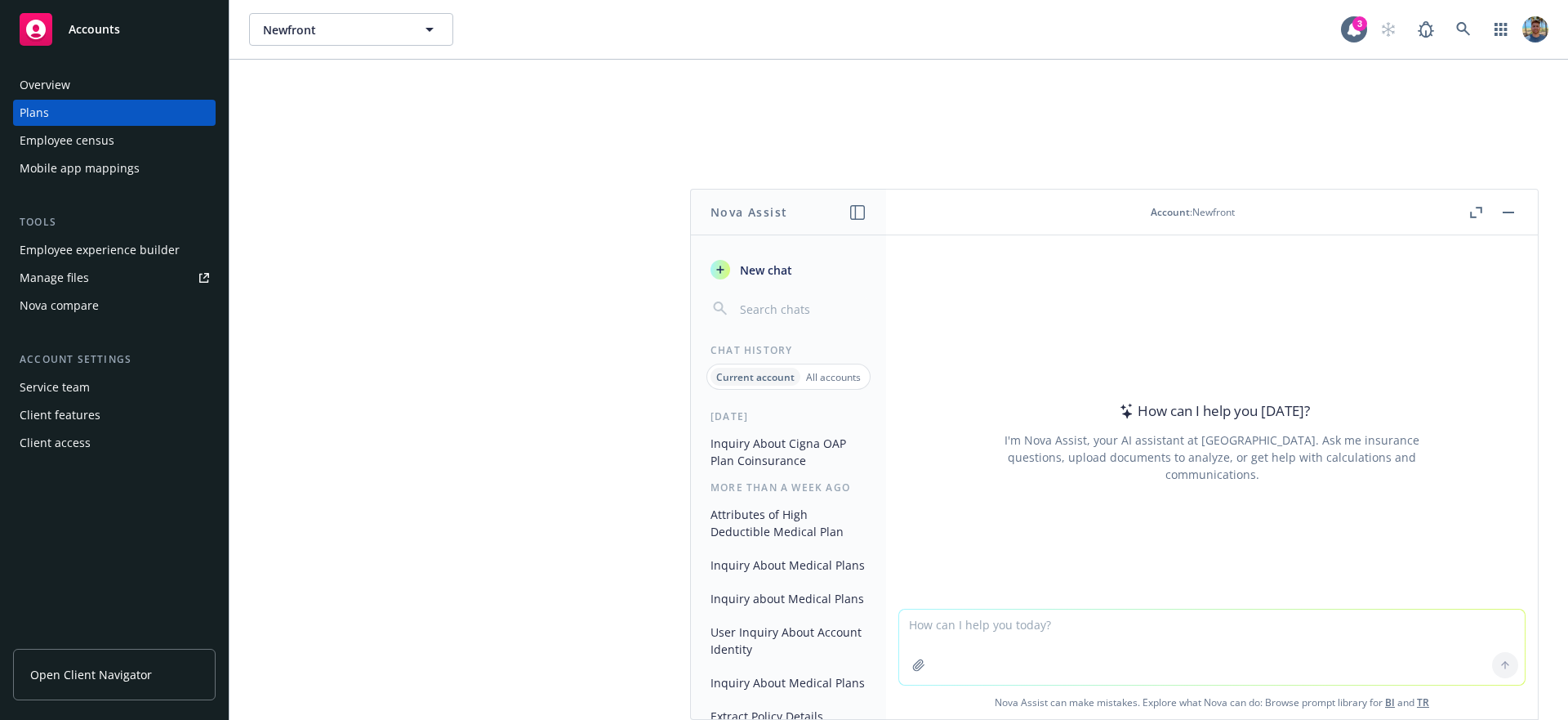
click at [1511, 211] on icon "button" at bounding box center [1508, 212] width 12 height 2
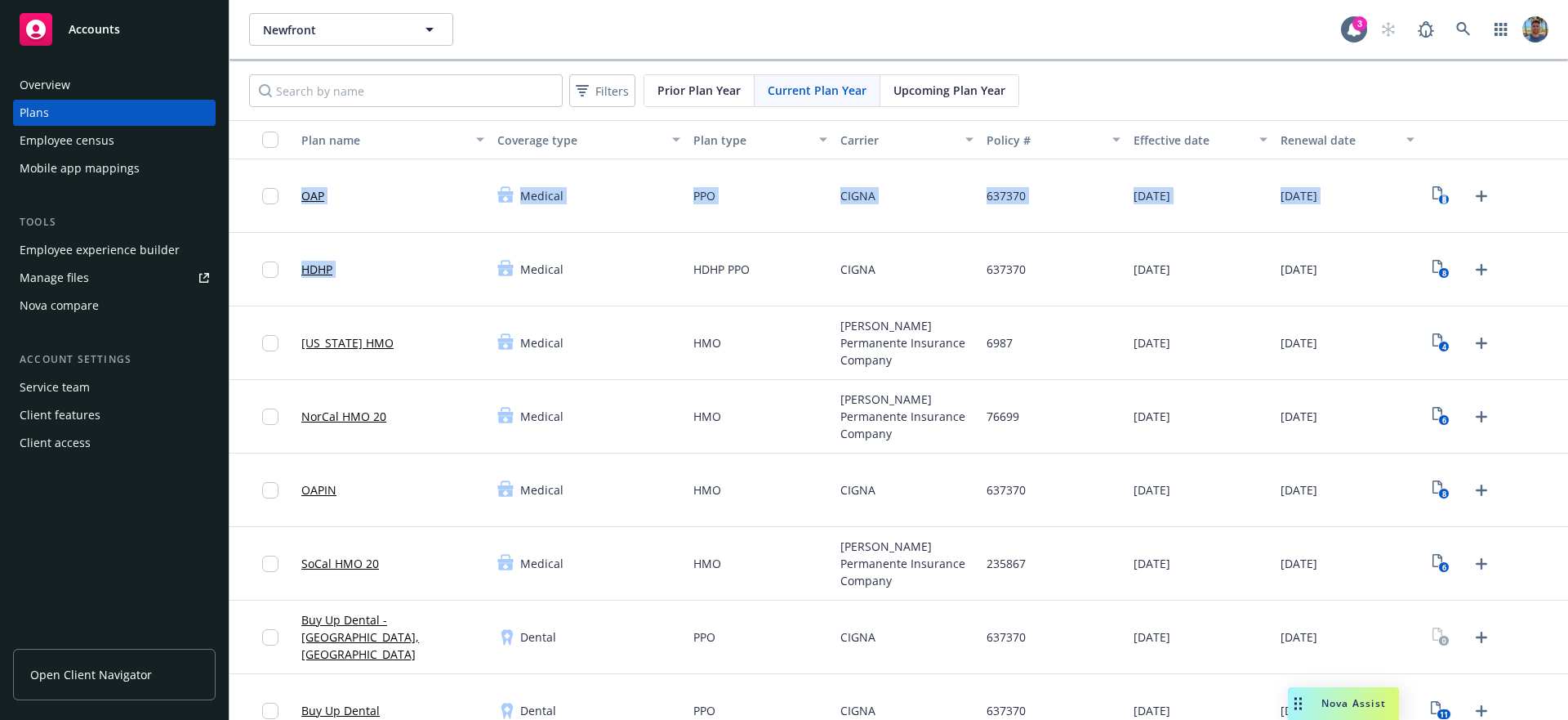
drag, startPoint x: 364, startPoint y: 171, endPoint x: 640, endPoint y: 260, distance: 290.0
click at [657, 267] on div "Medical" at bounding box center [589, 269] width 196 height 73
click at [314, 193] on link "OAP" at bounding box center [313, 195] width 23 height 17
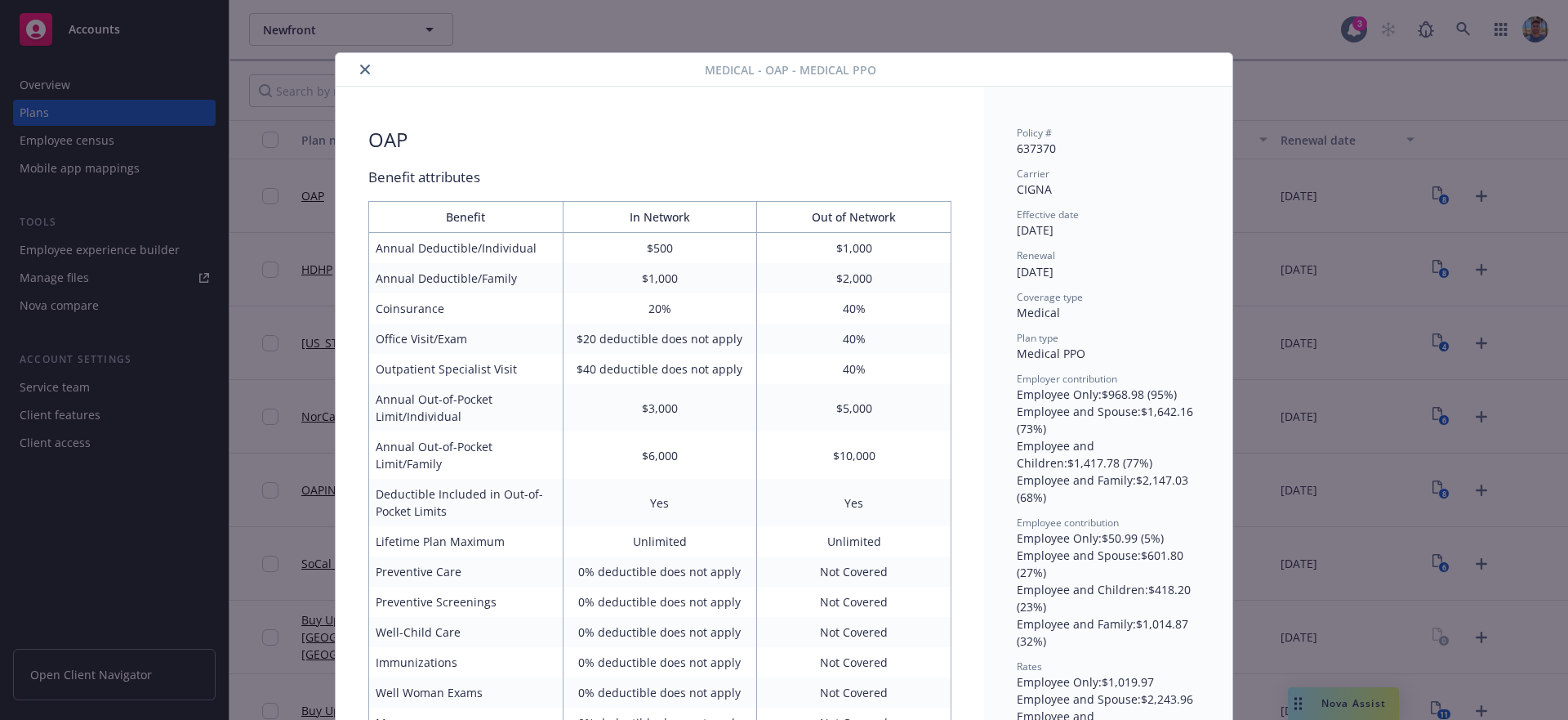
scroll to position [49, 0]
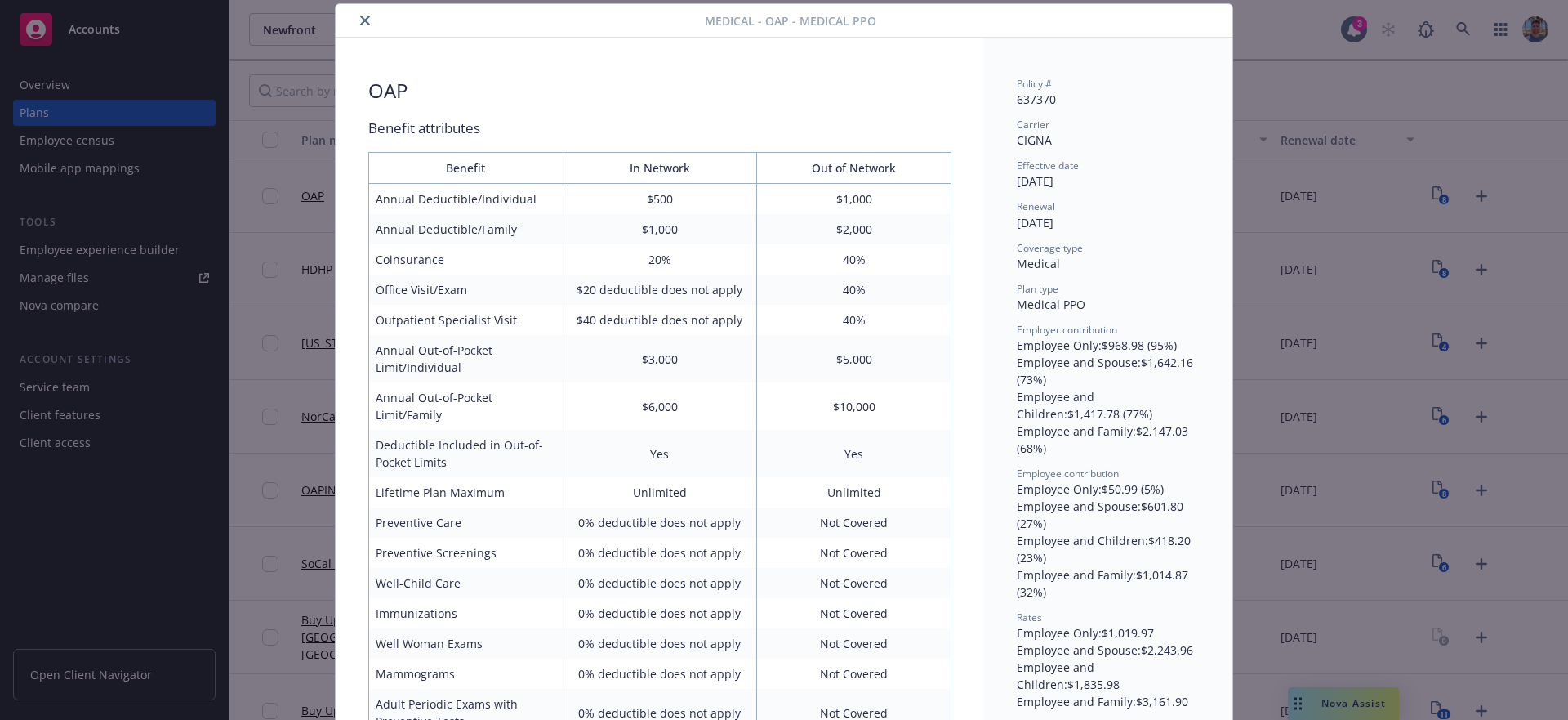
click at [1356, 708] on div "Medical - OAP - Medical PPO OAP Benefit attributes Benefit In Network Out of Ne…" at bounding box center [784, 360] width 1568 height 720
click at [1314, 461] on div "Medical - OAP - Medical PPO OAP Benefit attributes Benefit In Network Out of Ne…" at bounding box center [784, 360] width 1568 height 720
click at [355, 19] on button "close" at bounding box center [365, 21] width 20 height 20
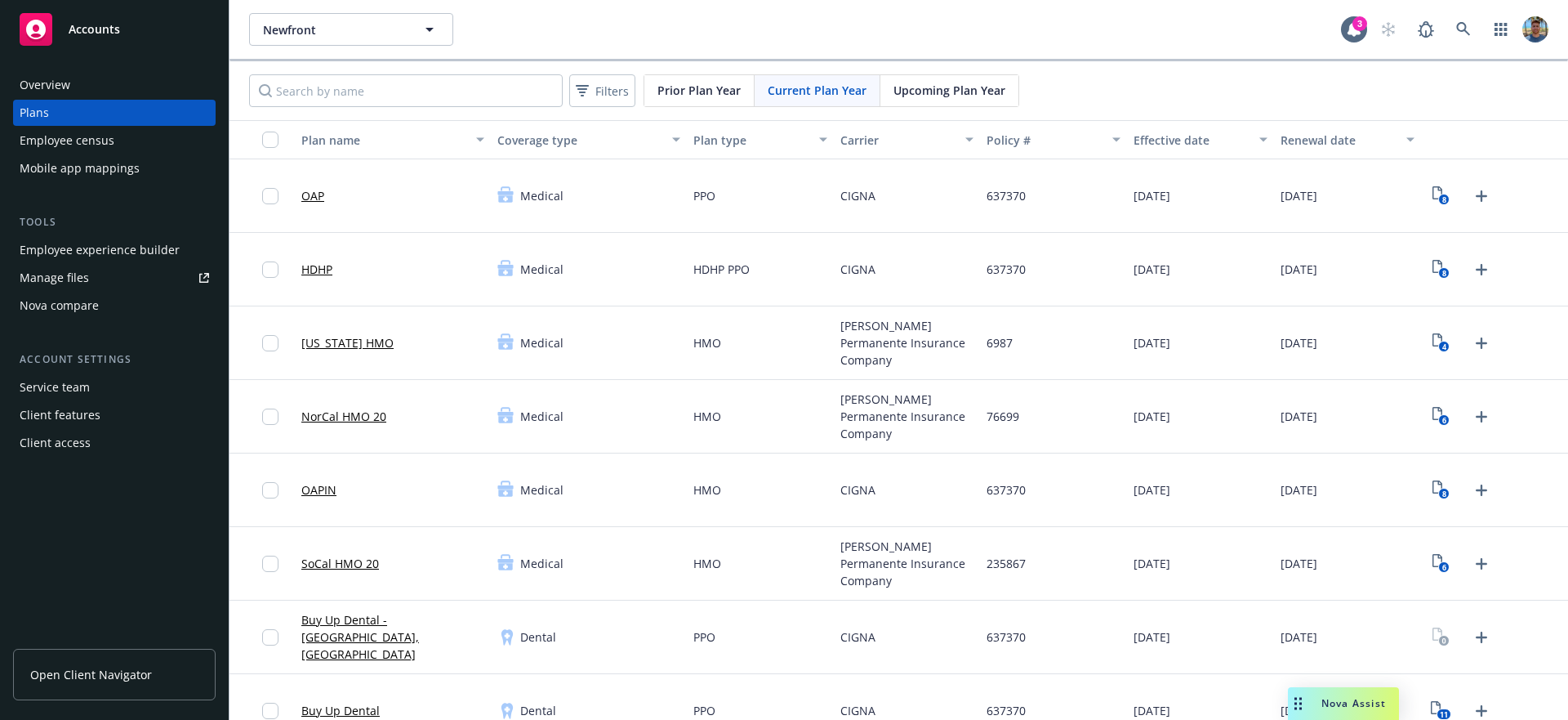
click at [1327, 698] on span "Nova Assist" at bounding box center [1354, 703] width 65 height 14
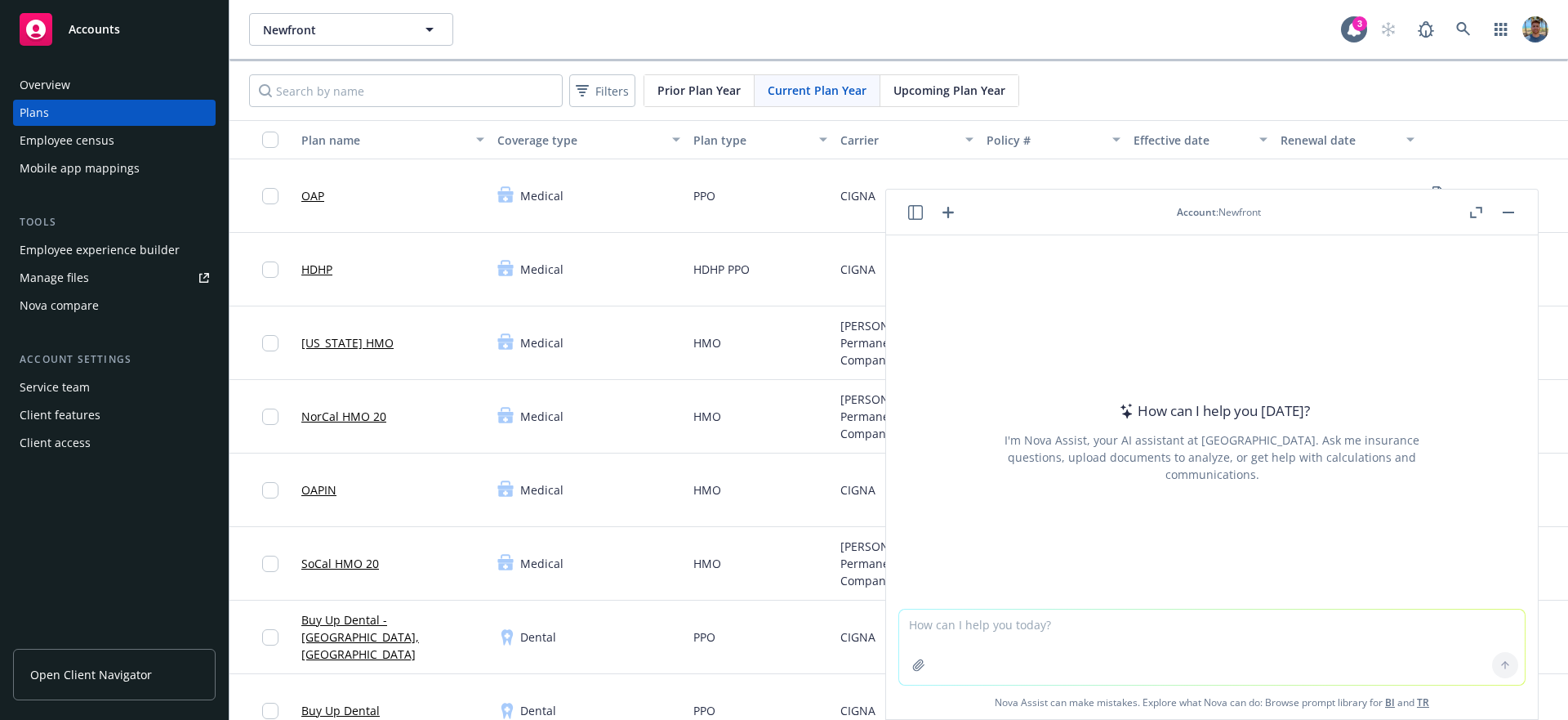
click at [1145, 635] on textarea at bounding box center [1212, 647] width 626 height 75
type textarea "can we compare the cigna OAP plan with the OAPIN side by side? including its at…"
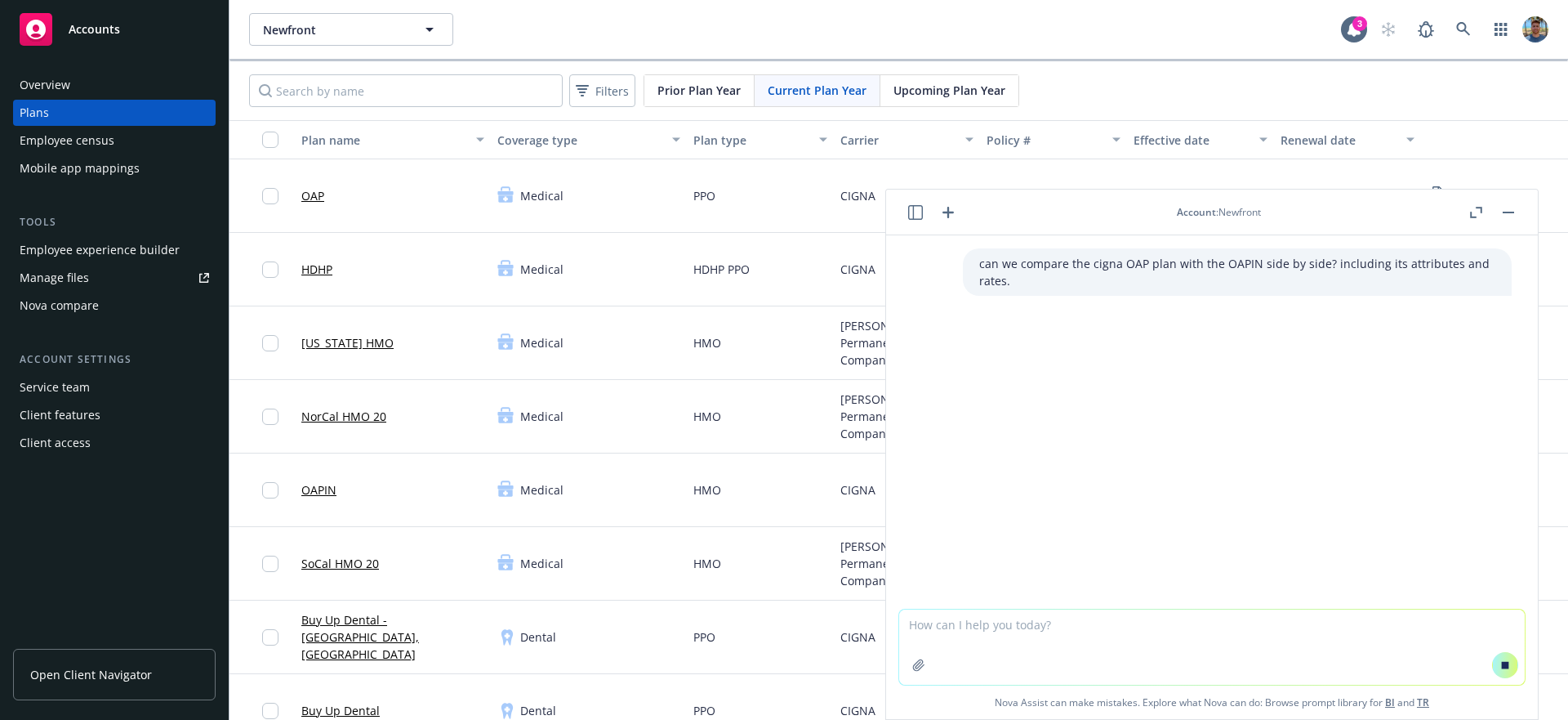
click at [317, 195] on link "OAP" at bounding box center [313, 195] width 23 height 17
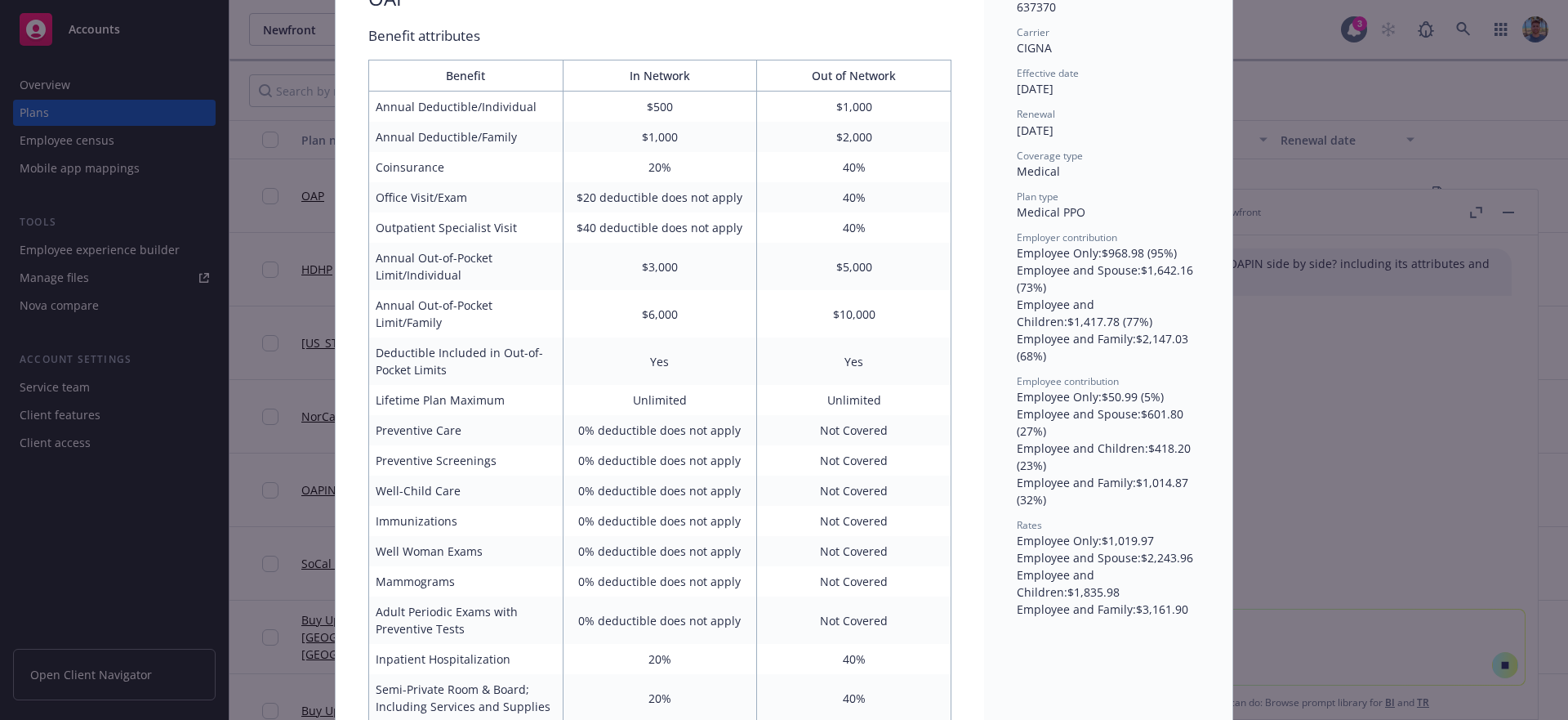
scroll to position [142, 0]
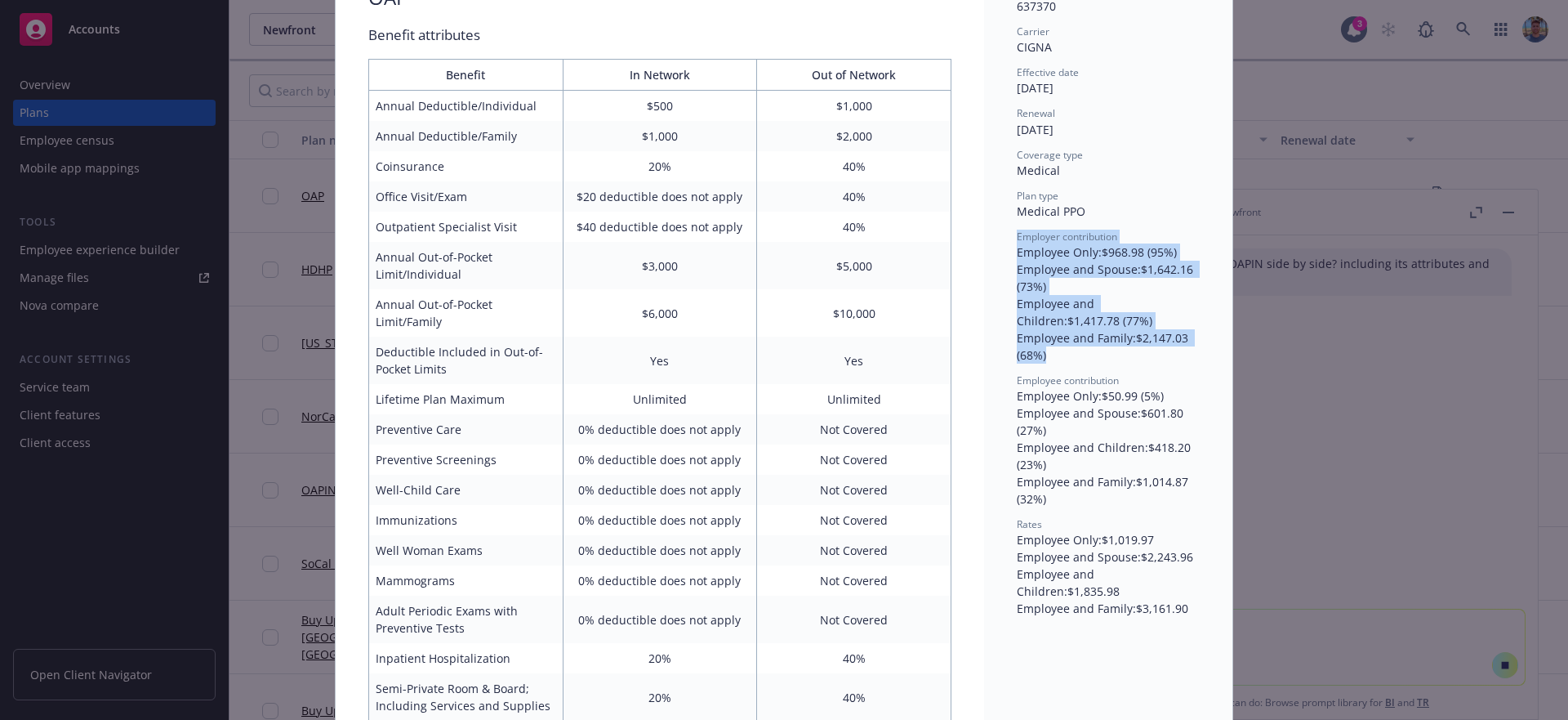
drag, startPoint x: 1009, startPoint y: 243, endPoint x: 1128, endPoint y: 354, distance: 162.7
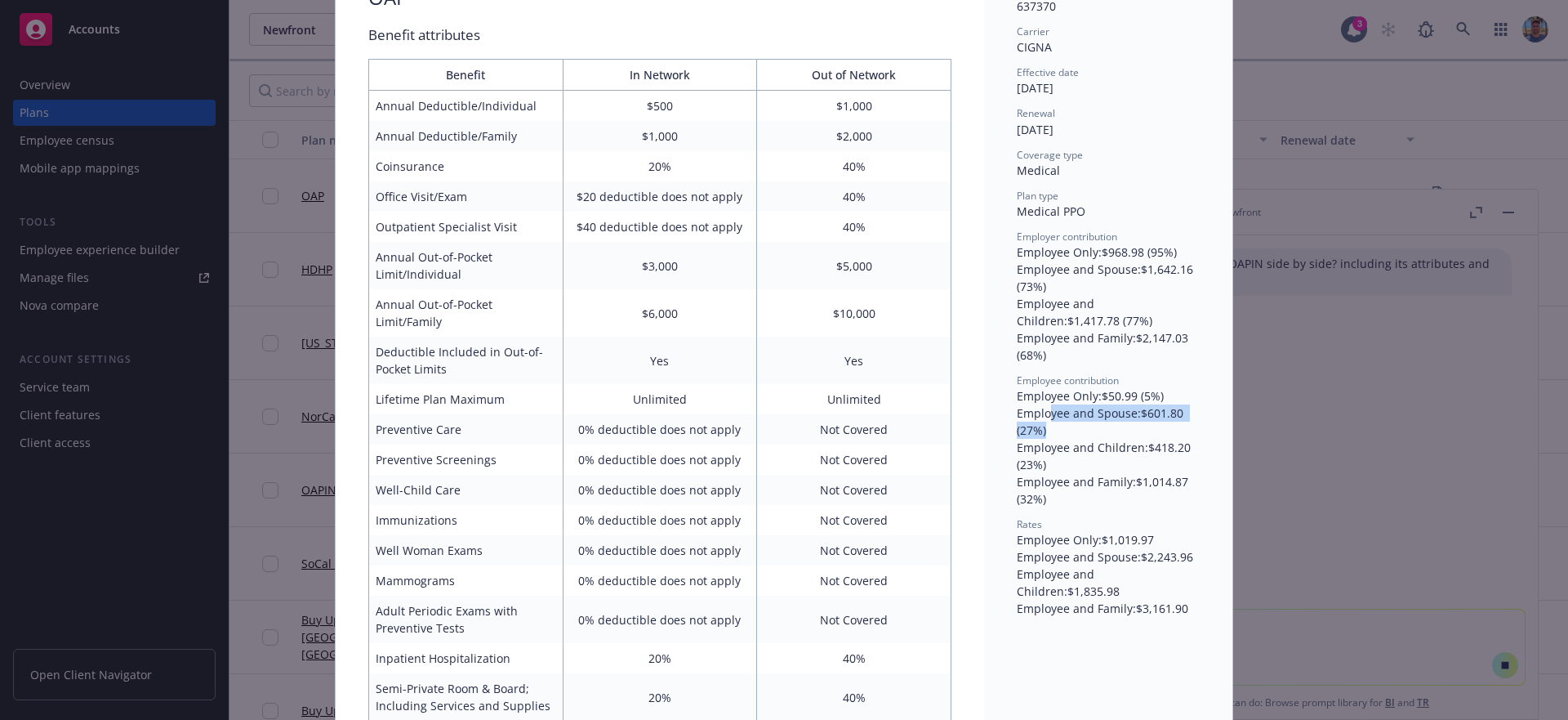
click at [1041, 421] on div "Employee and Spouse : $601.80 (27%)" at bounding box center [1108, 421] width 183 height 34
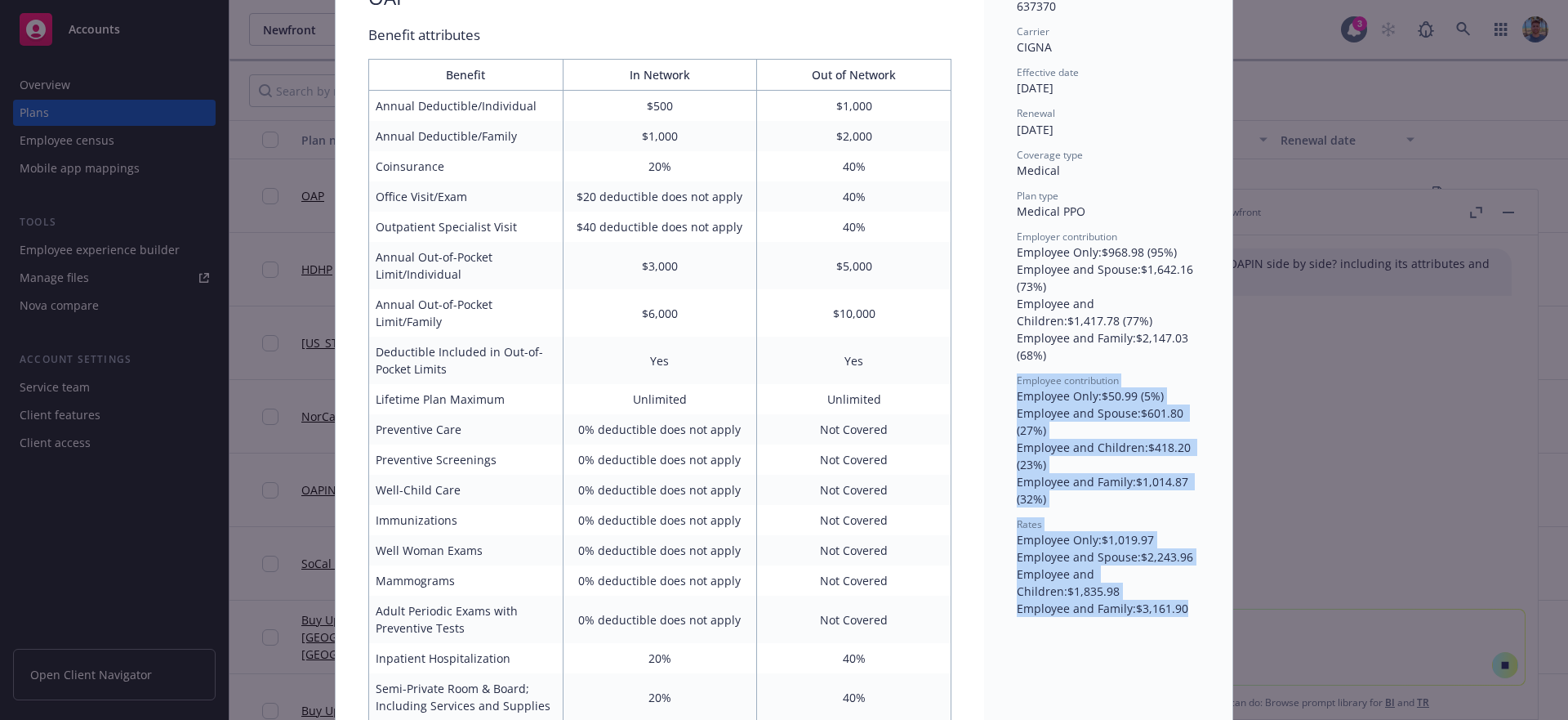
drag, startPoint x: 1015, startPoint y: 391, endPoint x: 1172, endPoint y: 602, distance: 263.0
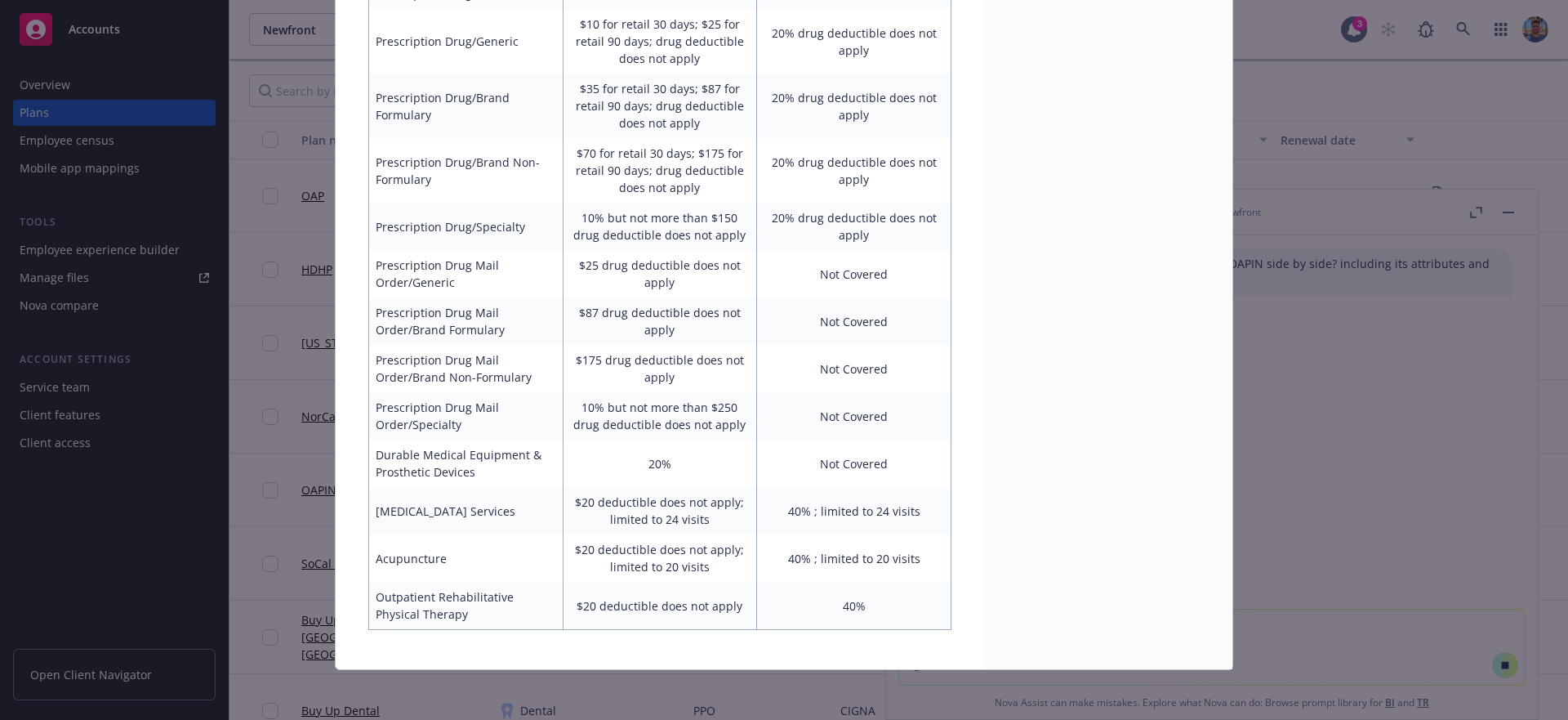
drag, startPoint x: 396, startPoint y: 112, endPoint x: 925, endPoint y: 623, distance: 735.5
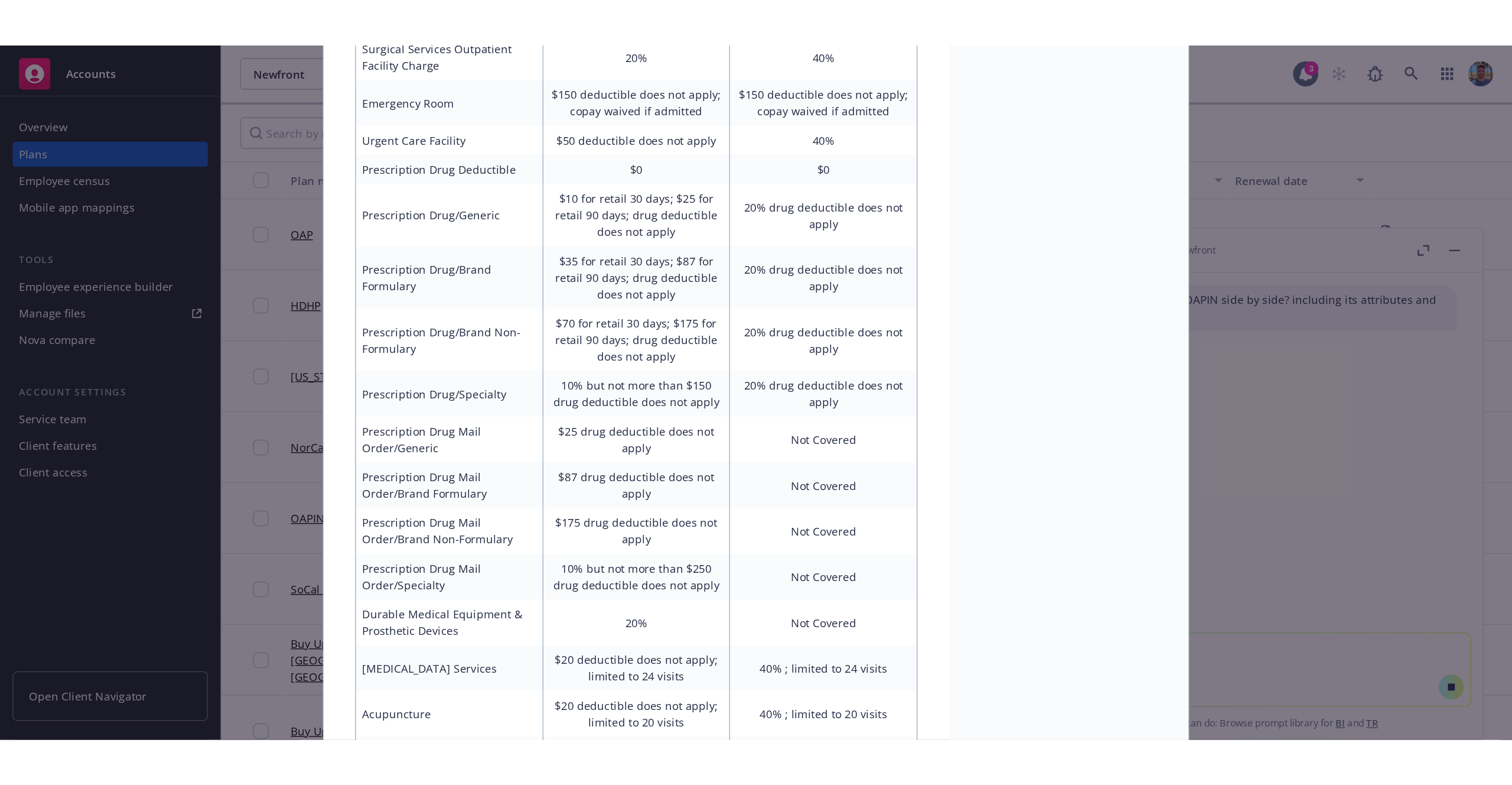
scroll to position [0, 0]
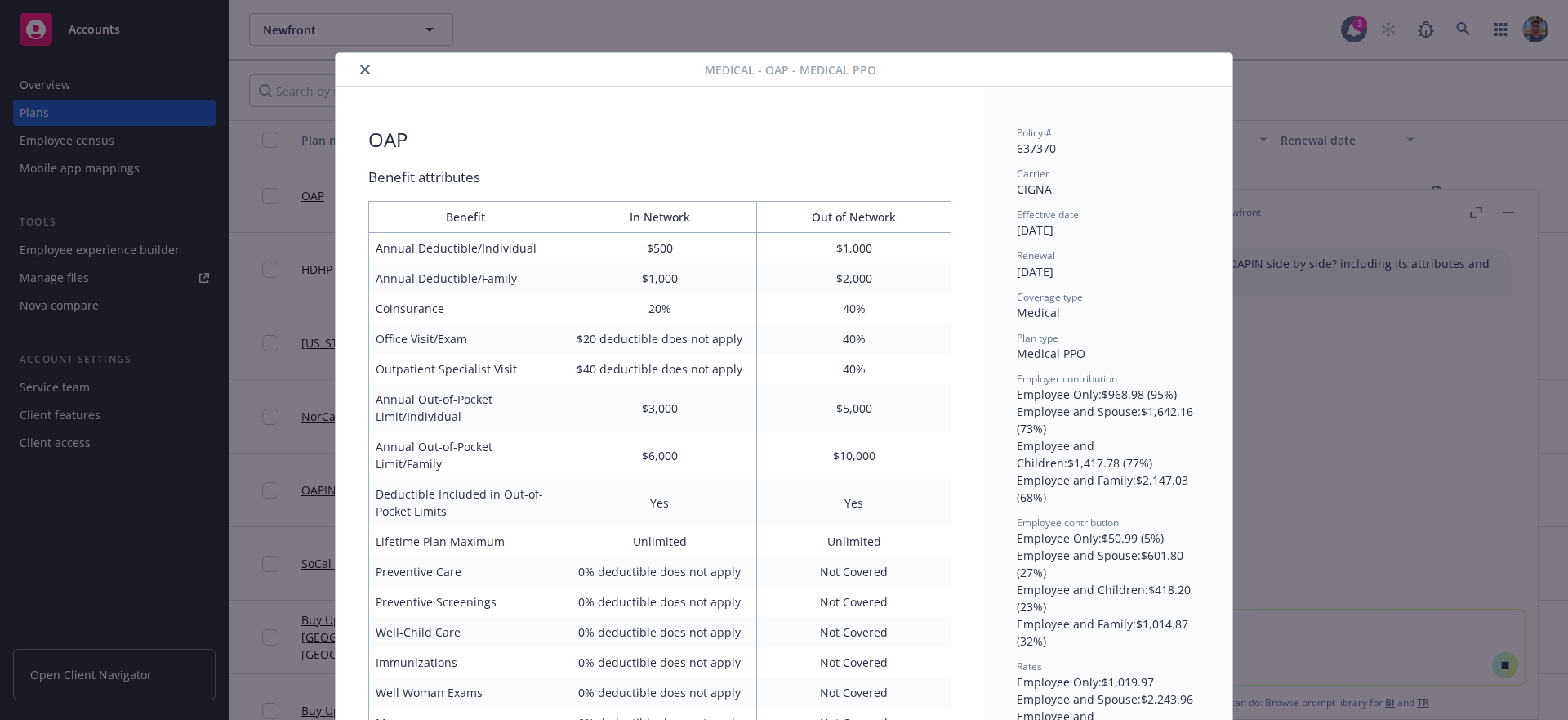
click at [360, 70] on icon "close" at bounding box center [365, 70] width 10 height 10
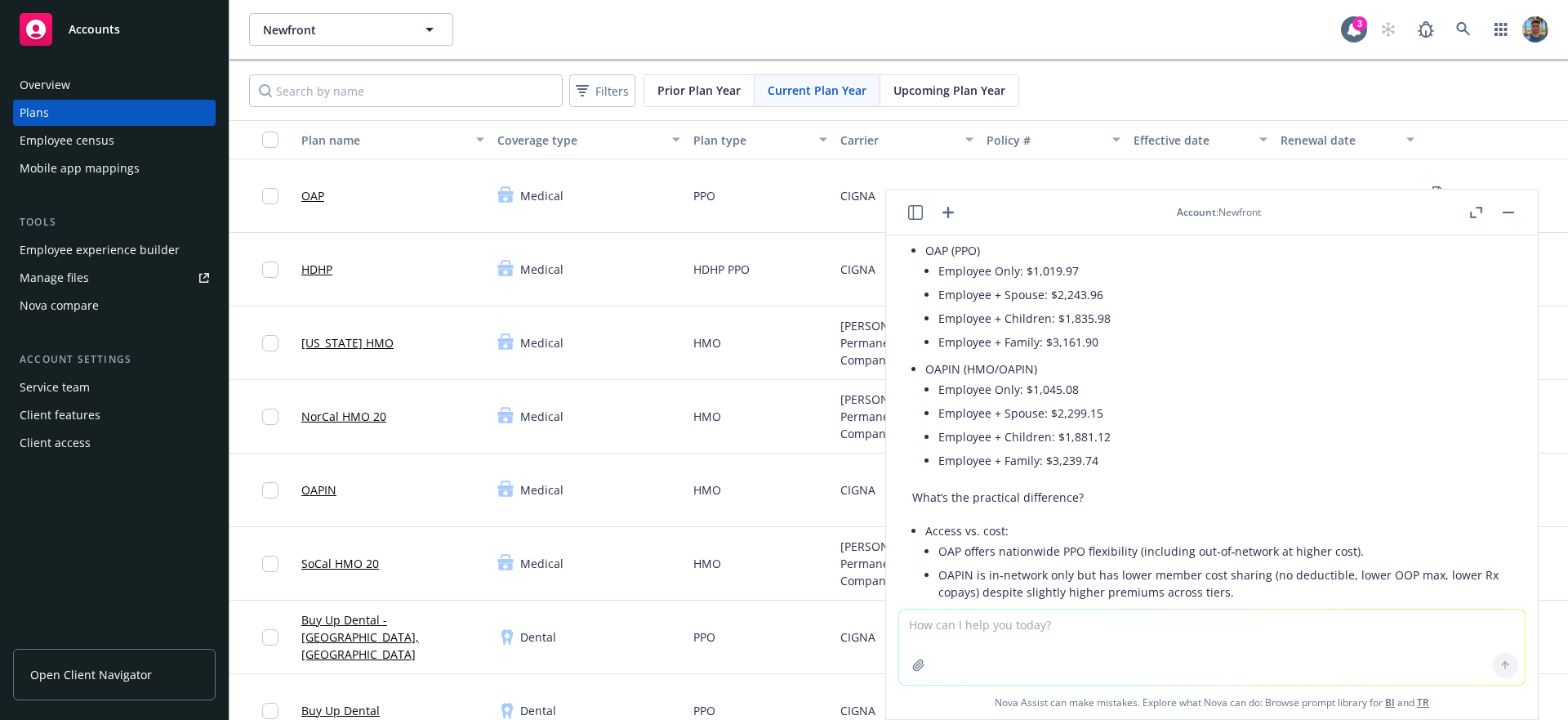
scroll to position [1950, 0]
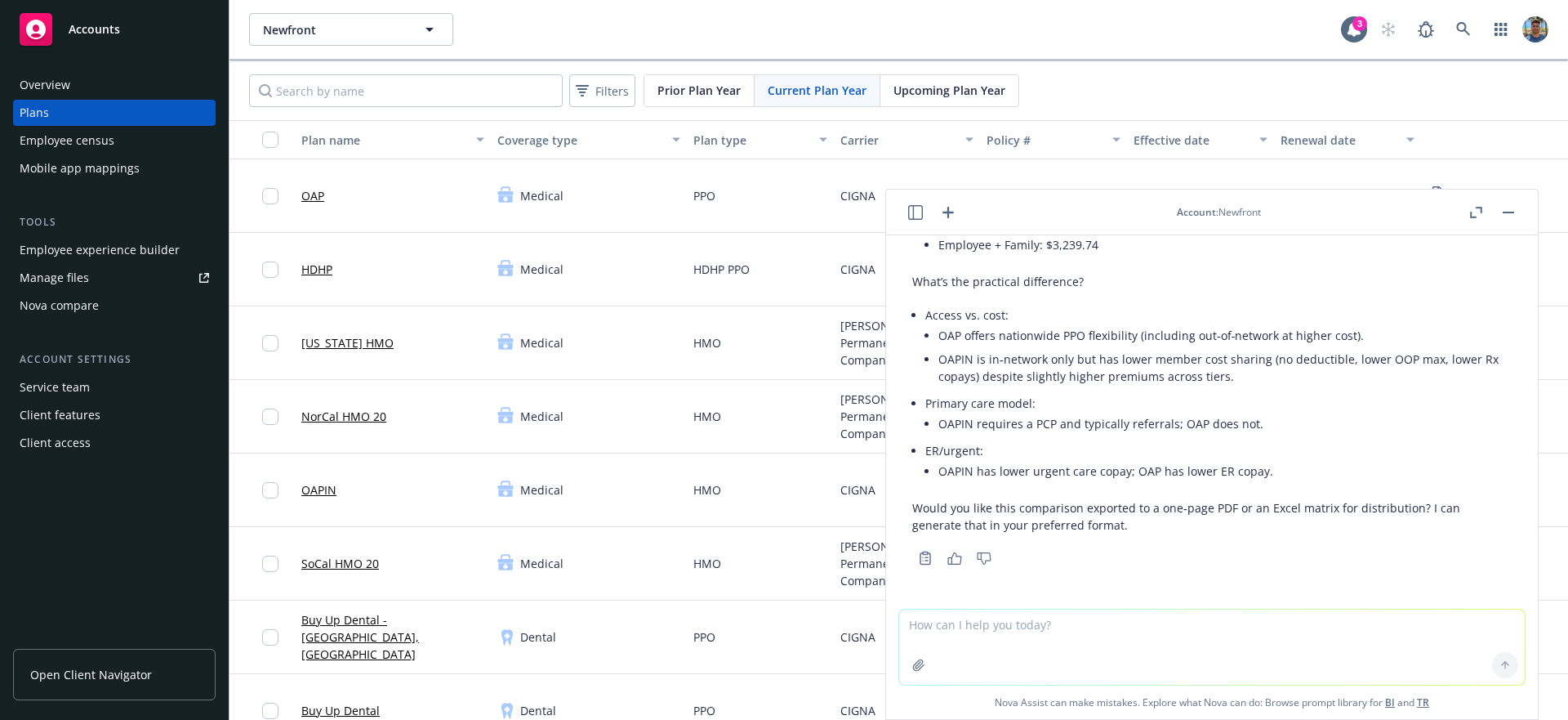
click at [1231, 627] on textarea at bounding box center [1212, 647] width 626 height 75
click at [1267, 649] on textarea at bounding box center [1212, 647] width 626 height 75
type textarea "yeah export it as a one pager PDF"
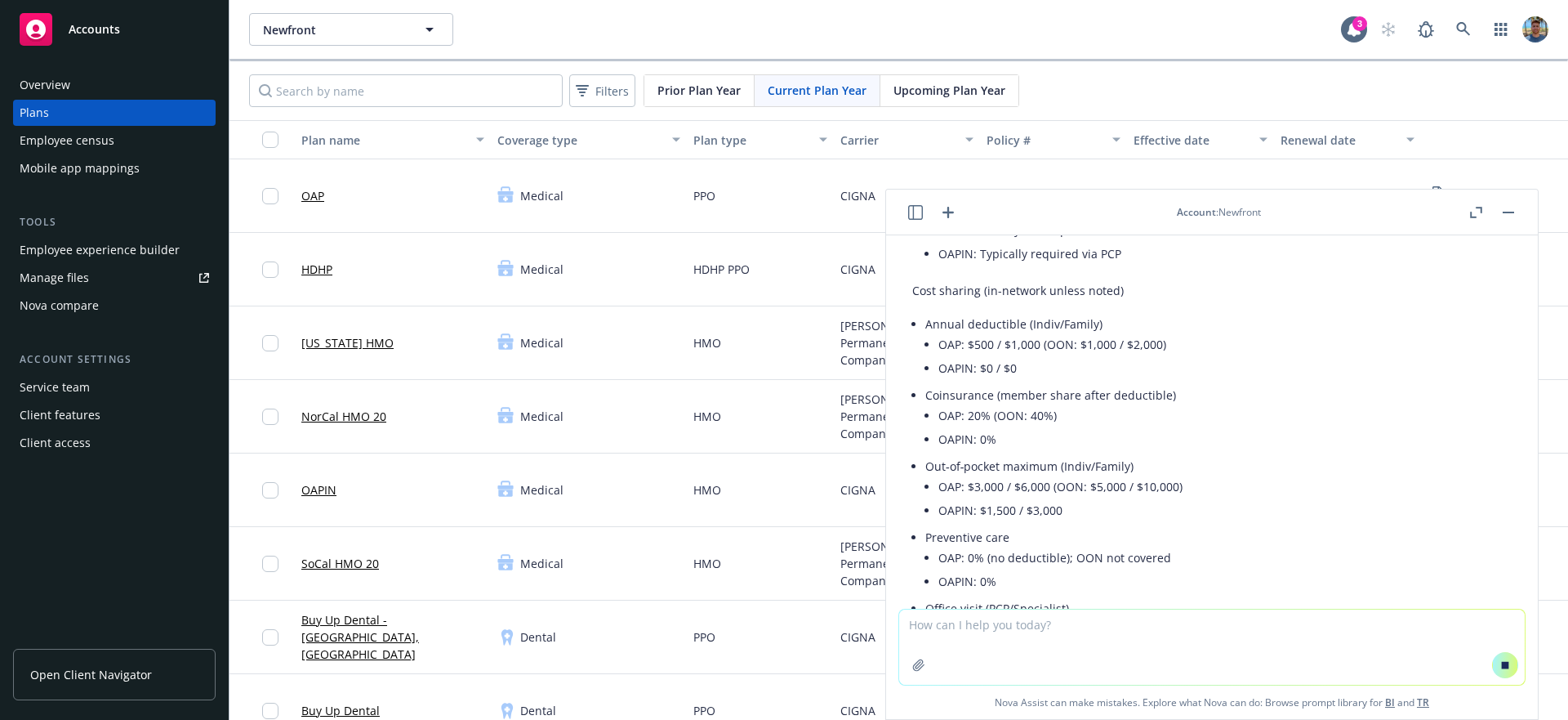
scroll to position [613, 0]
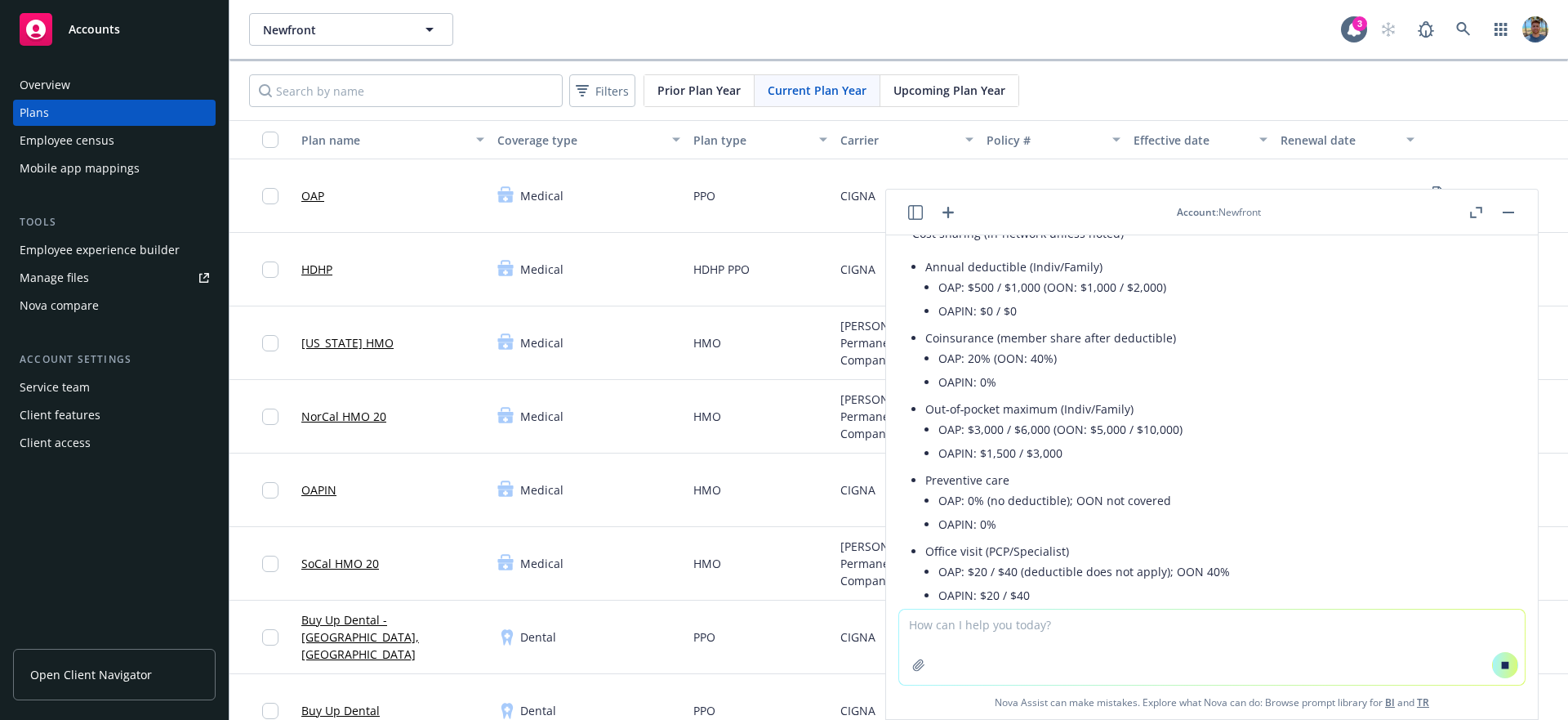
click at [1475, 210] on icon "button" at bounding box center [1476, 213] width 12 height 12
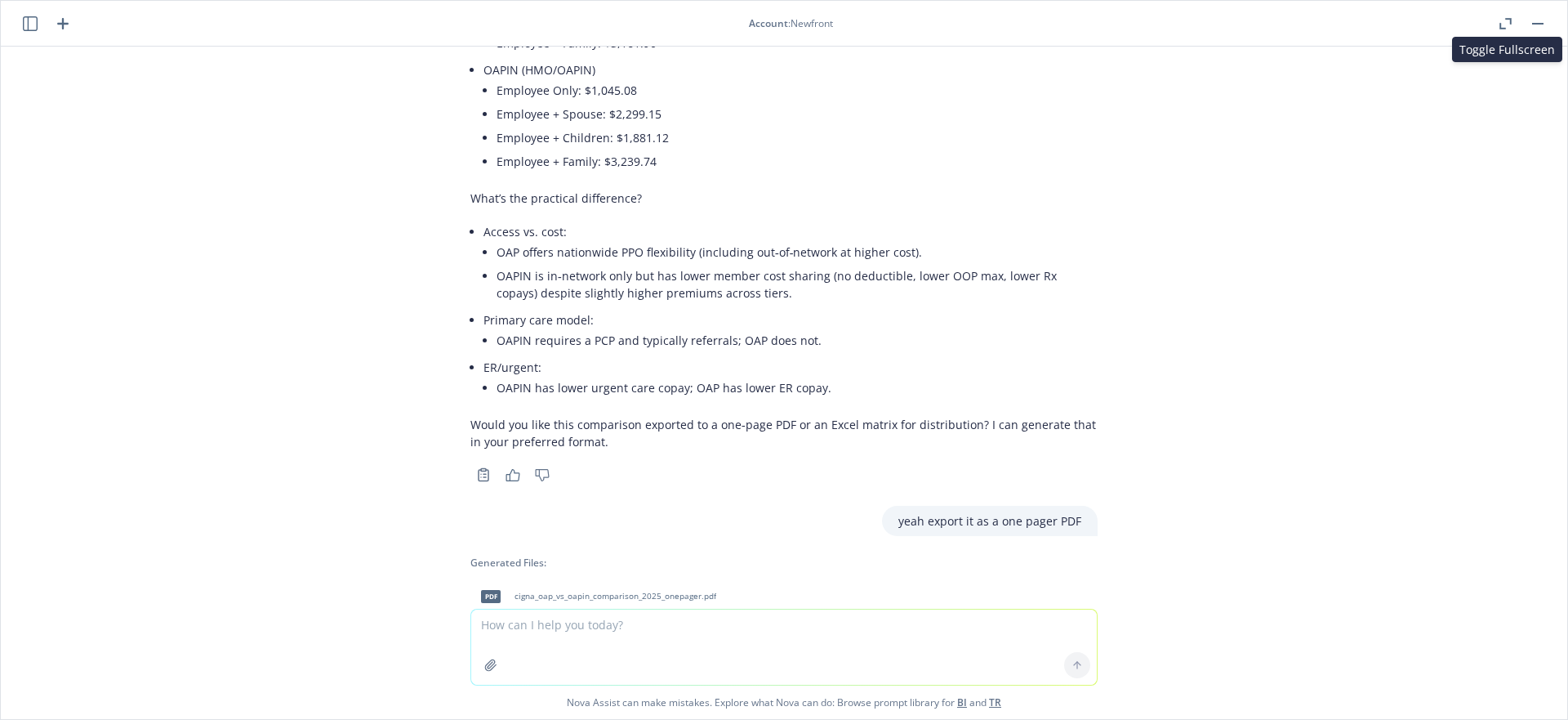
scroll to position [1934, 0]
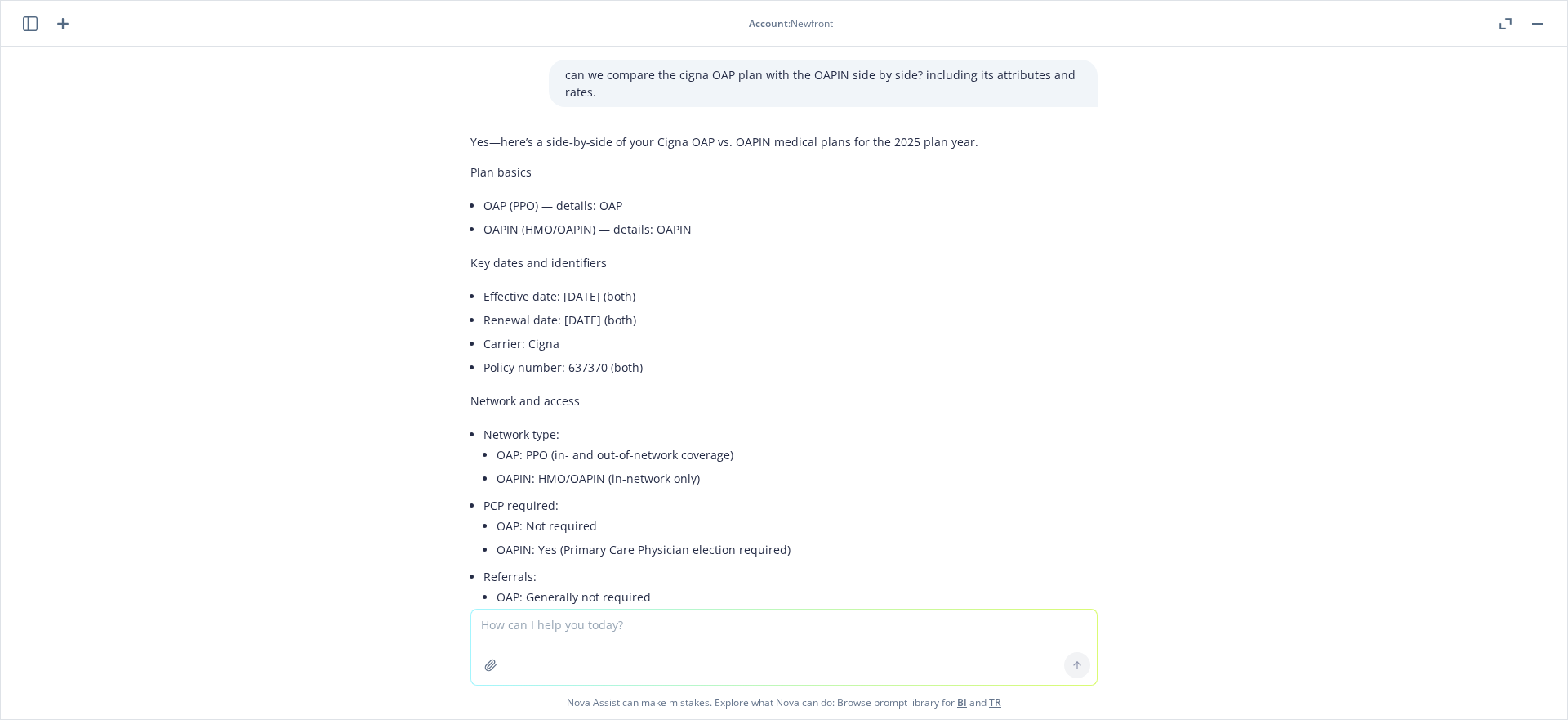
scroll to position [2229, 0]
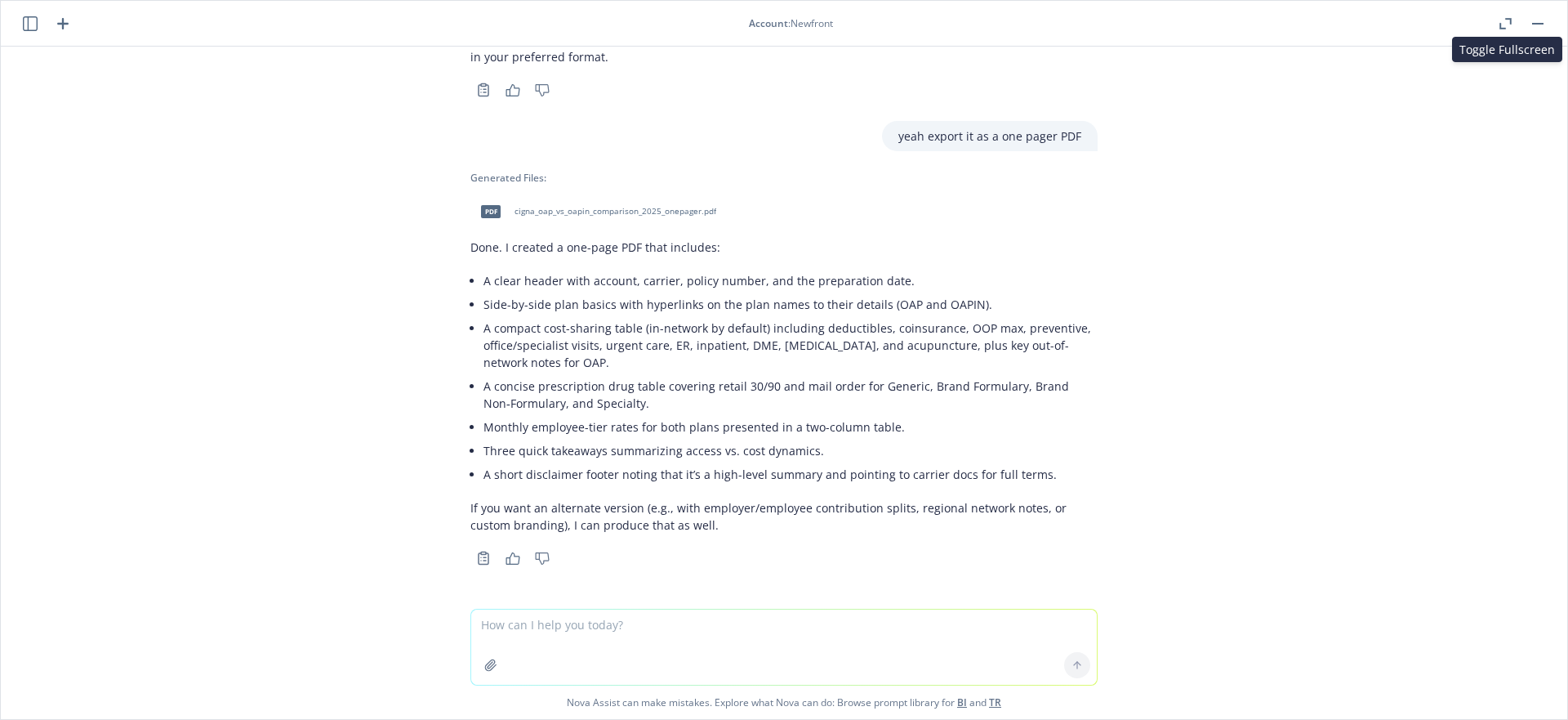
click at [601, 217] on div "pdf cigna_oap_vs_oapin_comparison_2025_onepager.pdf" at bounding box center [595, 211] width 249 height 41
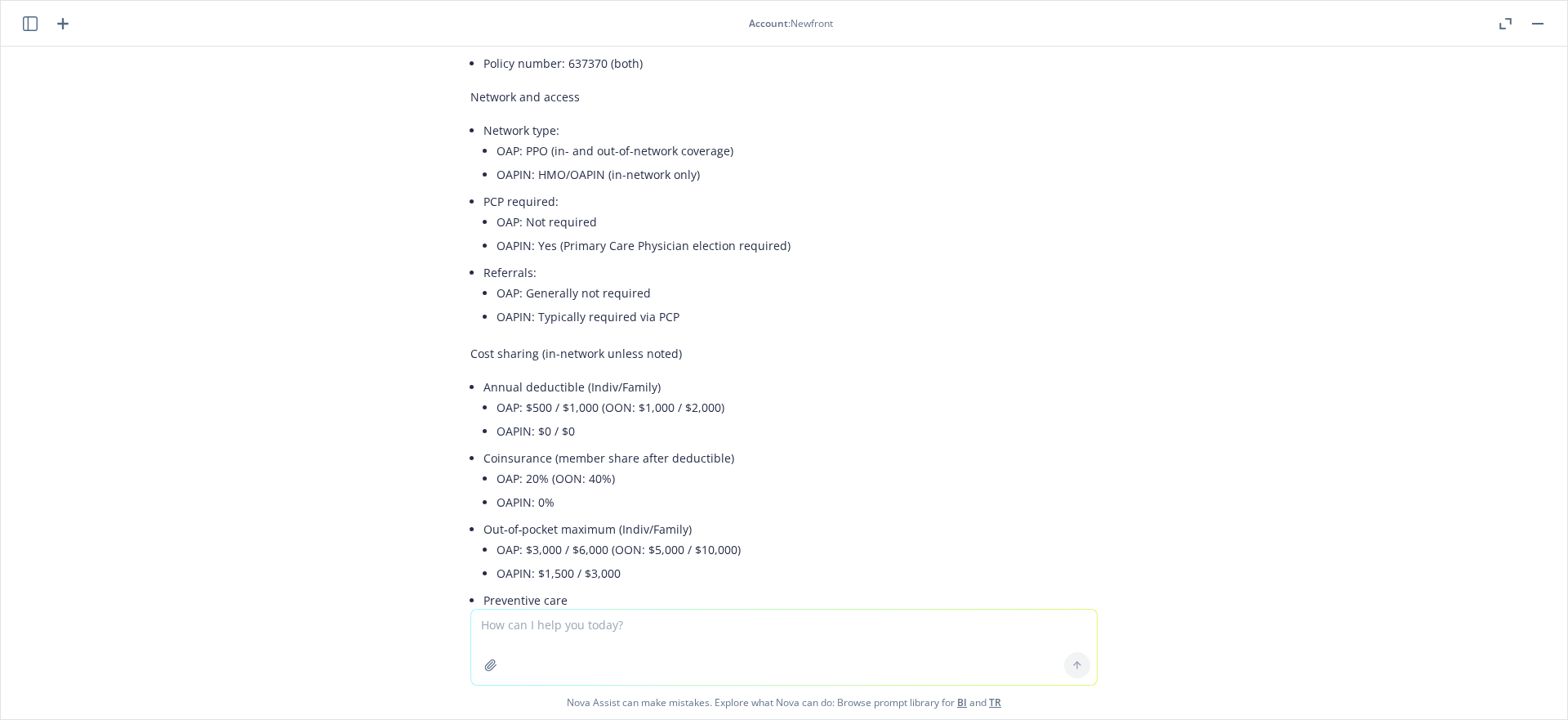
scroll to position [0, 0]
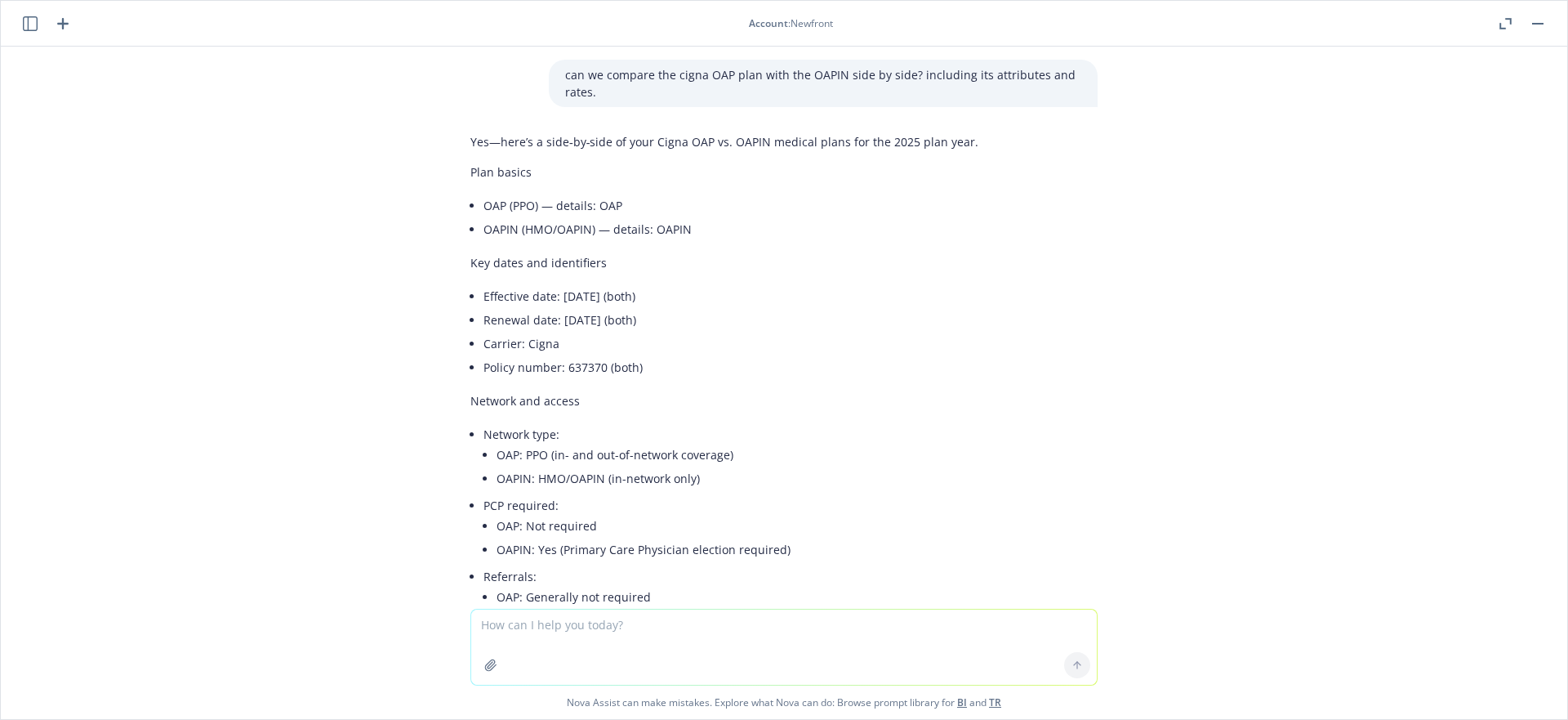
click at [605, 209] on li "OAP (PPO) — details: OAP" at bounding box center [790, 205] width 614 height 23
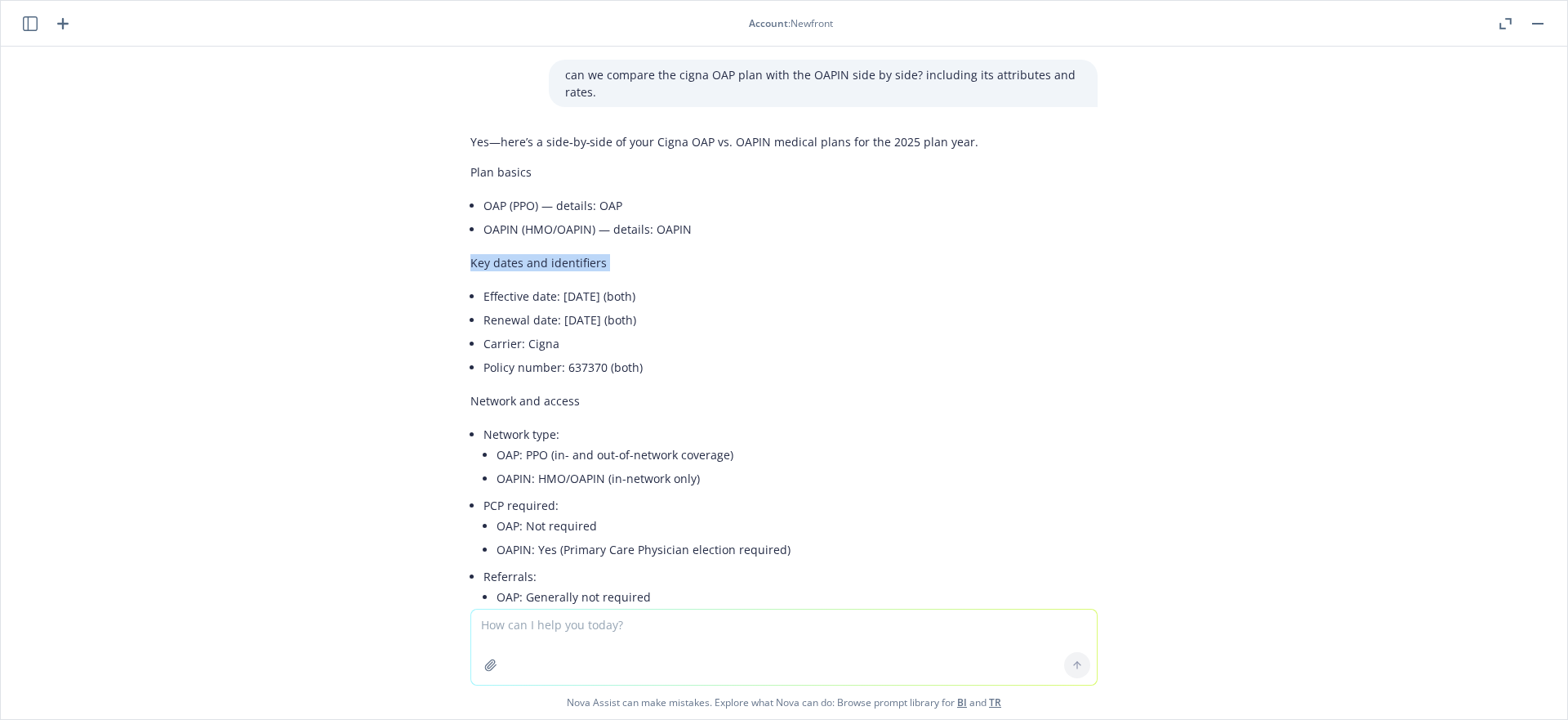
click at [822, 257] on p "Key dates and identifiers" at bounding box center [784, 263] width 627 height 17
click at [823, 256] on p "Key dates and identifiers" at bounding box center [784, 263] width 627 height 17
click at [858, 219] on li "OAPIN (HMO/OAPIN) — details: OAPIN" at bounding box center [790, 229] width 614 height 23
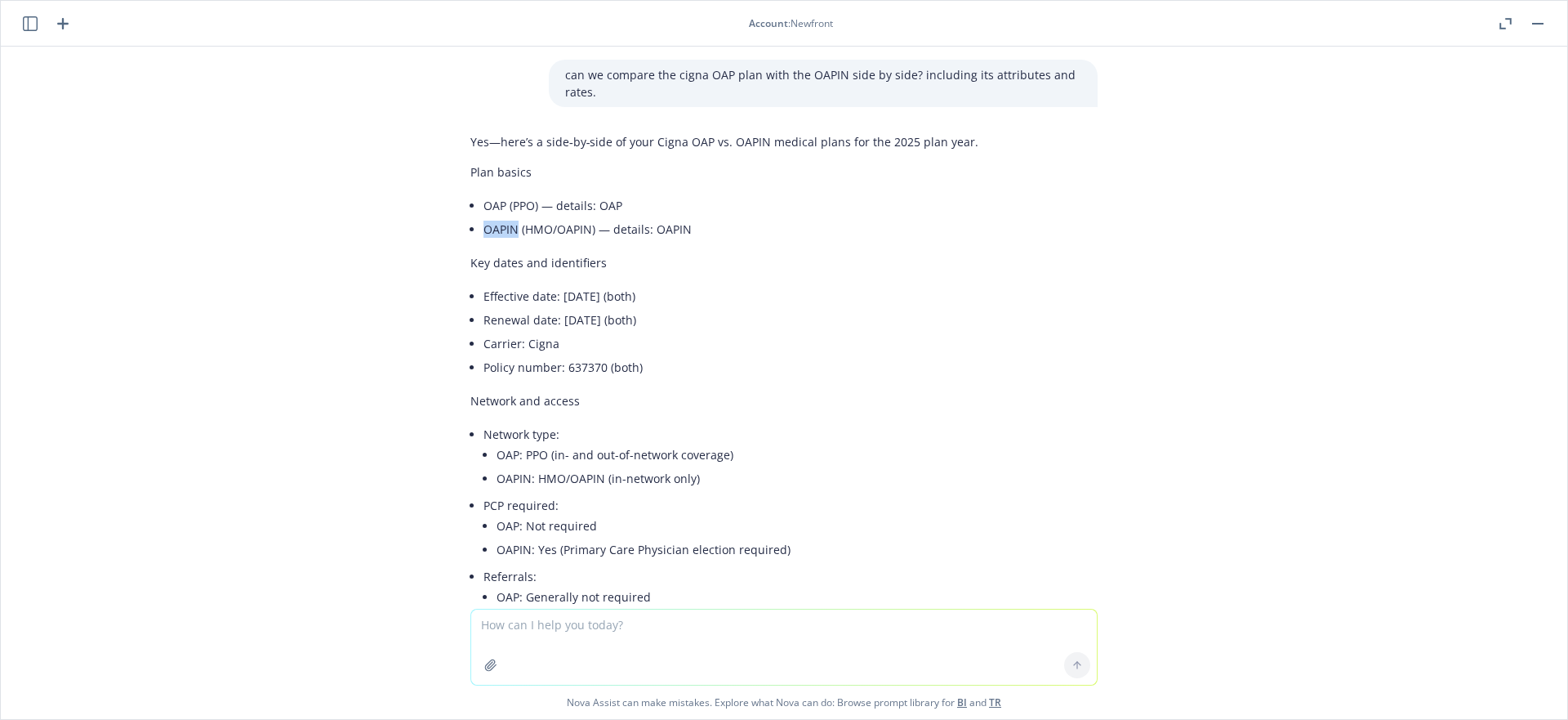
click at [858, 219] on li "OAPIN (HMO/OAPIN) — details: OAPIN" at bounding box center [790, 229] width 614 height 23
click at [822, 144] on p "Yes—here’s a side‑by‑side of your Cigna OAP vs. OAPIN medical plans for the 202…" at bounding box center [784, 141] width 627 height 17
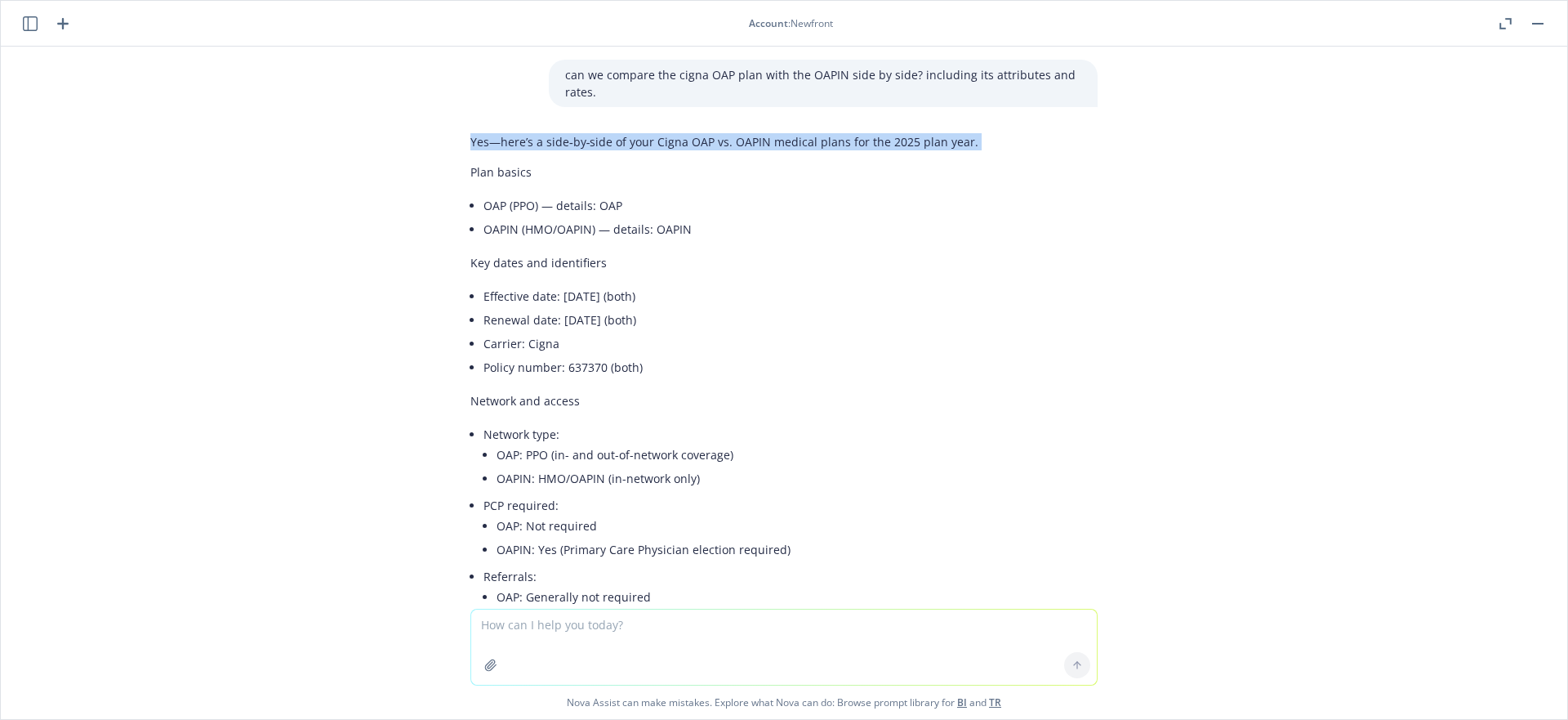
click at [822, 144] on p "Yes—here’s a side‑by‑side of your Cigna OAP vs. OAPIN medical plans for the 202…" at bounding box center [784, 141] width 627 height 17
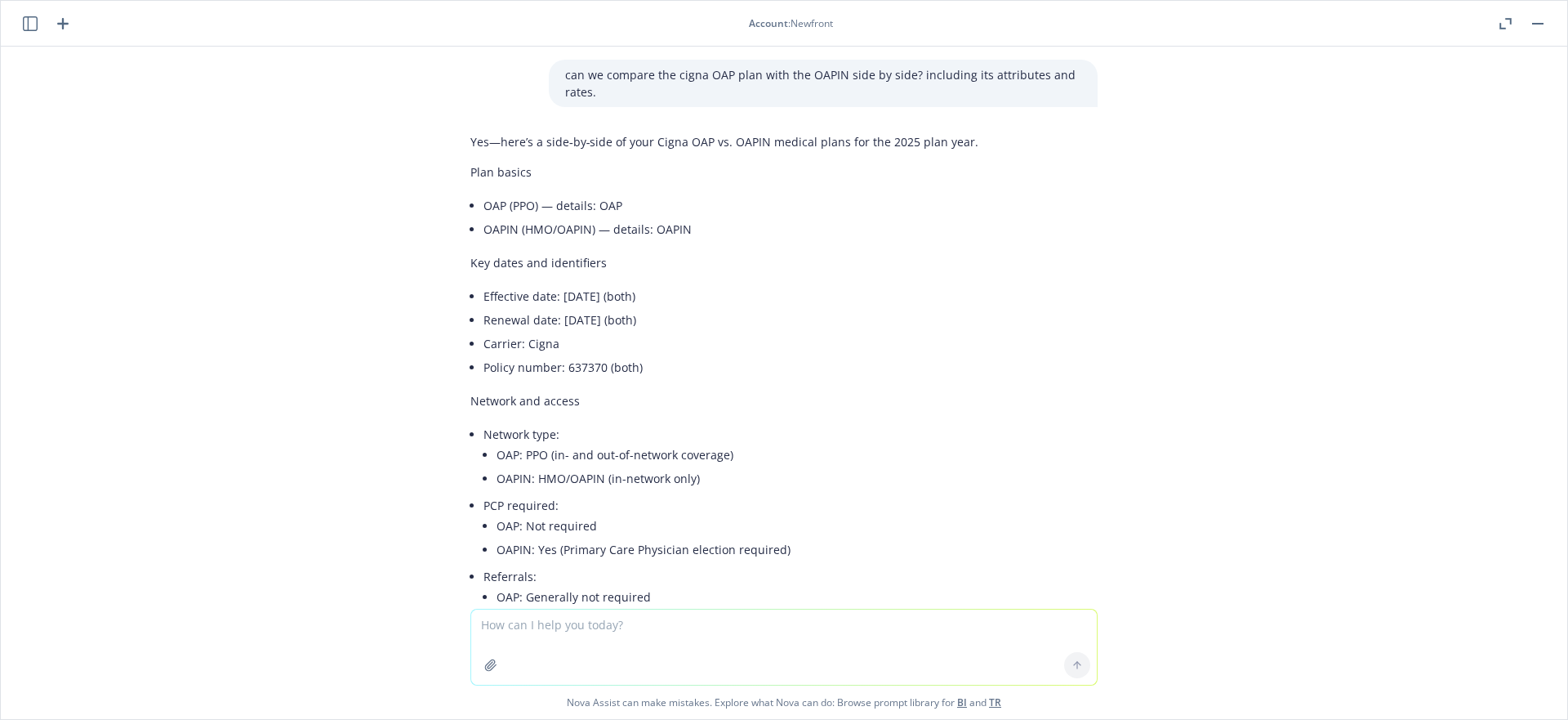
click at [867, 240] on li "OAPIN (HMO/OAPIN) — details: OAPIN" at bounding box center [790, 229] width 614 height 23
drag, startPoint x: 769, startPoint y: 249, endPoint x: 450, endPoint y: 205, distance: 322.0
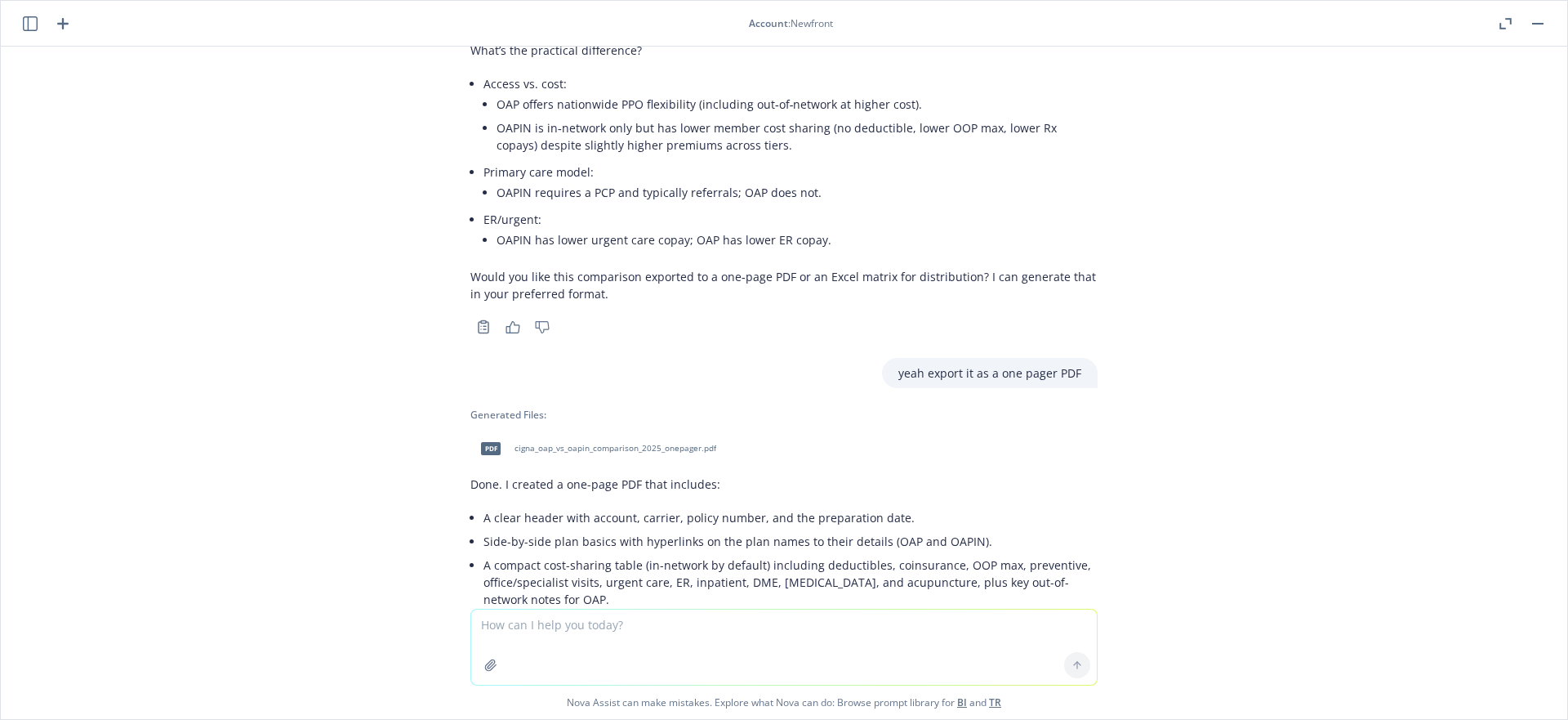
scroll to position [1950, 0]
